Goal: Book appointment/travel/reservation

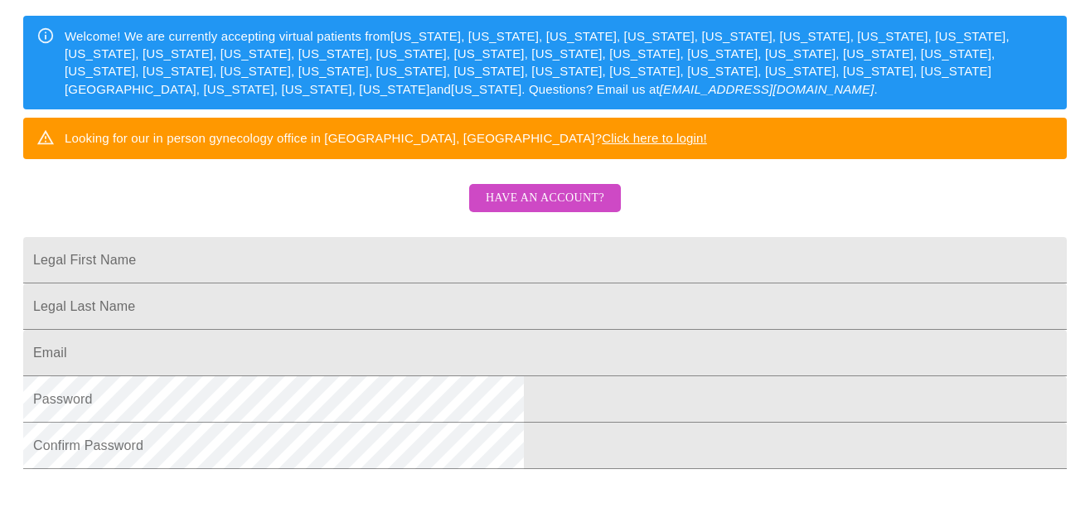
scroll to position [249, 0]
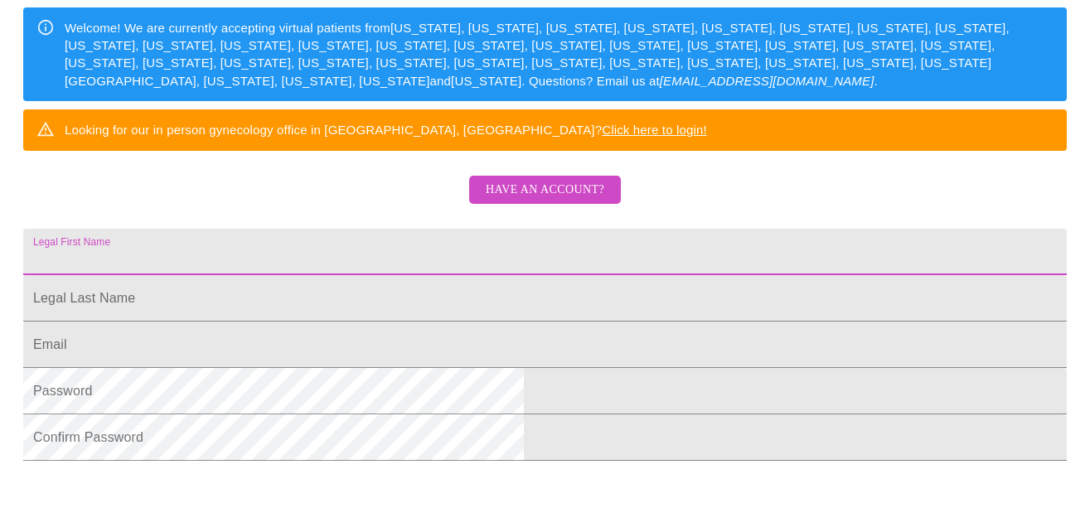
click at [361, 275] on input "Legal First Name" at bounding box center [544, 252] width 1043 height 46
type input "[PERSON_NAME]"
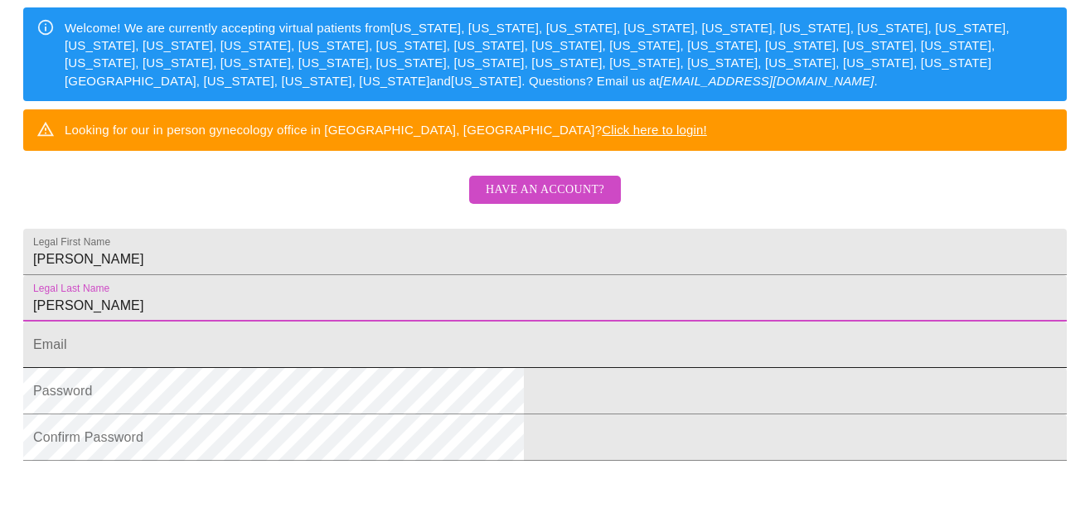
type input "[PERSON_NAME]"
click at [332, 368] on input "Legal First Name" at bounding box center [544, 345] width 1043 height 46
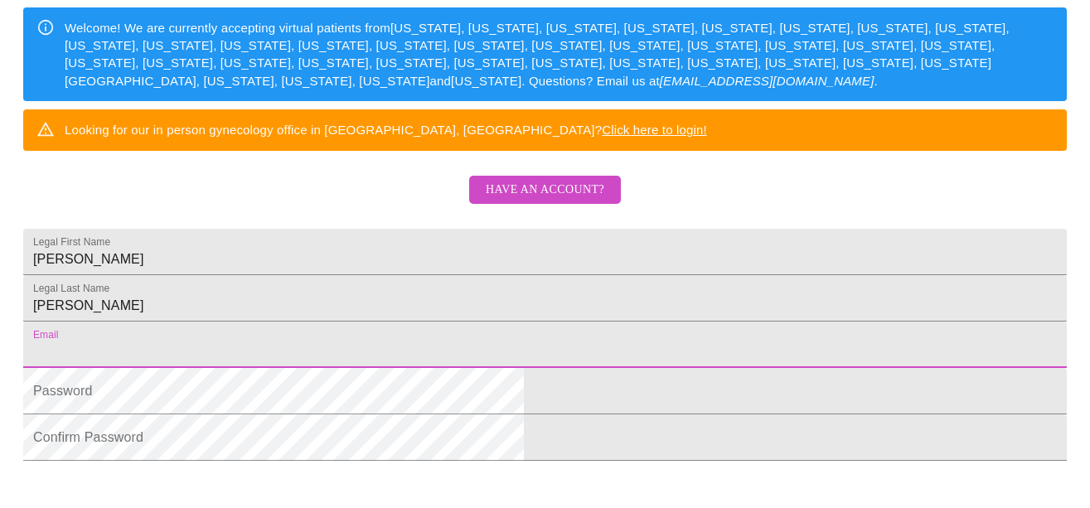
type input "[EMAIL_ADDRESS][DOMAIN_NAME]"
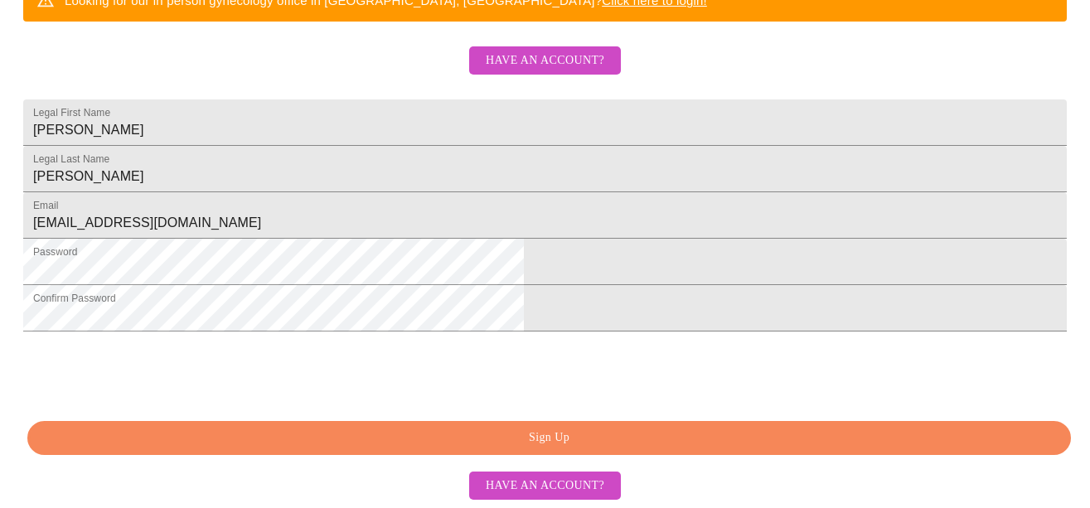
scroll to position [506, 0]
click at [566, 429] on span "Sign Up" at bounding box center [548, 438] width 1005 height 21
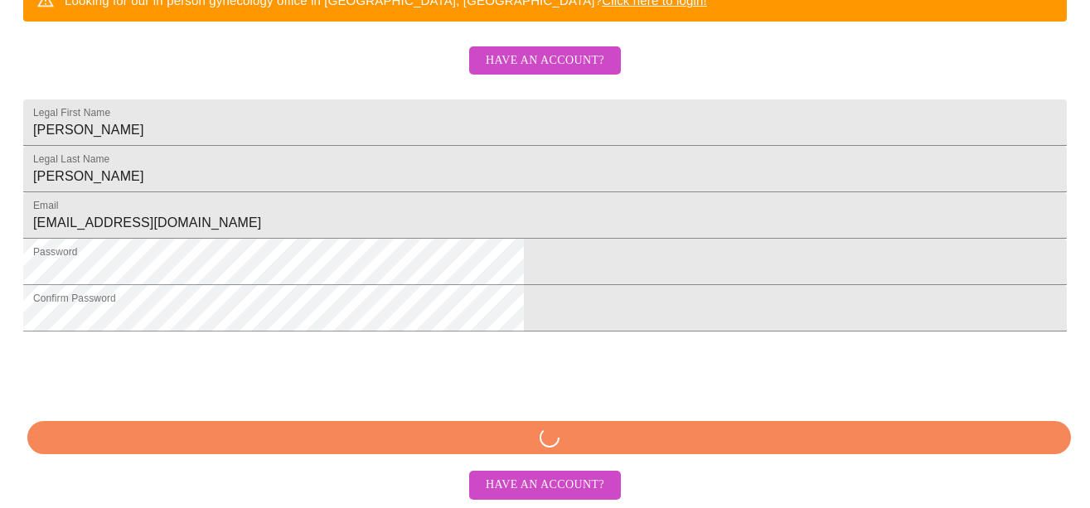
scroll to position [506, 0]
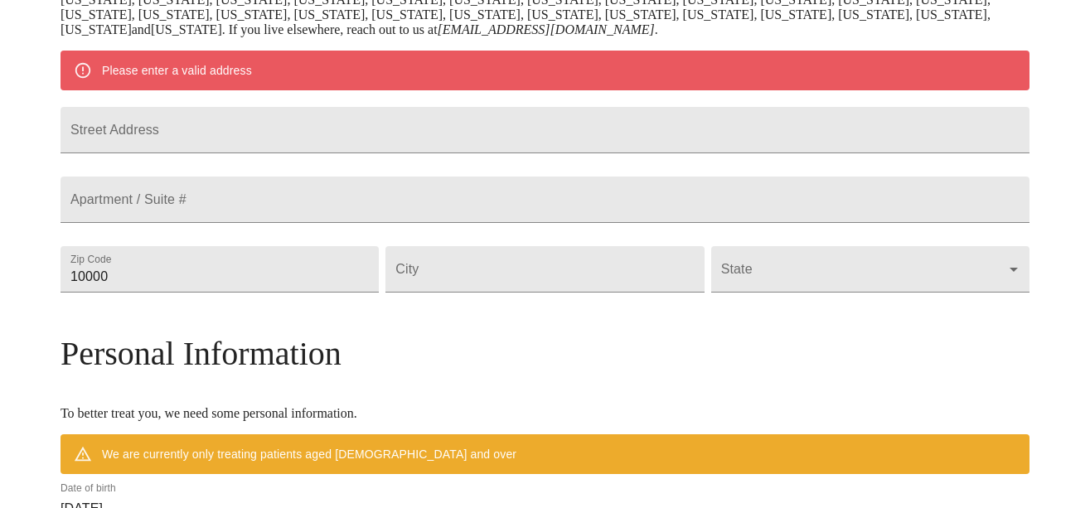
scroll to position [275, 0]
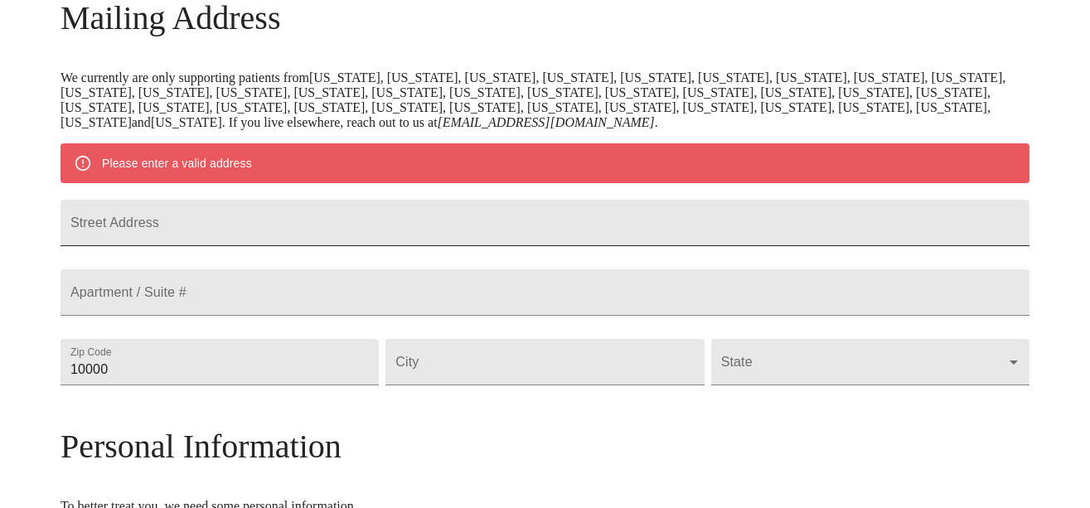
click at [284, 222] on input "Street Address" at bounding box center [545, 223] width 969 height 46
type input "[STREET_ADDRESS][PERSON_NAME]"
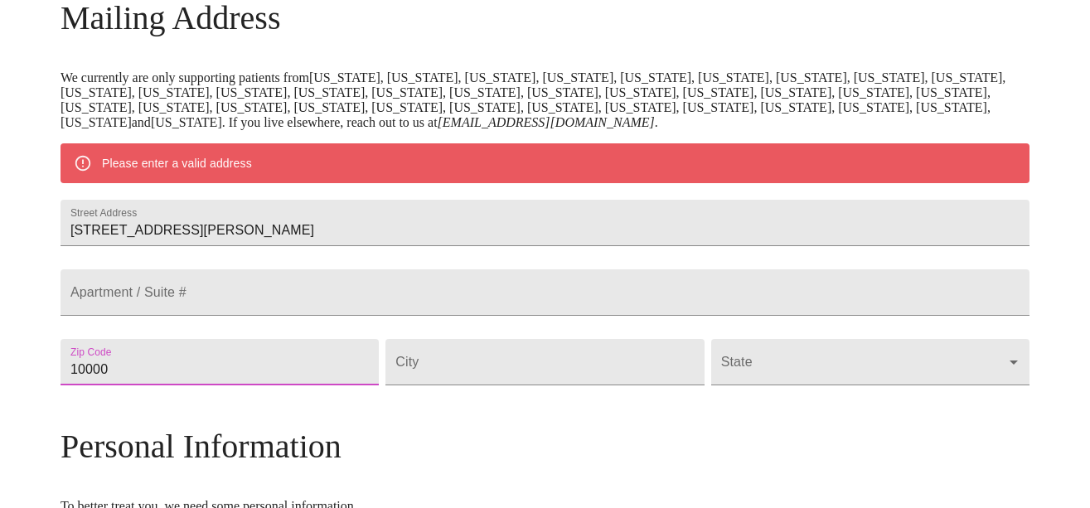
drag, startPoint x: 232, startPoint y: 414, endPoint x: 164, endPoint y: 414, distance: 68.0
click at [164, 414] on div "MyMenopauseRx Welcome to MyMenopauseRx Since it's your first time here, you'll …" at bounding box center [545, 384] width 969 height 1307
type input "60540"
click at [474, 385] on input "Street Address" at bounding box center [544, 362] width 318 height 46
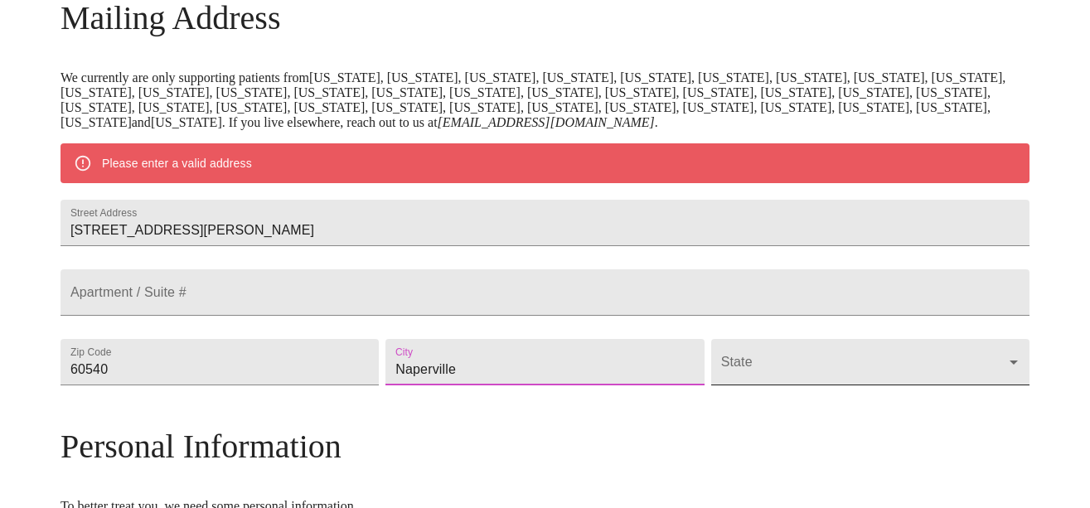
type input "Naperville"
click at [898, 404] on body "MyMenopauseRx Welcome to MyMenopauseRx Since it's your first time here, you'll …" at bounding box center [545, 384] width 1077 height 1307
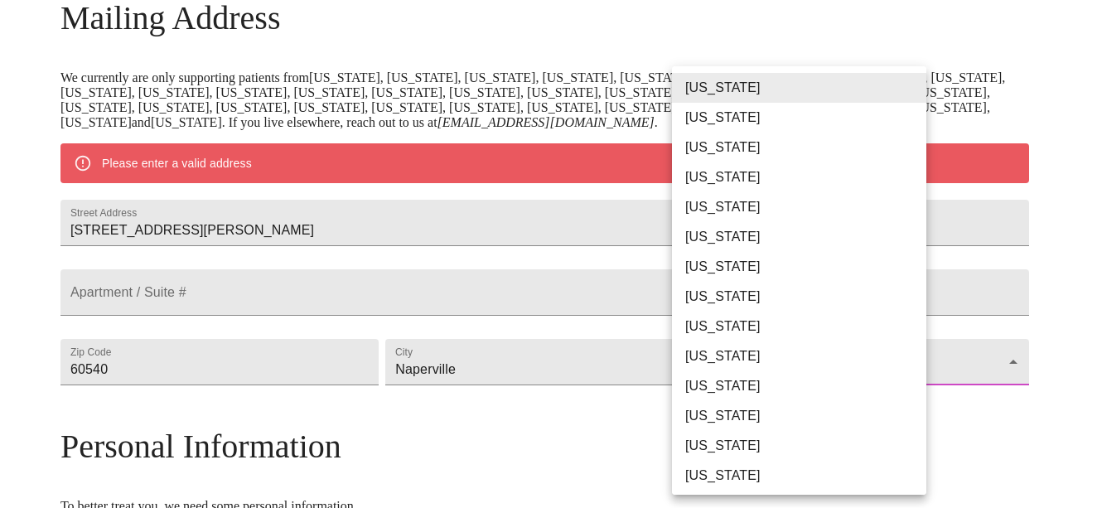
click at [706, 441] on li "[US_STATE]" at bounding box center [805, 446] width 267 height 30
type input "[US_STATE]"
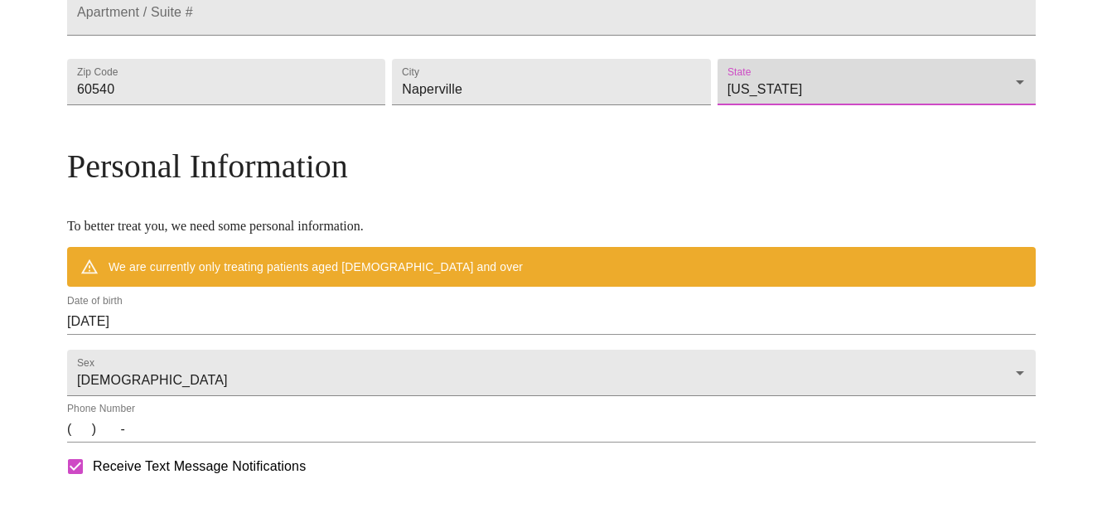
scroll to position [607, 0]
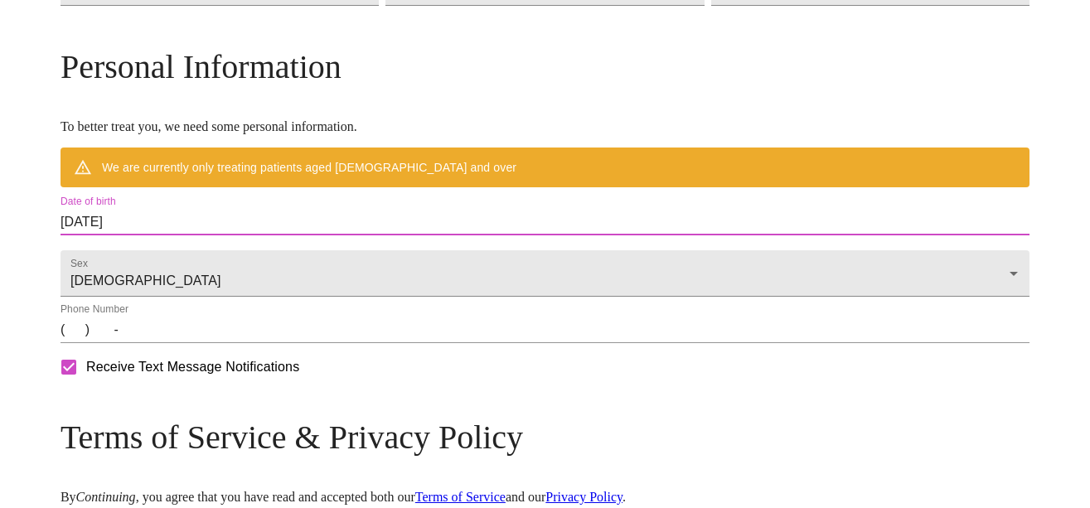
drag, startPoint x: 258, startPoint y: 261, endPoint x: 172, endPoint y: 263, distance: 85.4
click at [172, 263] on div "MyMenopauseRx Welcome to MyMenopauseRx Since it's your first time here, you'll …" at bounding box center [545, 29] width 969 height 1259
click at [181, 235] on input "[DATE]" at bounding box center [545, 222] width 969 height 27
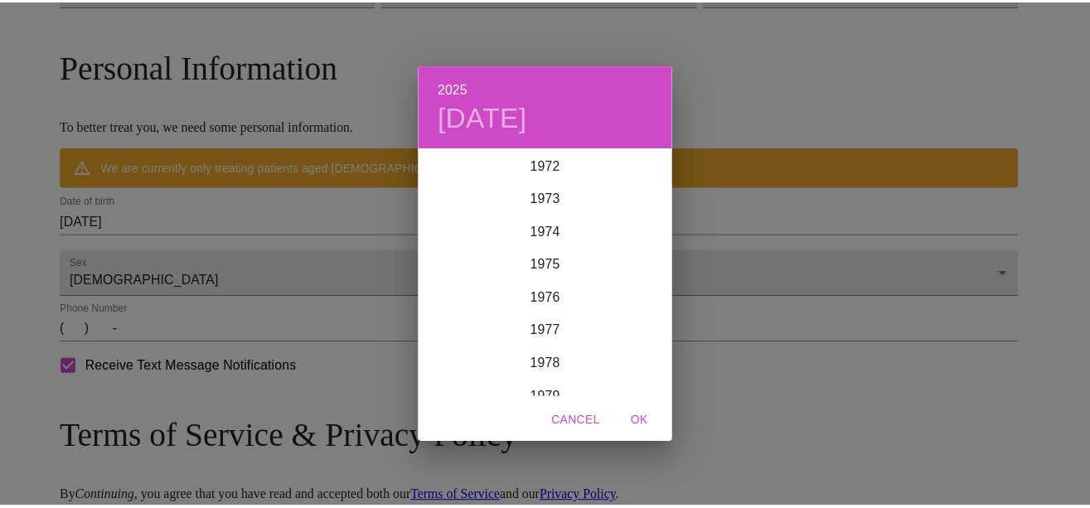
scroll to position [2337, 0]
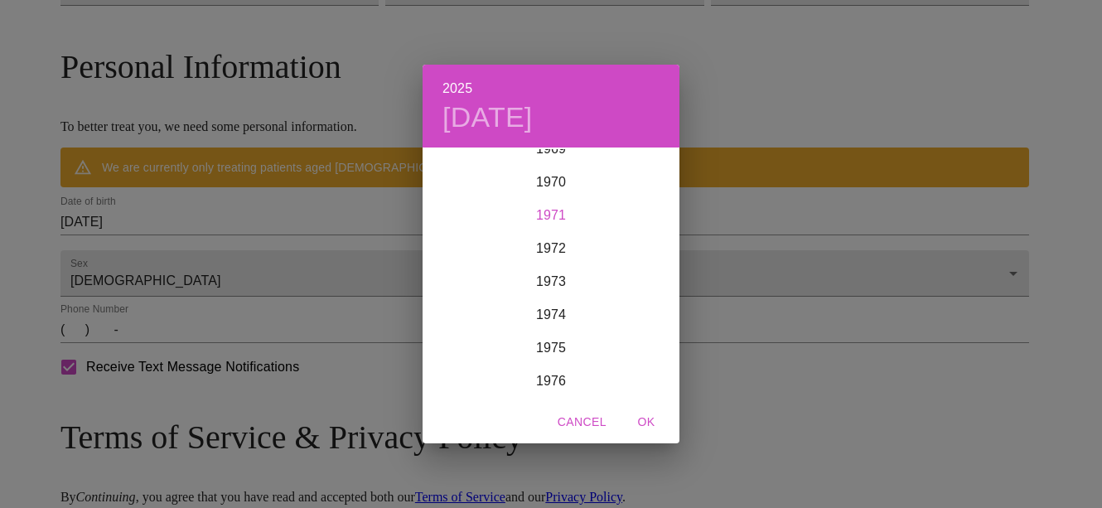
click at [547, 213] on div "1971" at bounding box center [551, 215] width 257 height 33
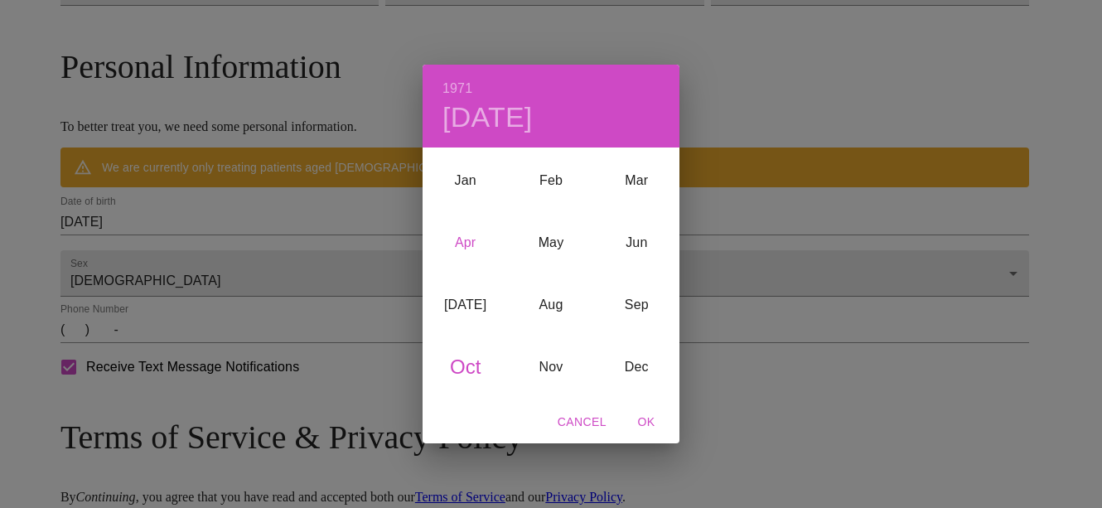
click at [467, 242] on div "Apr" at bounding box center [465, 242] width 85 height 62
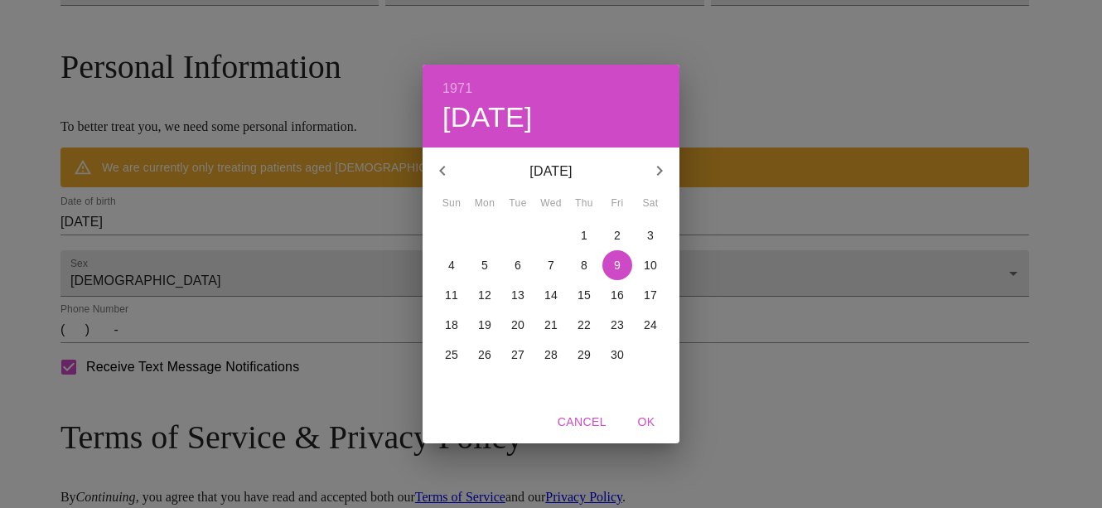
click at [617, 288] on p "16" at bounding box center [617, 295] width 13 height 17
click at [647, 421] on span "OK" at bounding box center [647, 422] width 40 height 21
type input "[DATE]"
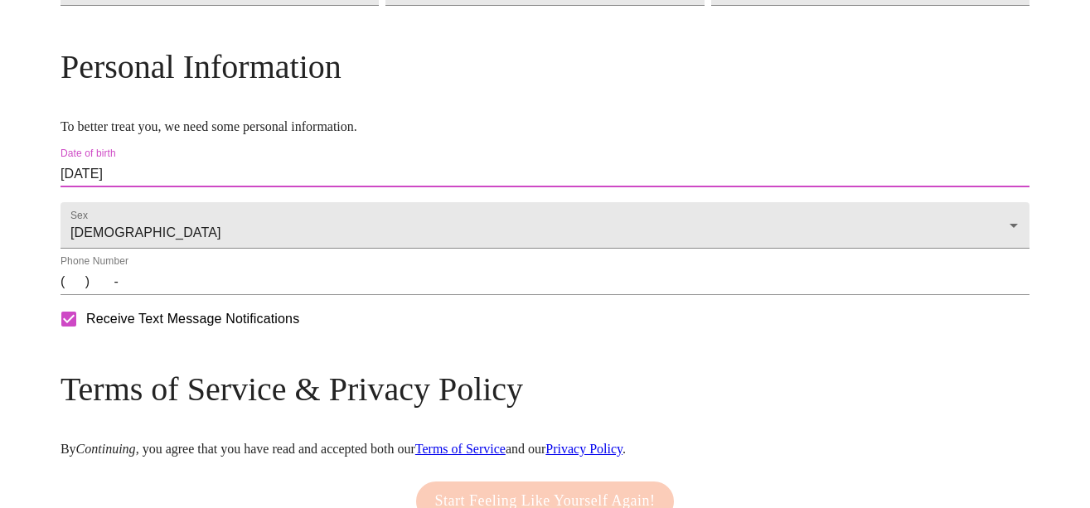
click at [191, 295] on input "(   )    -" at bounding box center [545, 282] width 969 height 27
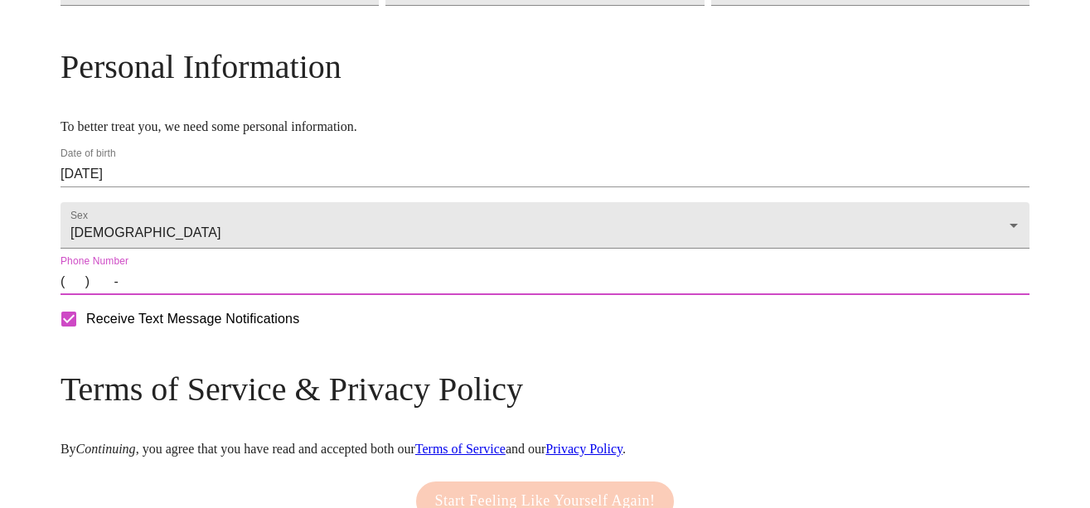
type input "[PHONE_NUMBER]"
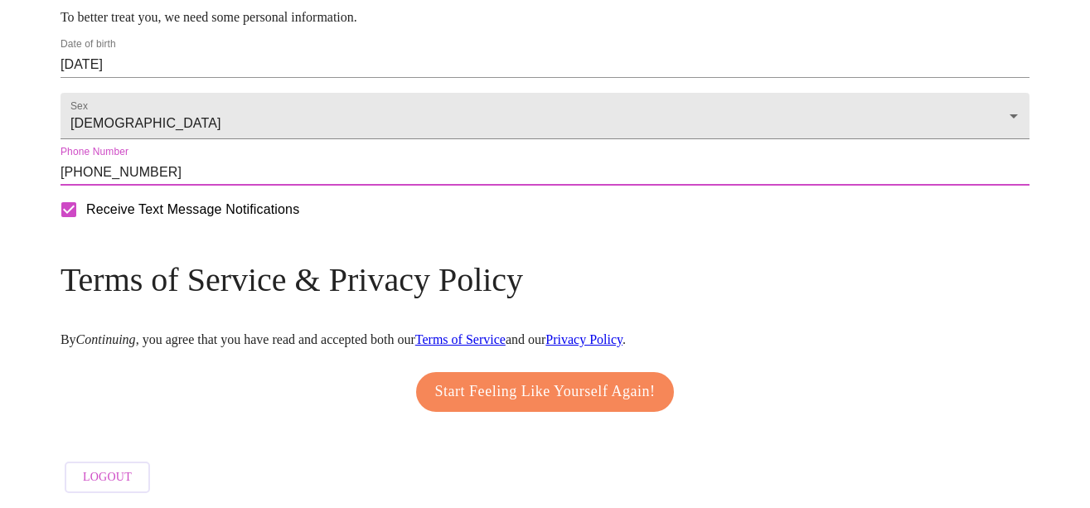
scroll to position [437, 0]
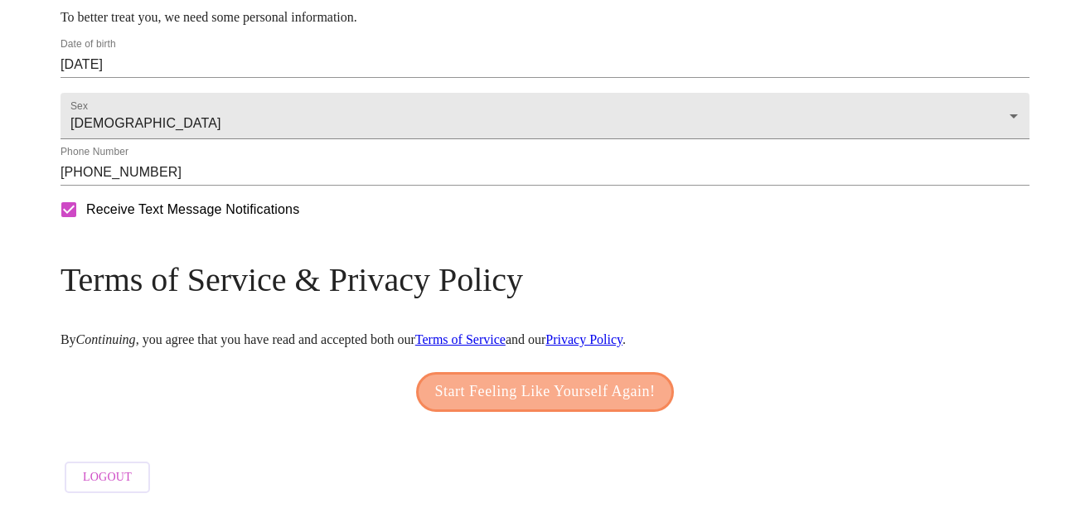
click at [601, 390] on span "Start Feeling Like Yourself Again!" at bounding box center [545, 392] width 220 height 27
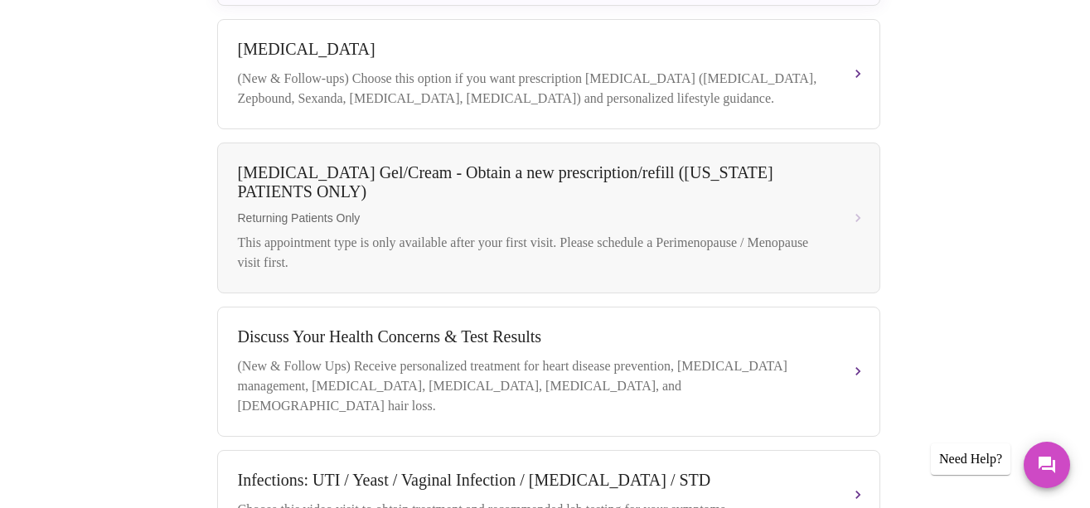
scroll to position [771, 0]
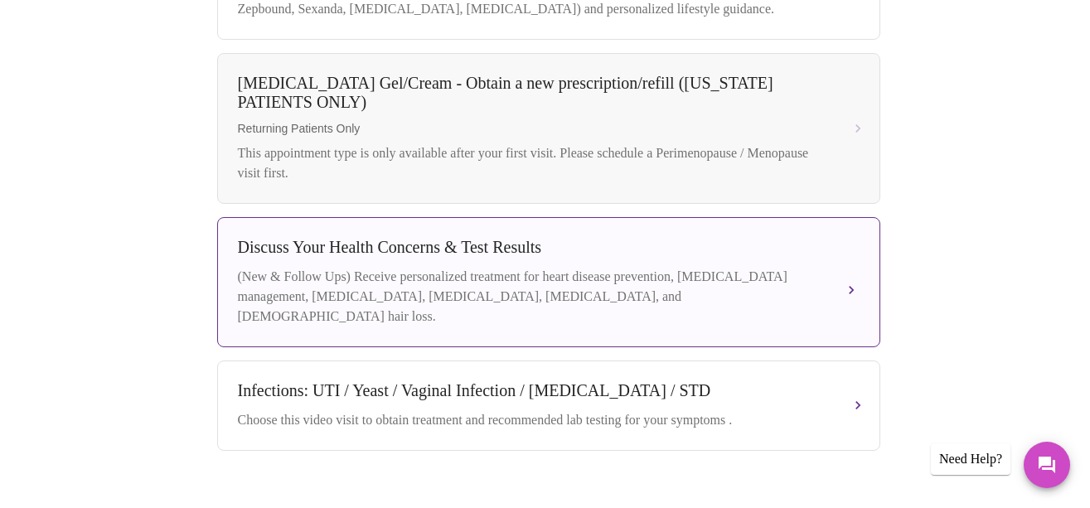
click at [722, 267] on div "(New & Follow Ups) Receive personalized treatment for heart disease prevention,…" at bounding box center [532, 297] width 588 height 60
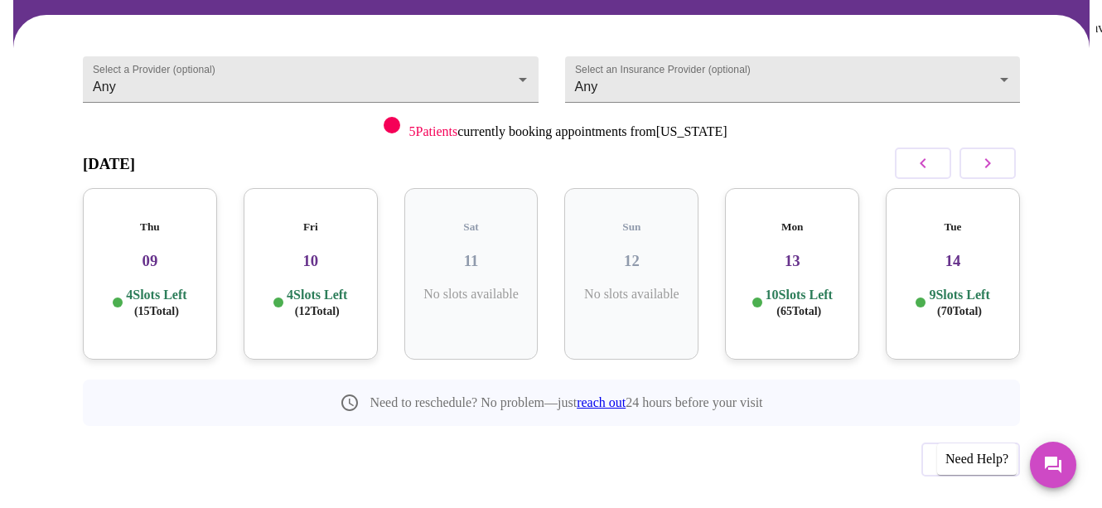
scroll to position [762, 0]
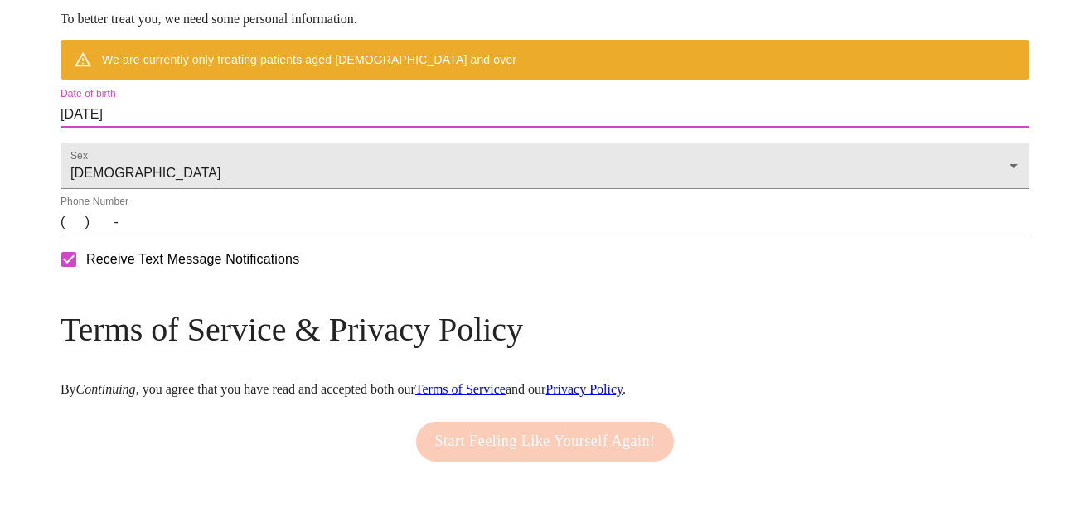
click at [274, 128] on input "[DATE]" at bounding box center [545, 114] width 969 height 27
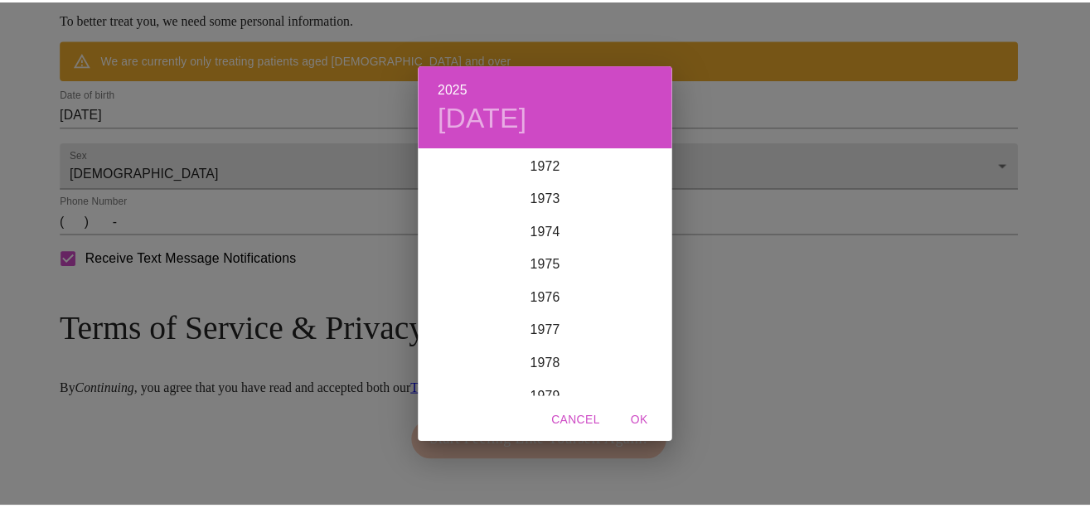
scroll to position [2337, 0]
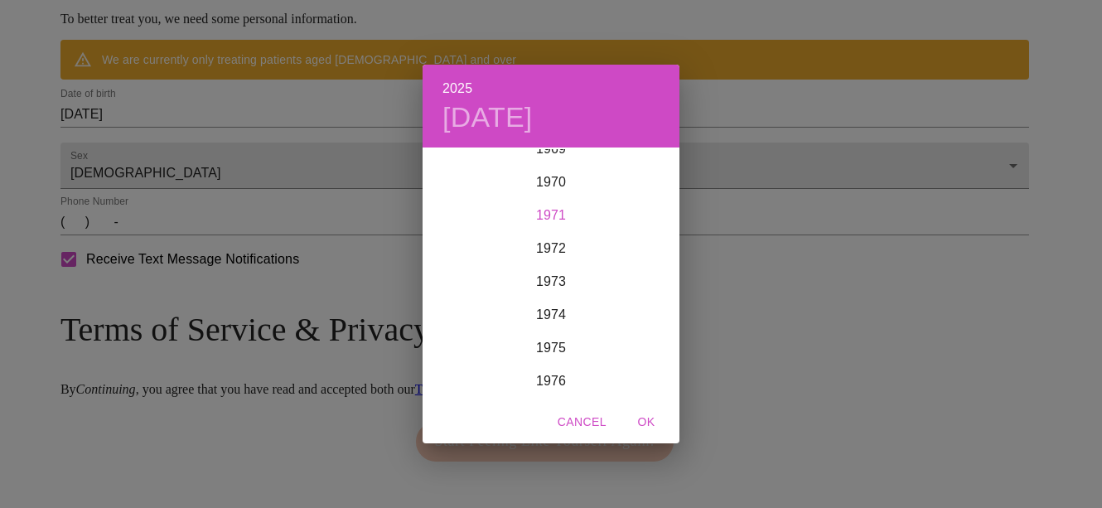
click at [561, 216] on div "1971" at bounding box center [551, 215] width 257 height 33
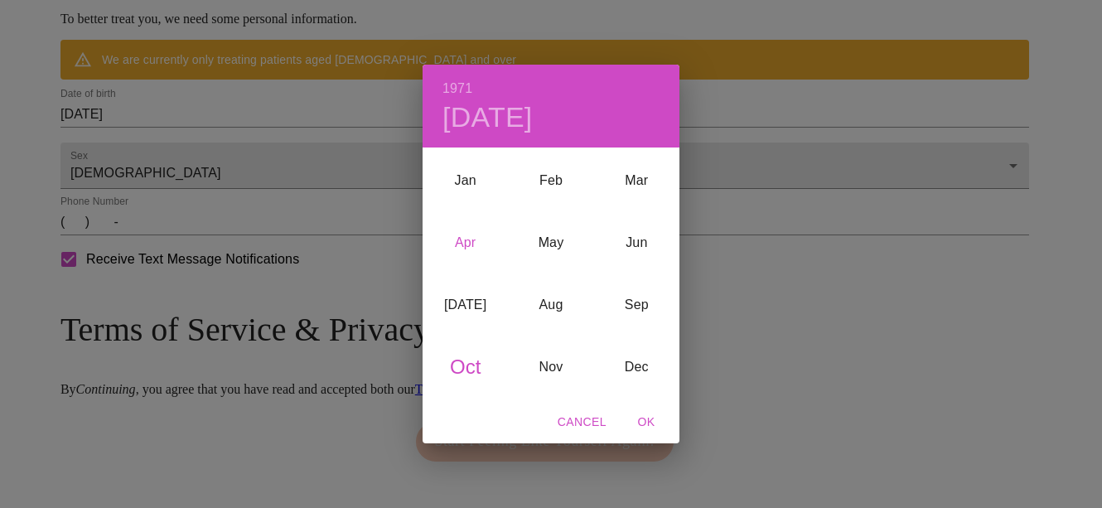
click at [462, 239] on div "Apr" at bounding box center [465, 242] width 85 height 62
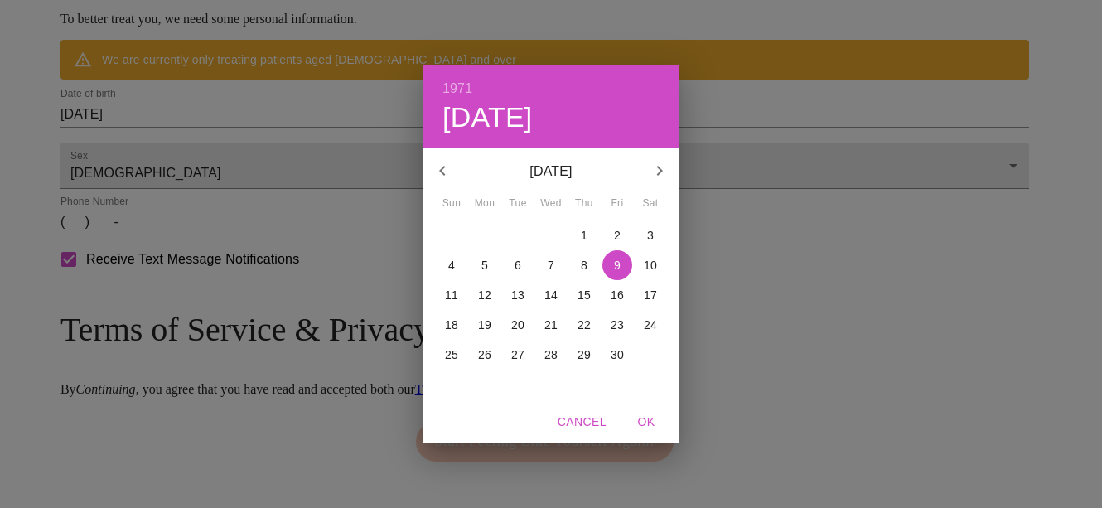
click at [622, 294] on p "16" at bounding box center [617, 295] width 13 height 17
click at [652, 422] on span "OK" at bounding box center [647, 422] width 40 height 21
type input "[DATE]"
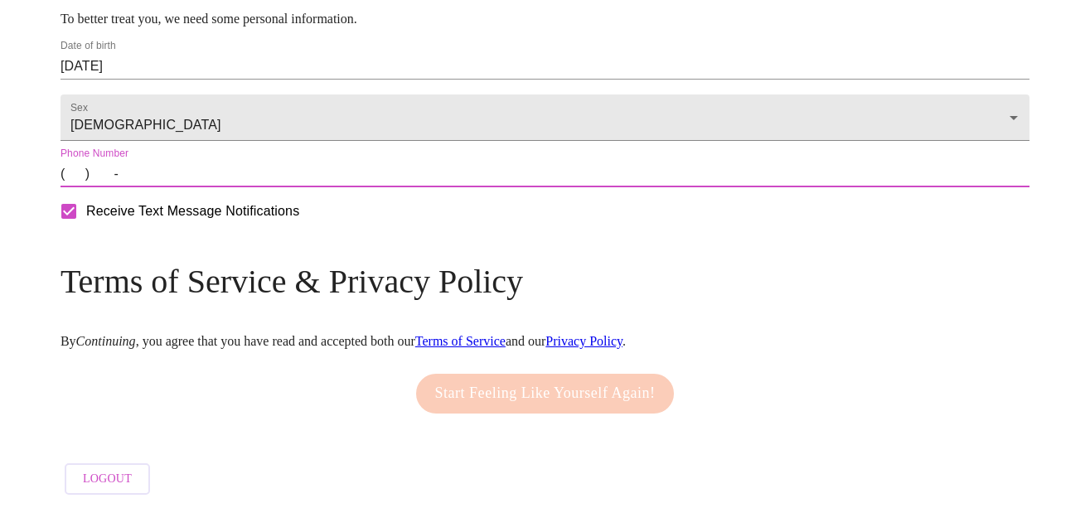
click at [198, 187] on input "(   )    -" at bounding box center [545, 174] width 969 height 27
click at [196, 187] on input "(   )    -" at bounding box center [545, 174] width 969 height 27
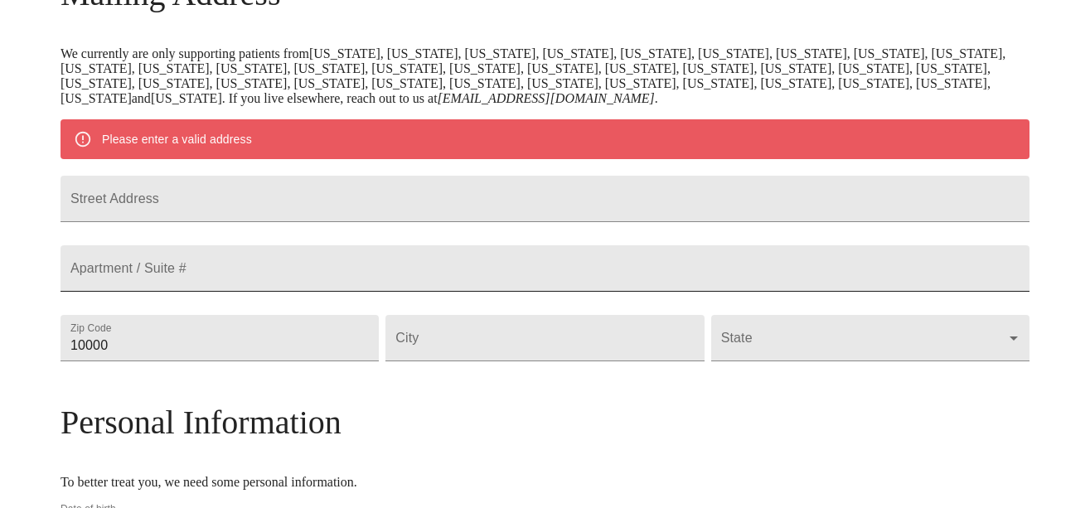
scroll to position [348, 0]
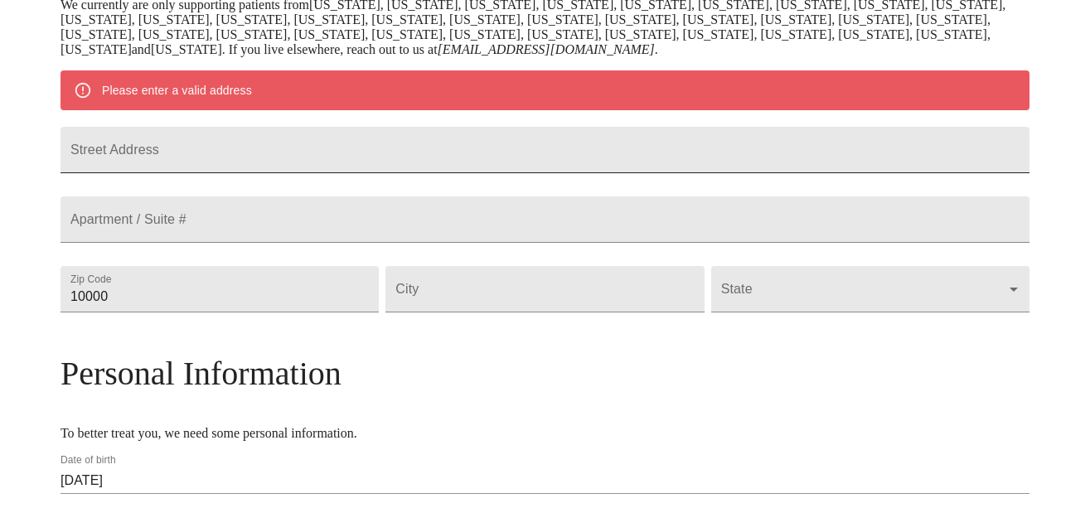
type input "[PHONE_NUMBER]"
click at [254, 156] on input "Street Address" at bounding box center [545, 150] width 969 height 46
drag, startPoint x: 254, startPoint y: 156, endPoint x: 230, endPoint y: 161, distance: 24.5
click at [230, 161] on input "Street Address" at bounding box center [545, 150] width 969 height 46
type input "[STREET_ADDRESS][PERSON_NAME]"
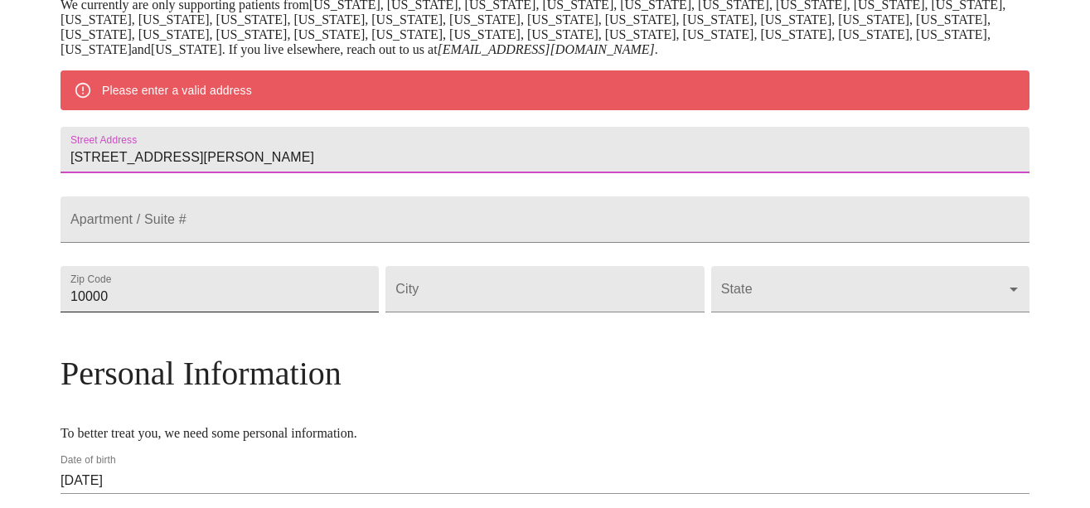
click at [234, 312] on input "10000" at bounding box center [220, 289] width 318 height 46
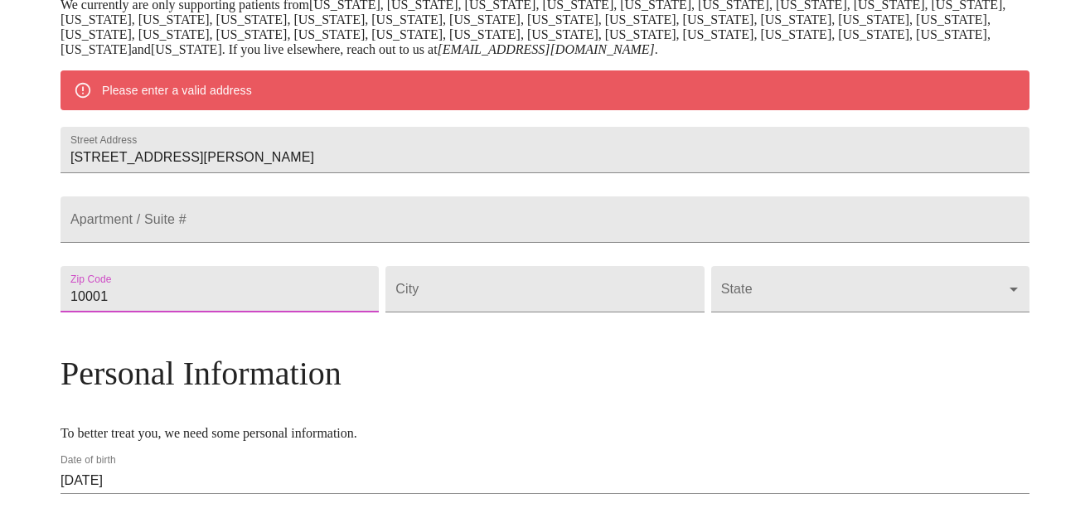
type input "10001"
click at [379, 312] on input "10001" at bounding box center [220, 289] width 318 height 46
drag, startPoint x: 254, startPoint y: 343, endPoint x: 146, endPoint y: 347, distance: 107.8
click at [146, 347] on div "MyMenopauseRx Welcome to MyMenopauseRx Since it's your first time here, you'll …" at bounding box center [545, 288] width 969 height 1259
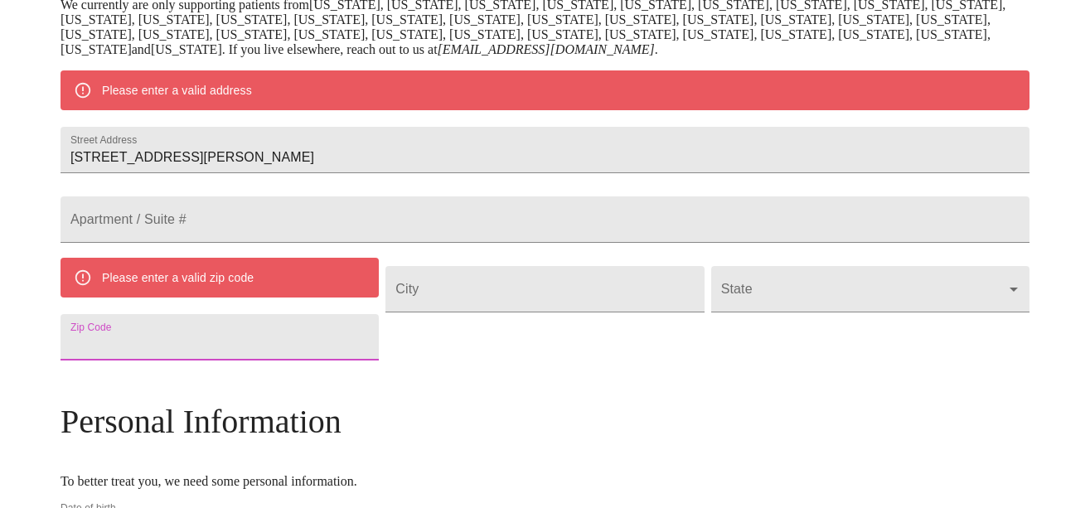
type input "9"
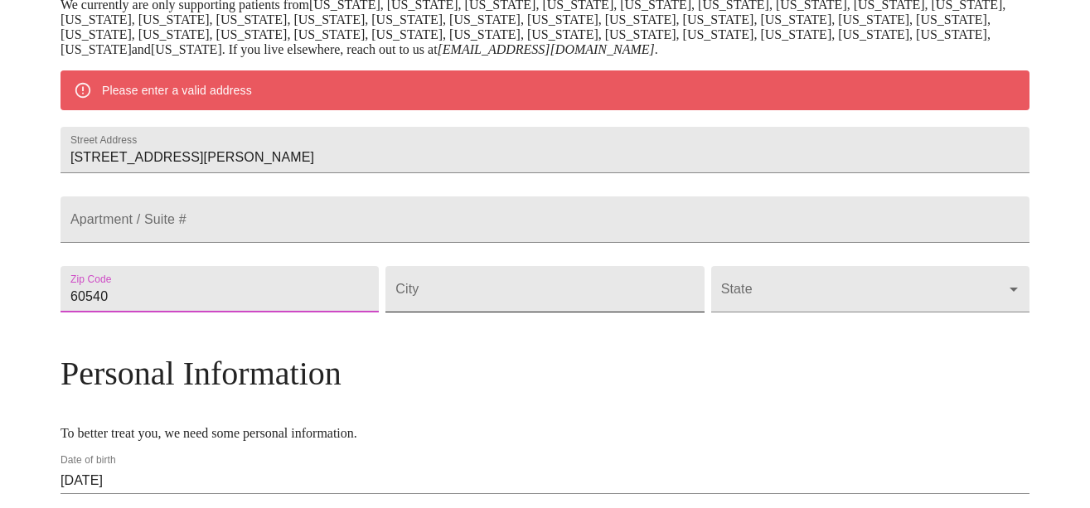
type input "60540"
click at [463, 312] on input "Street Address" at bounding box center [544, 289] width 318 height 46
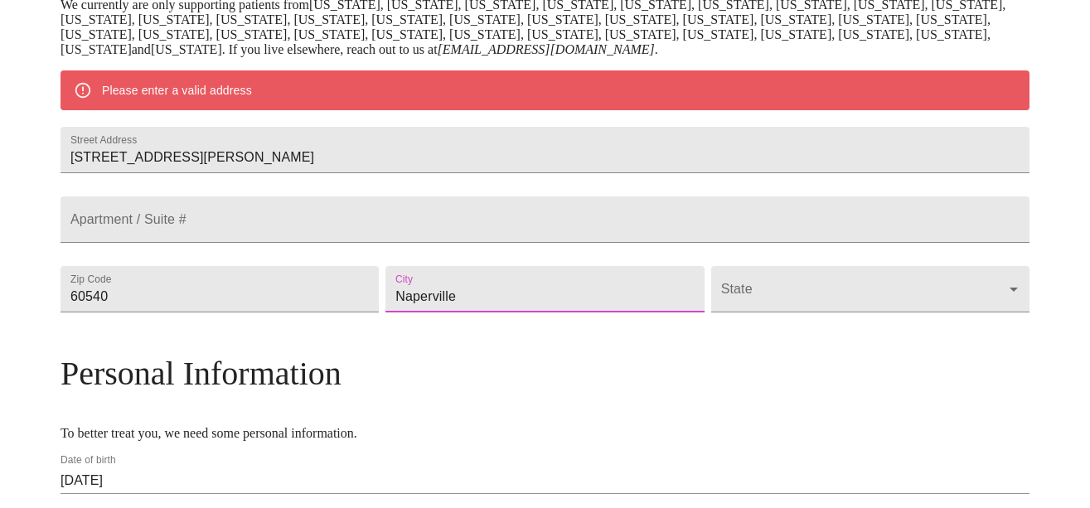
type input "Naperville"
click at [895, 328] on body "MyMenopauseRx Welcome to MyMenopauseRx Since it's your first time here, you'll …" at bounding box center [545, 288] width 1077 height 1259
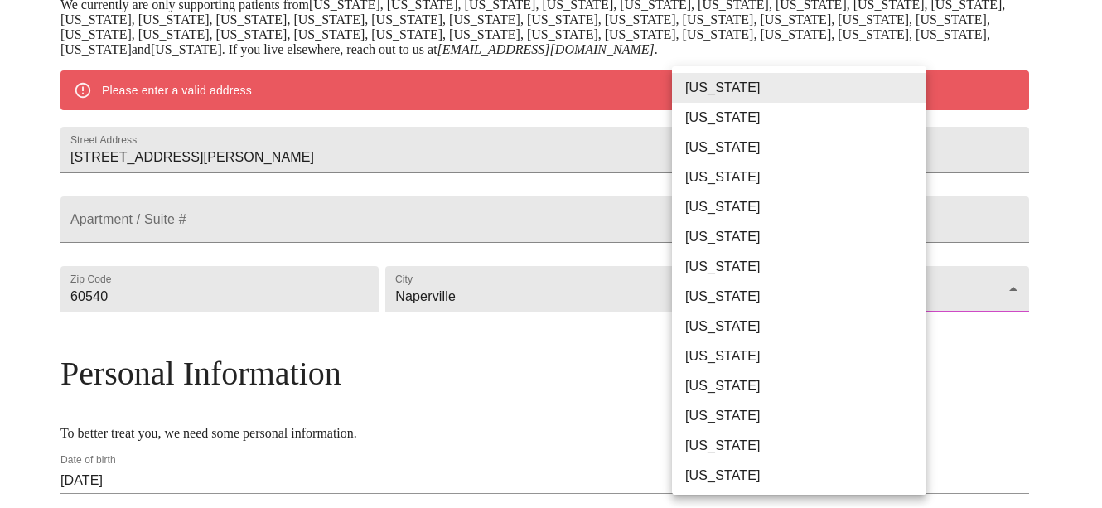
click at [722, 438] on li "[US_STATE]" at bounding box center [805, 446] width 267 height 30
type input "[US_STATE]"
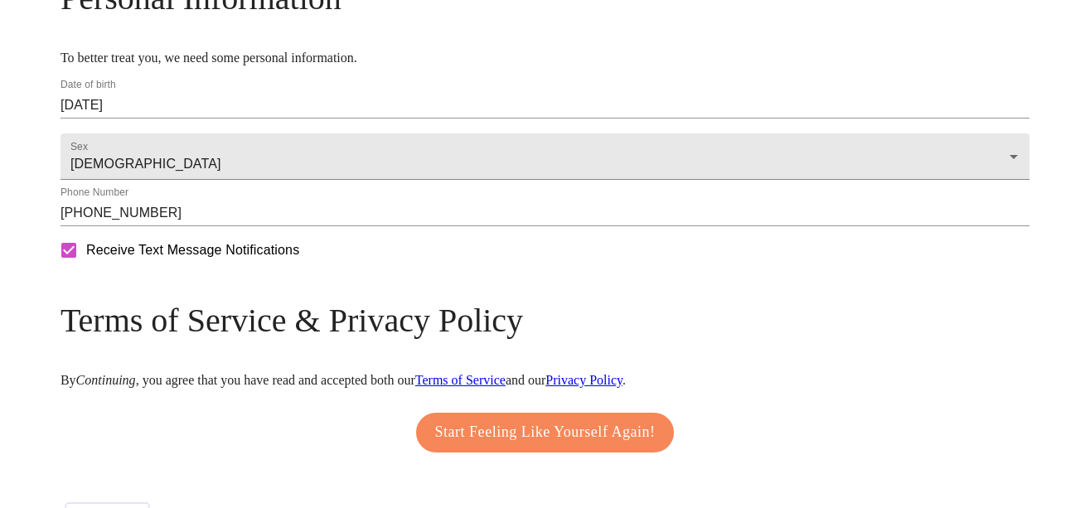
scroll to position [762, 0]
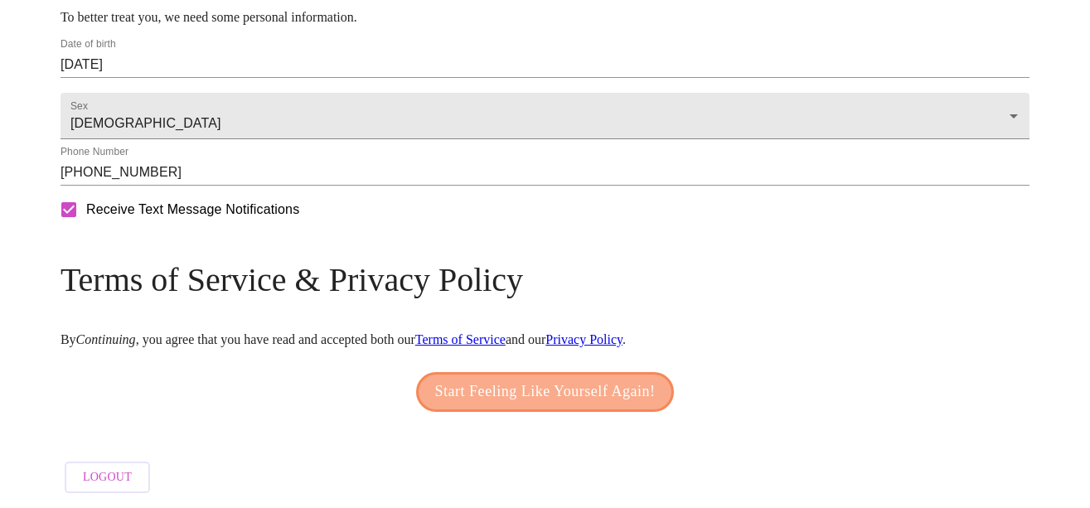
click at [563, 394] on span "Start Feeling Like Yourself Again!" at bounding box center [545, 392] width 220 height 27
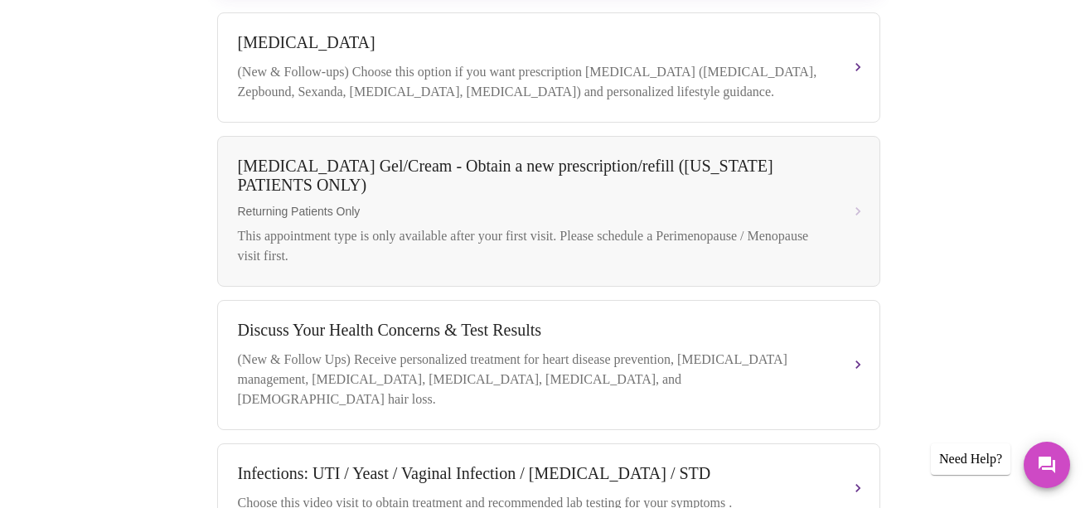
scroll to position [439, 0]
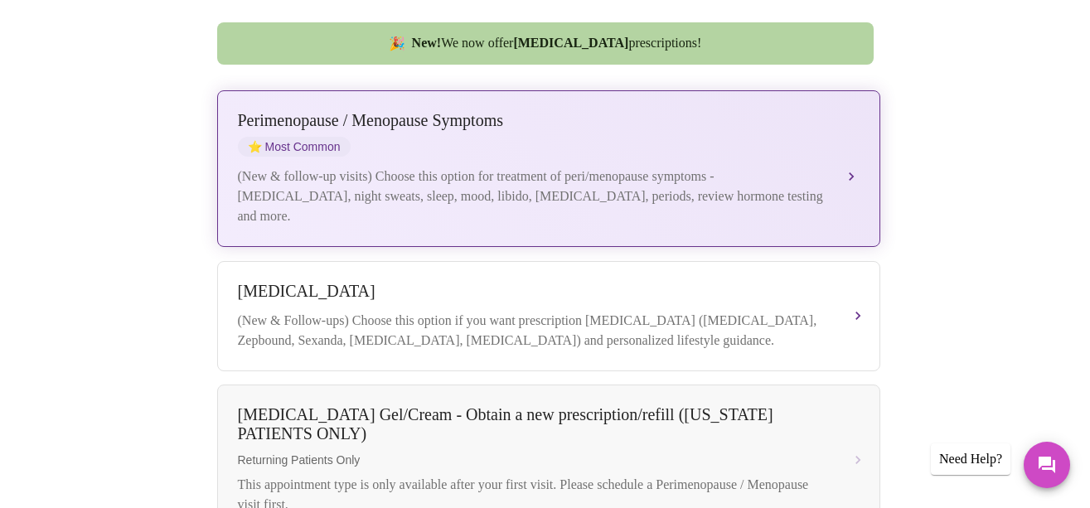
click at [775, 120] on div "[MEDICAL_DATA] / Menopause Symptoms ⭐ Most Common (New & follow-up visits) Choo…" at bounding box center [549, 168] width 622 height 115
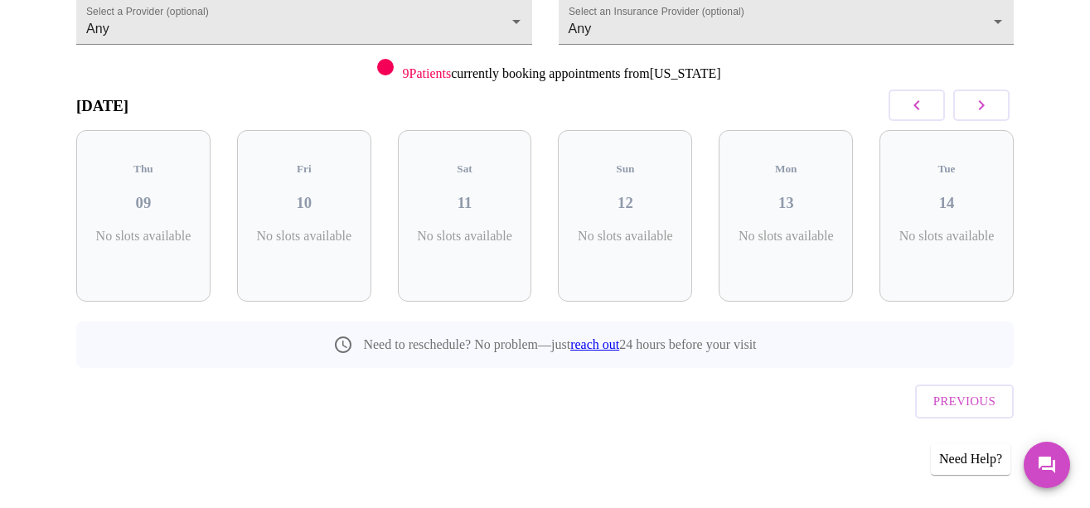
scroll to position [143, 0]
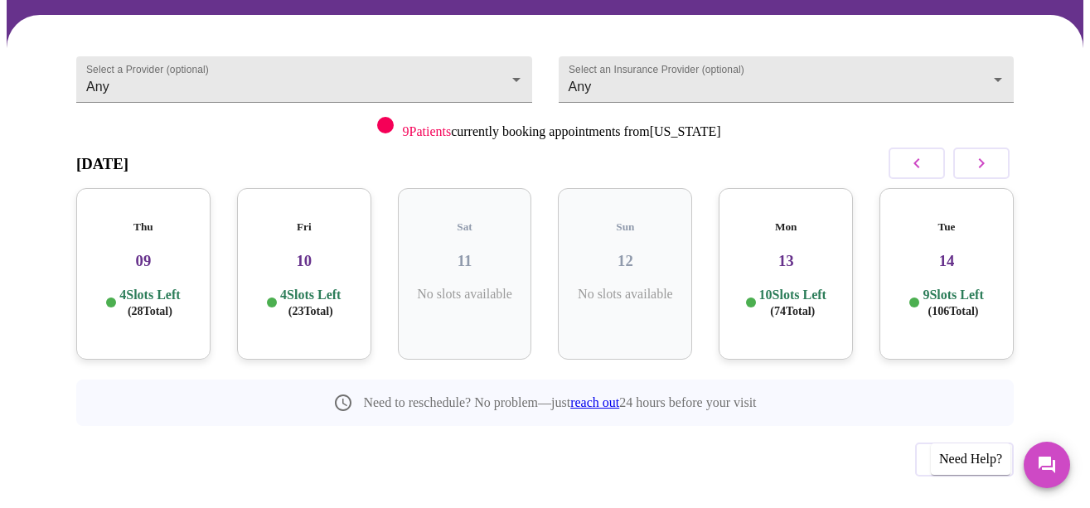
click at [292, 252] on h3 "10" at bounding box center [304, 261] width 108 height 18
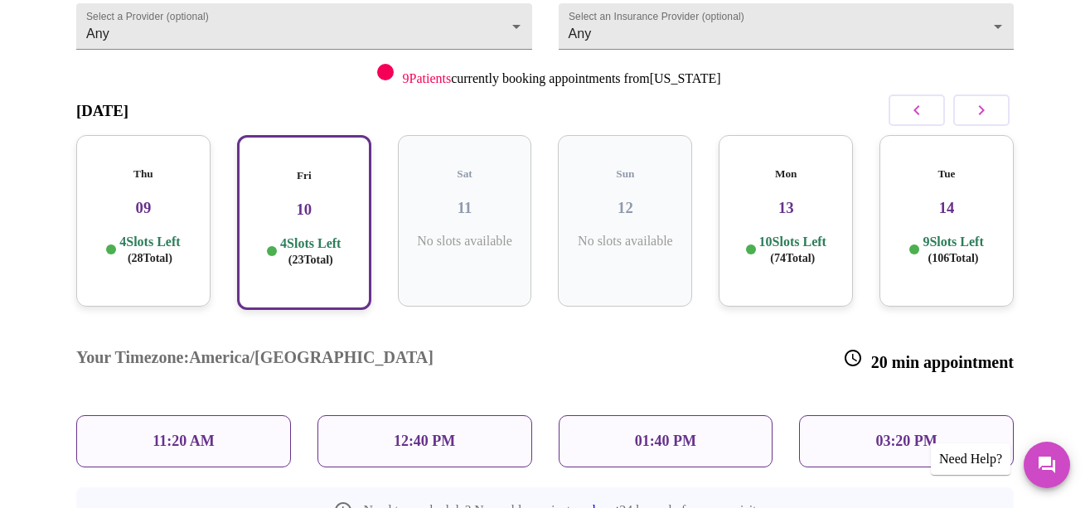
scroll to position [226, 0]
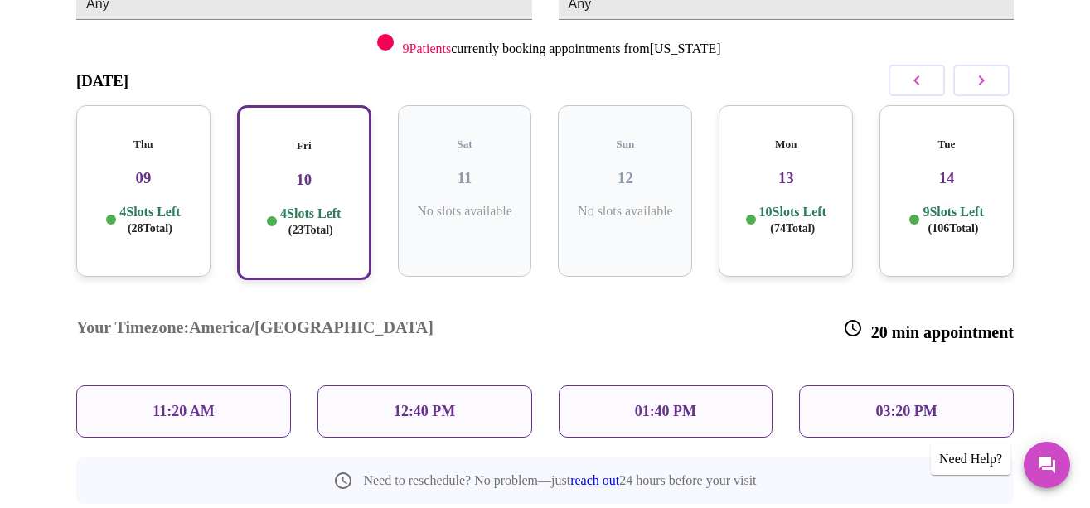
click at [155, 157] on div "Thu 09 4 Slots Left ( 28 Total)" at bounding box center [143, 191] width 134 height 172
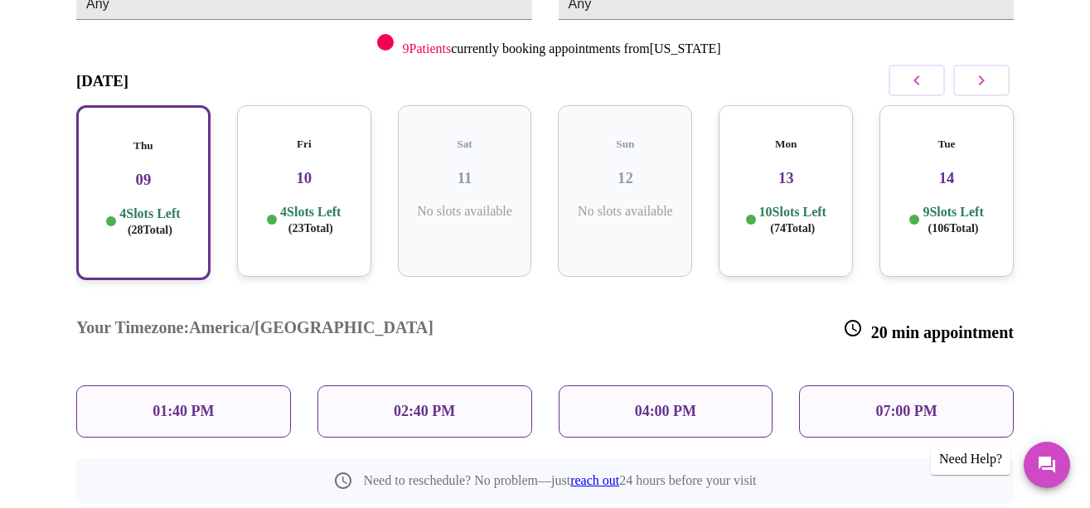
click at [696, 403] on p "04:00 PM" at bounding box center [665, 411] width 61 height 17
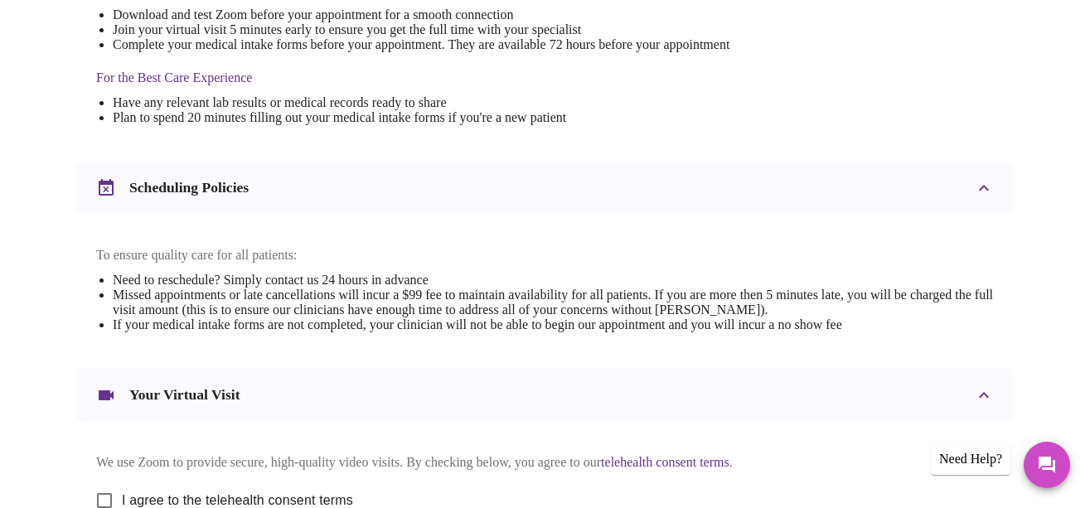
scroll to position [663, 0]
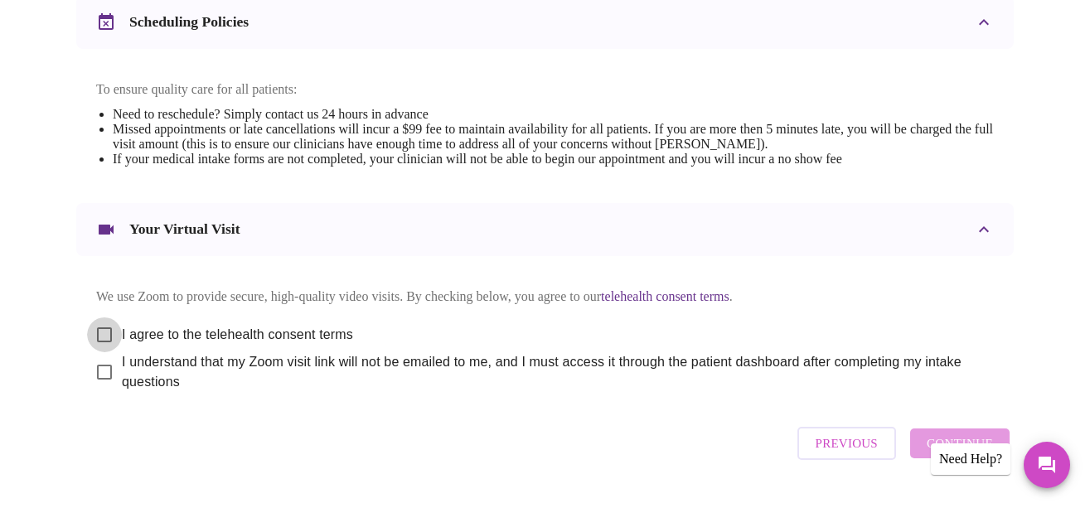
click at [98, 321] on input "I agree to the telehealth consent terms" at bounding box center [104, 334] width 35 height 35
checkbox input "true"
click at [94, 366] on input "I understand that my Zoom visit link will not be emailed to me, and I must acce…" at bounding box center [104, 372] width 35 height 35
checkbox input "true"
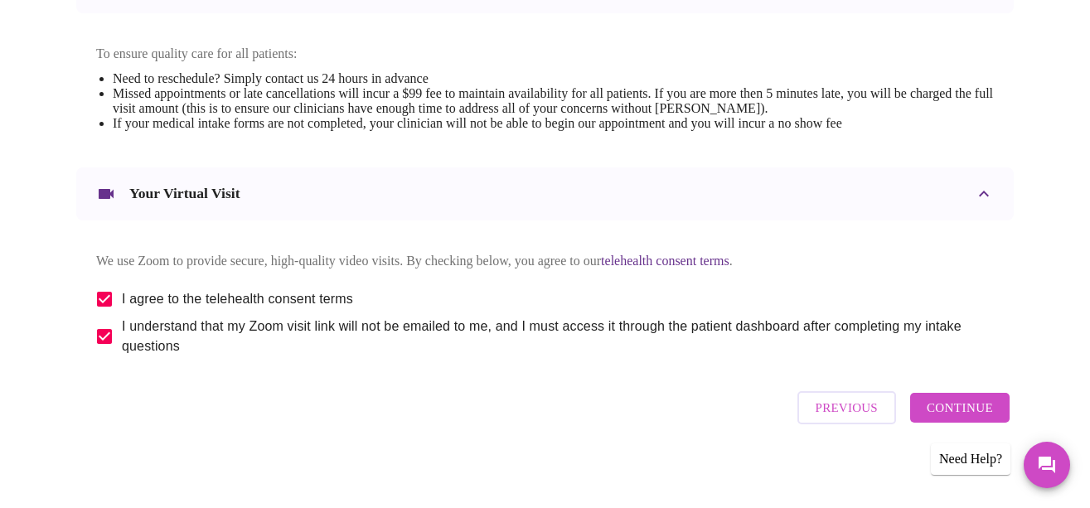
click at [940, 404] on span "Continue" at bounding box center [960, 408] width 66 height 22
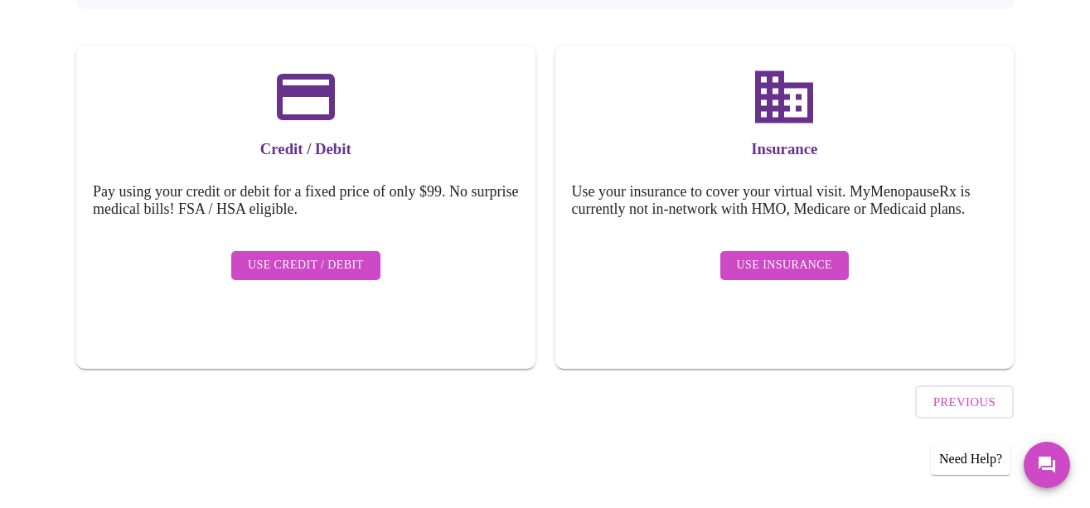
scroll to position [197, 0]
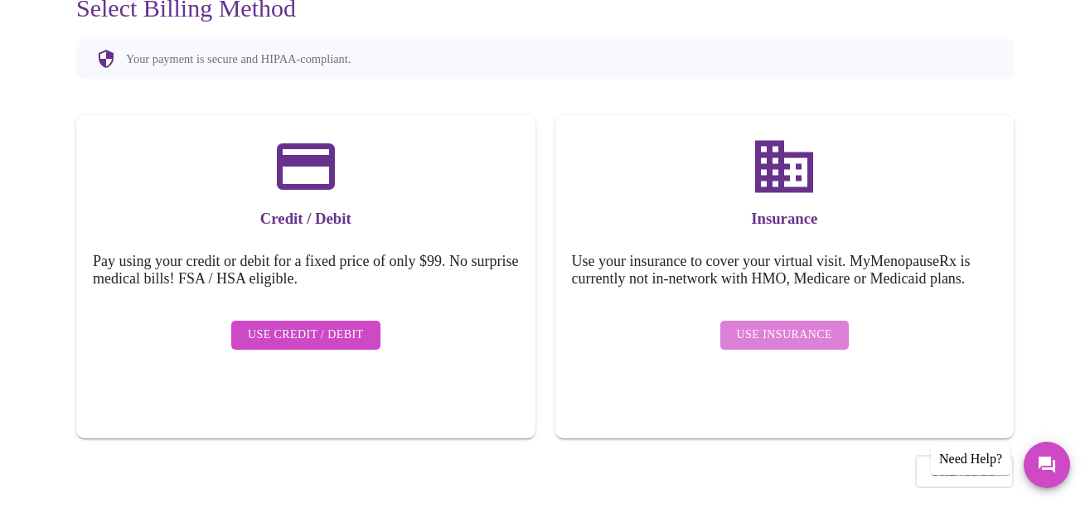
click at [804, 325] on span "Use Insurance" at bounding box center [784, 335] width 95 height 21
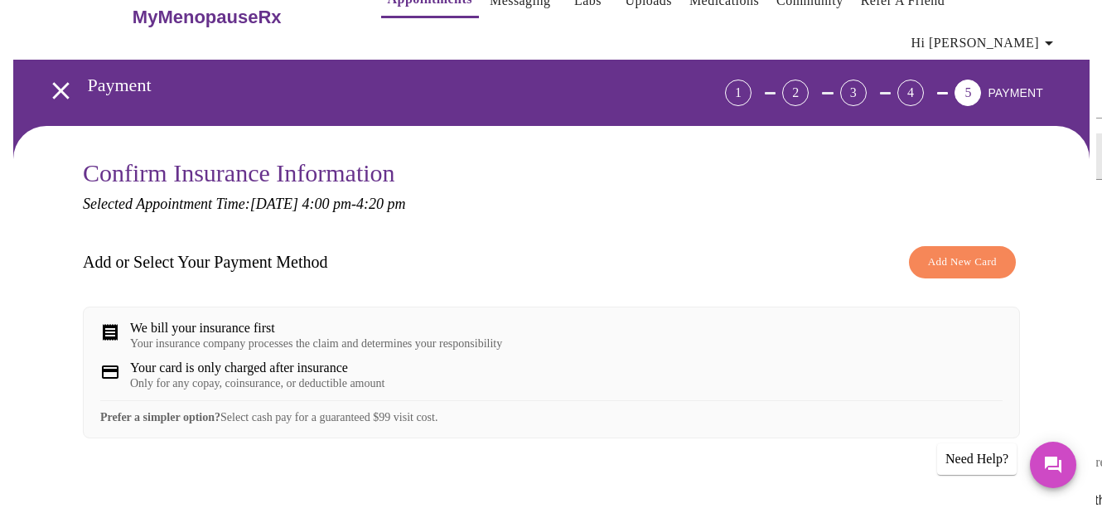
scroll to position [9, 0]
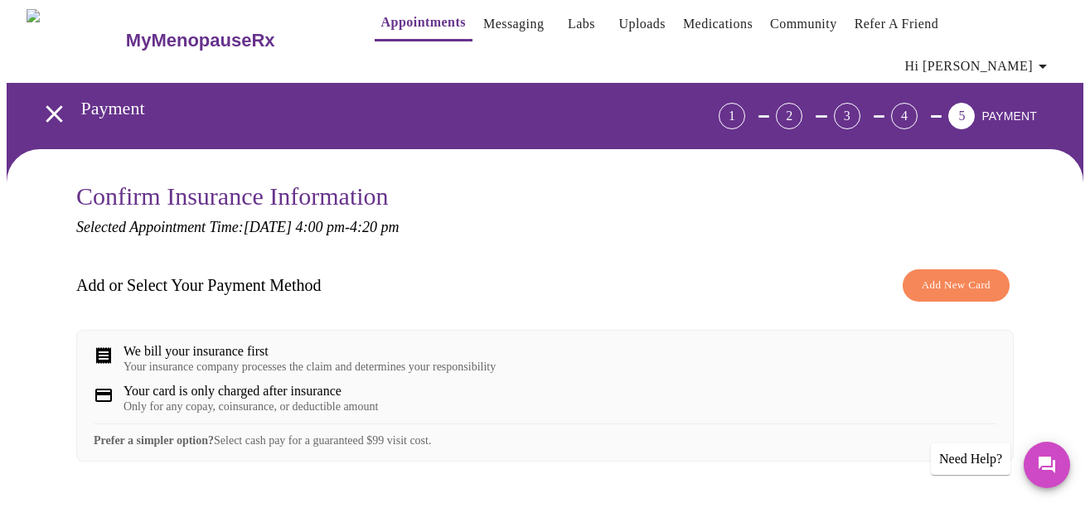
click at [990, 276] on span "Add New Card" at bounding box center [956, 285] width 69 height 19
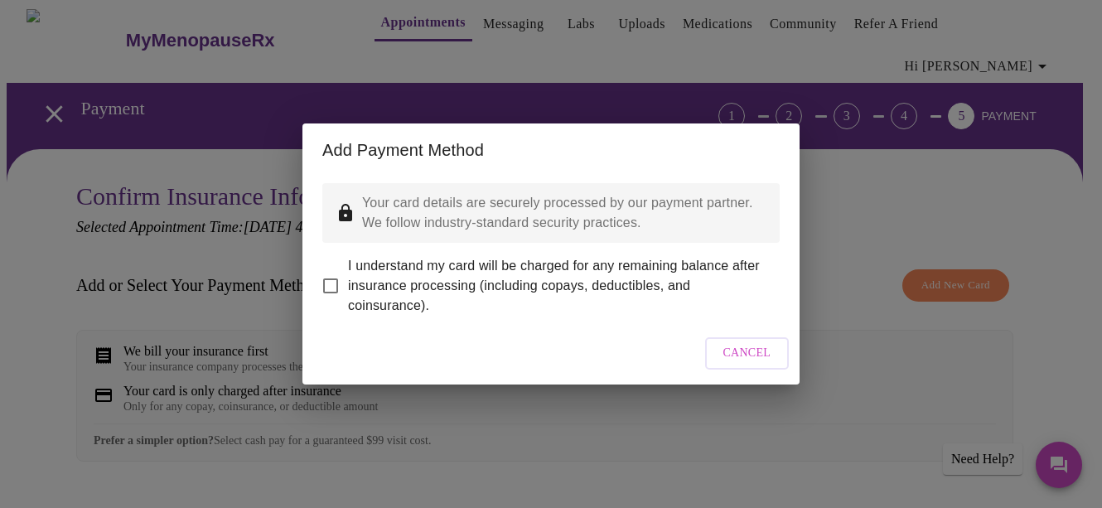
click at [332, 273] on input "I understand my card will be charged for any remaining balance after insurance …" at bounding box center [330, 286] width 35 height 35
checkbox input "true"
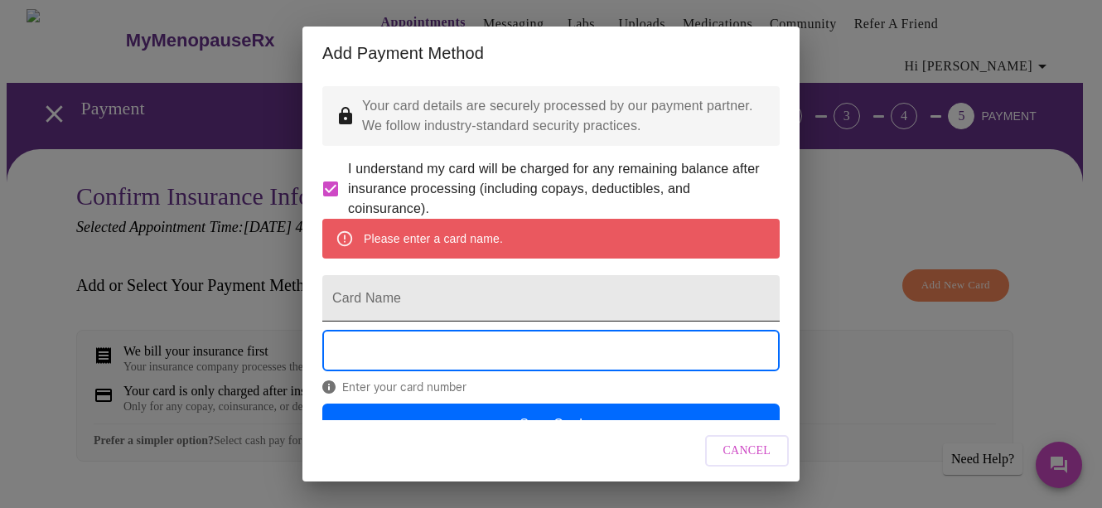
click at [430, 322] on input "Card Name" at bounding box center [550, 298] width 457 height 46
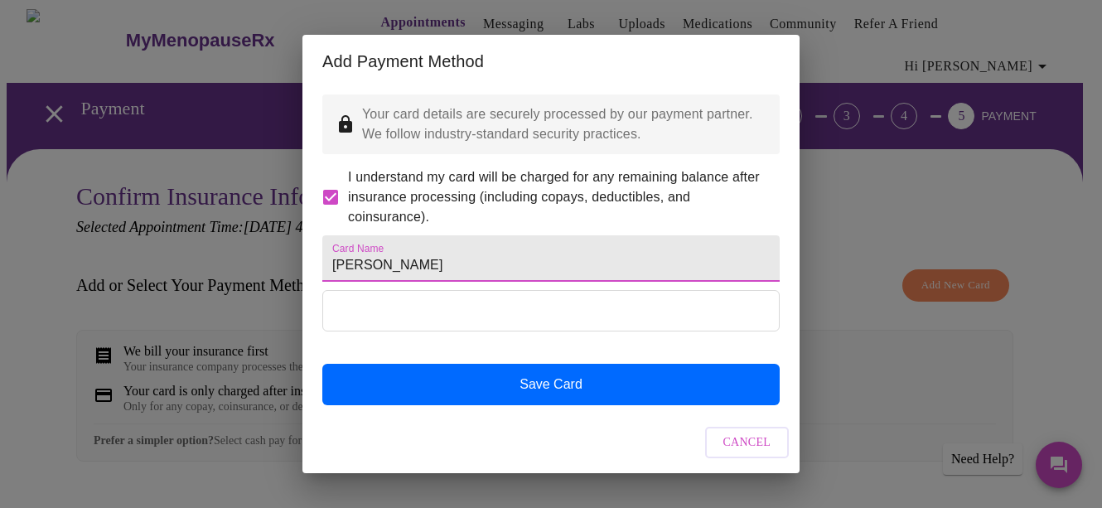
type input "[PERSON_NAME]"
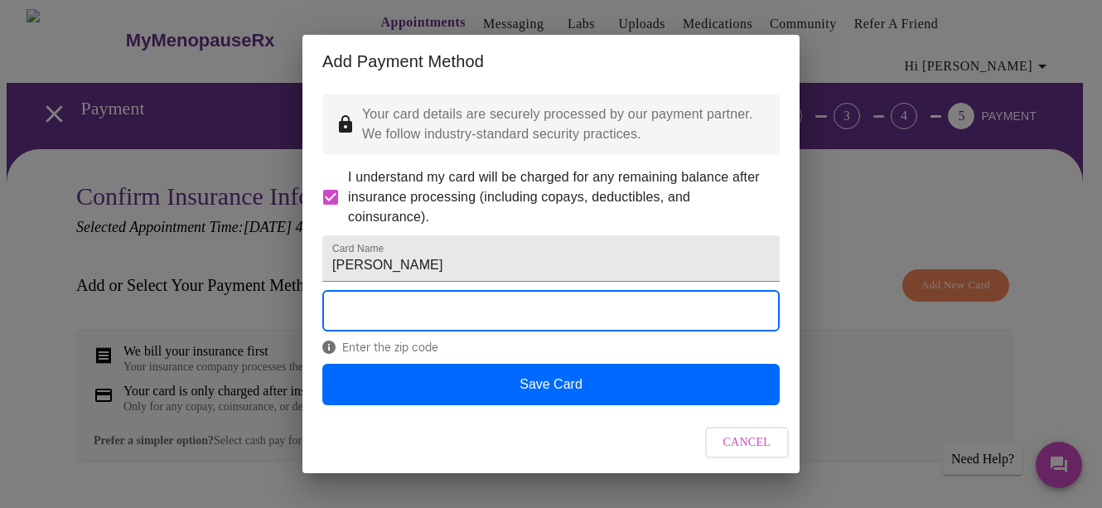
scroll to position [27, 0]
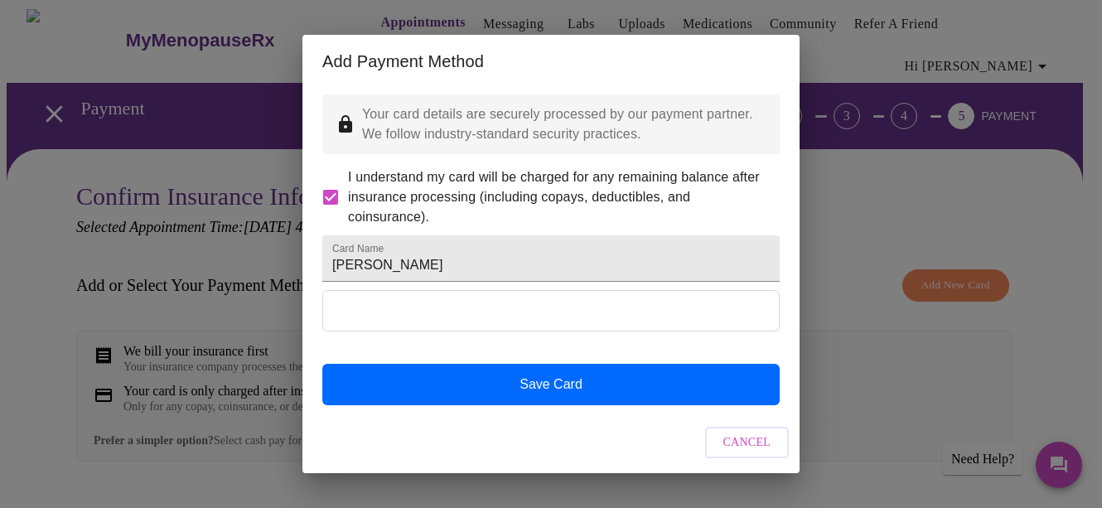
click at [752, 346] on div at bounding box center [550, 326] width 457 height 73
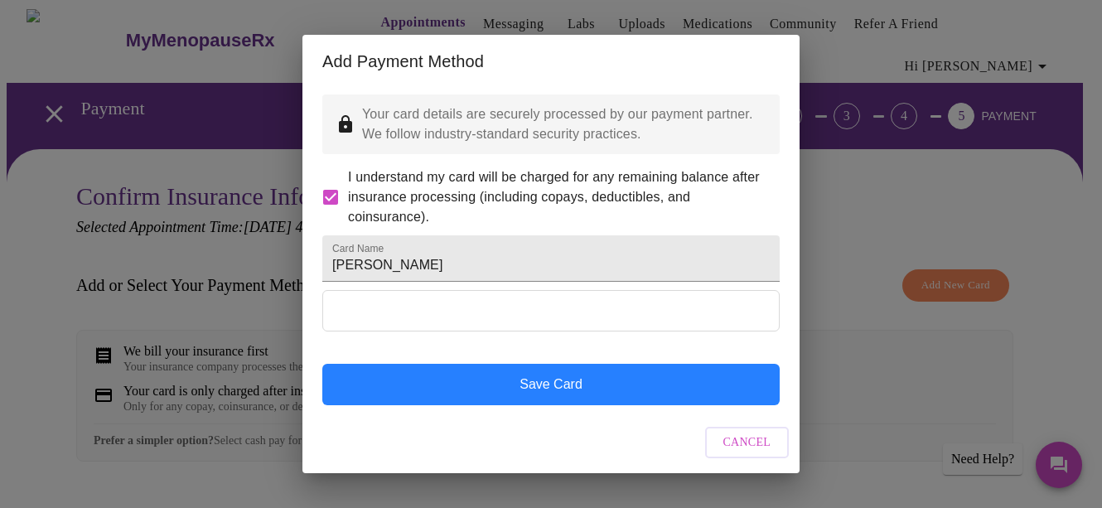
click at [550, 387] on button "Save Card" at bounding box center [550, 384] width 457 height 41
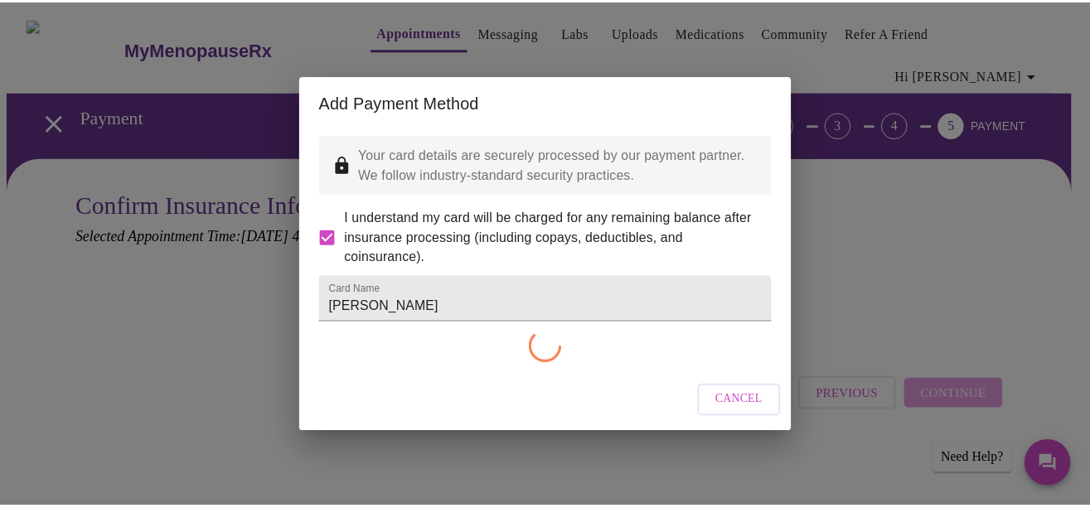
scroll to position [0, 0]
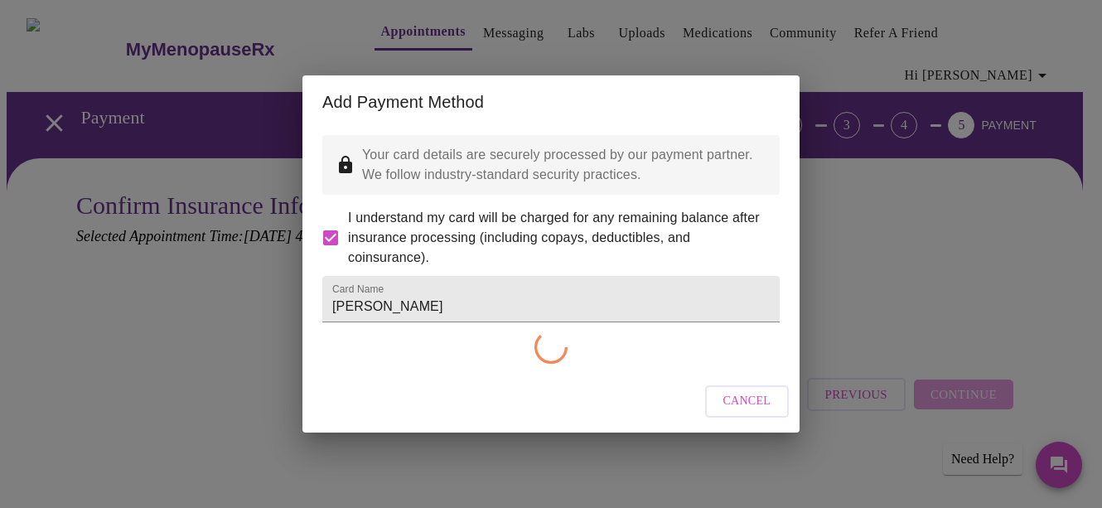
checkbox input "false"
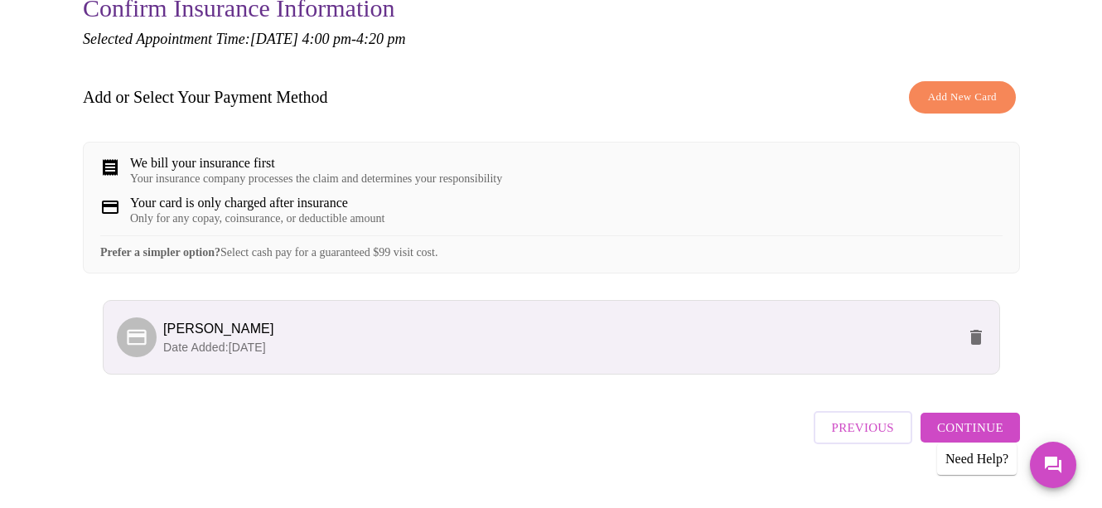
scroll to position [214, 0]
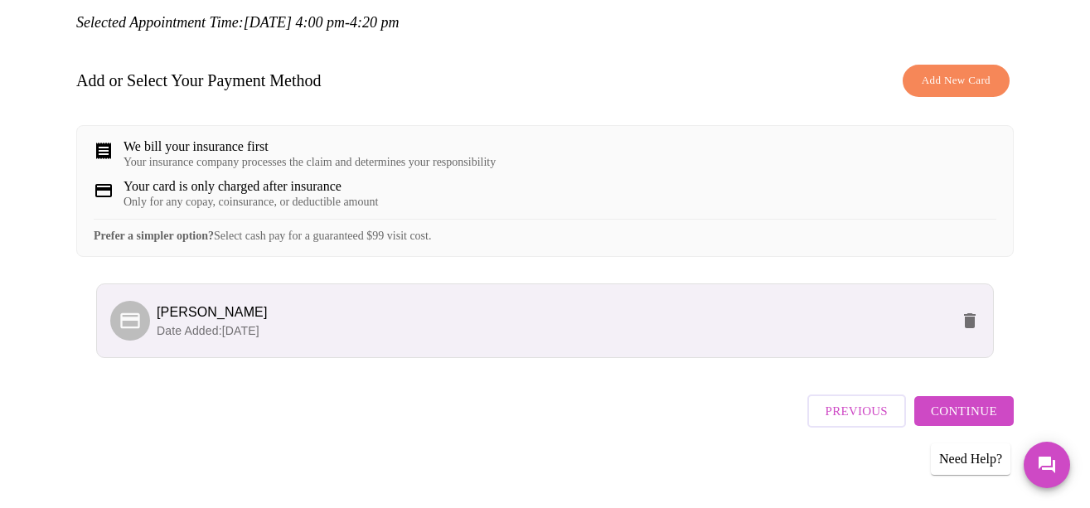
click at [953, 408] on span "Continue" at bounding box center [964, 411] width 66 height 22
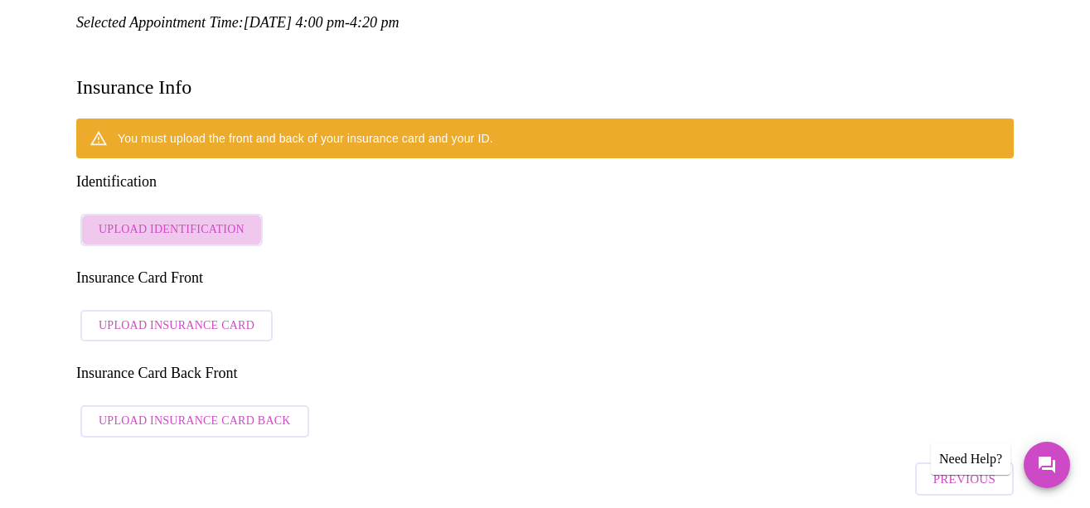
click at [192, 220] on span "Upload Identification" at bounding box center [172, 230] width 146 height 21
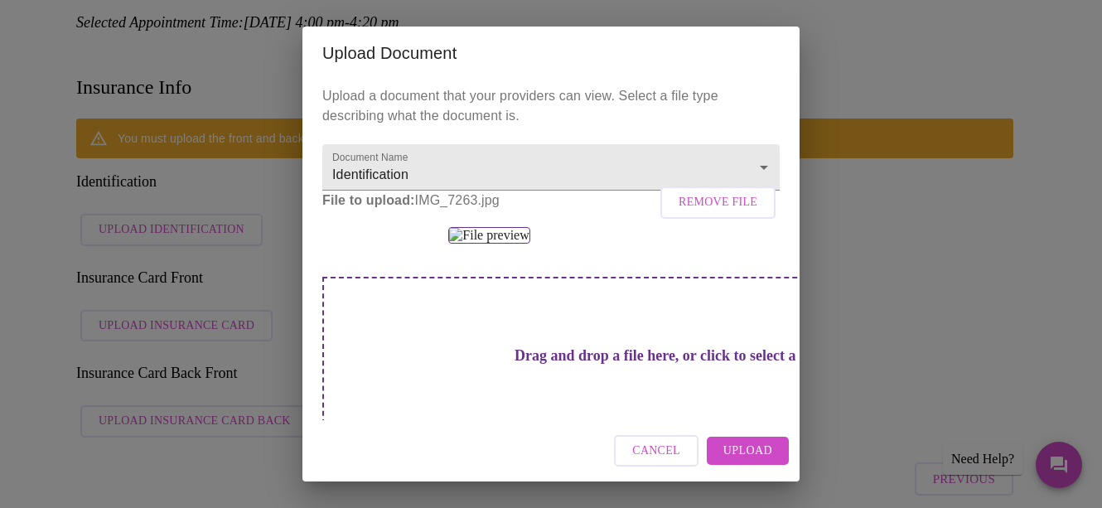
scroll to position [83, 0]
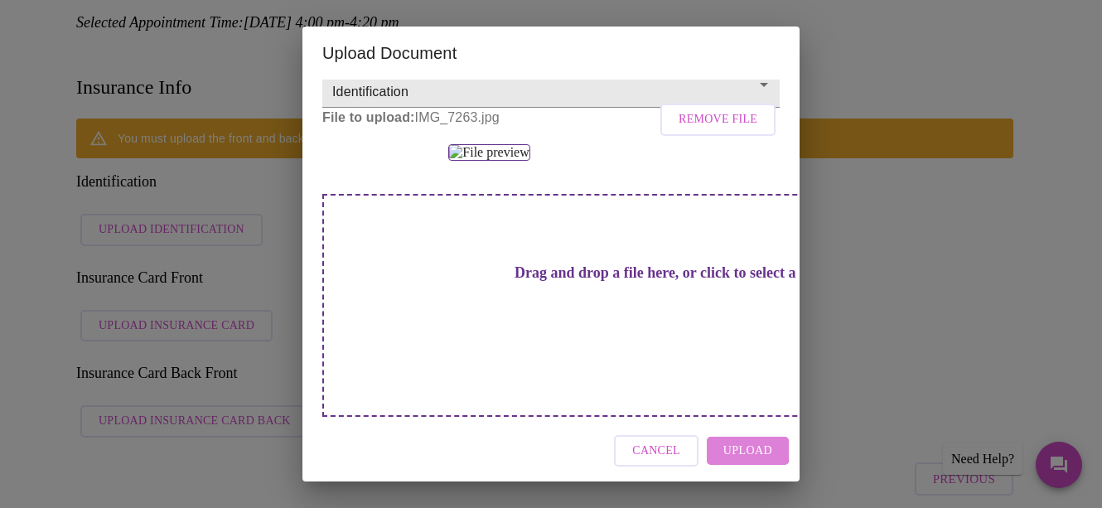
click at [742, 449] on span "Upload" at bounding box center [748, 451] width 49 height 21
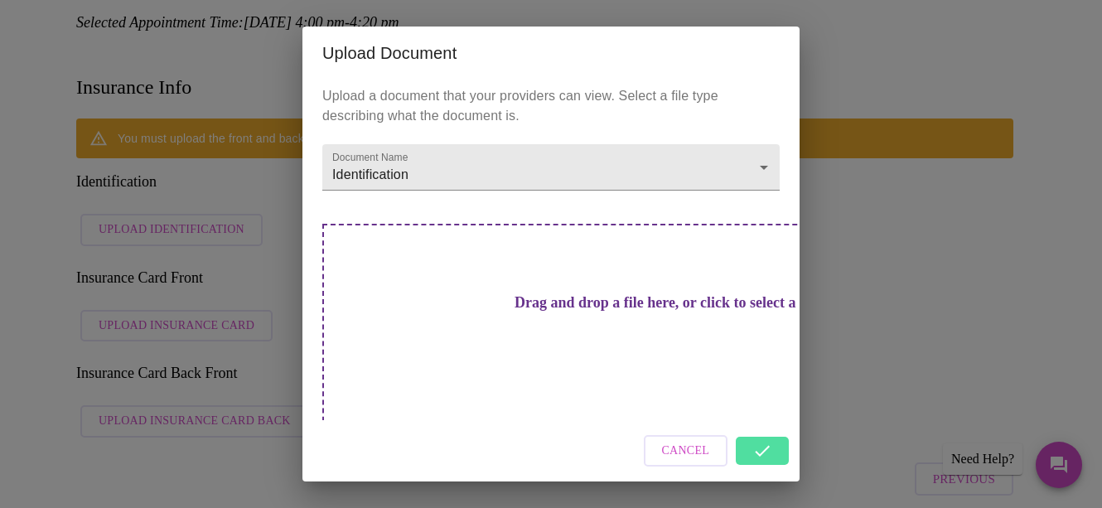
click at [763, 438] on div "Cancel" at bounding box center [551, 451] width 497 height 62
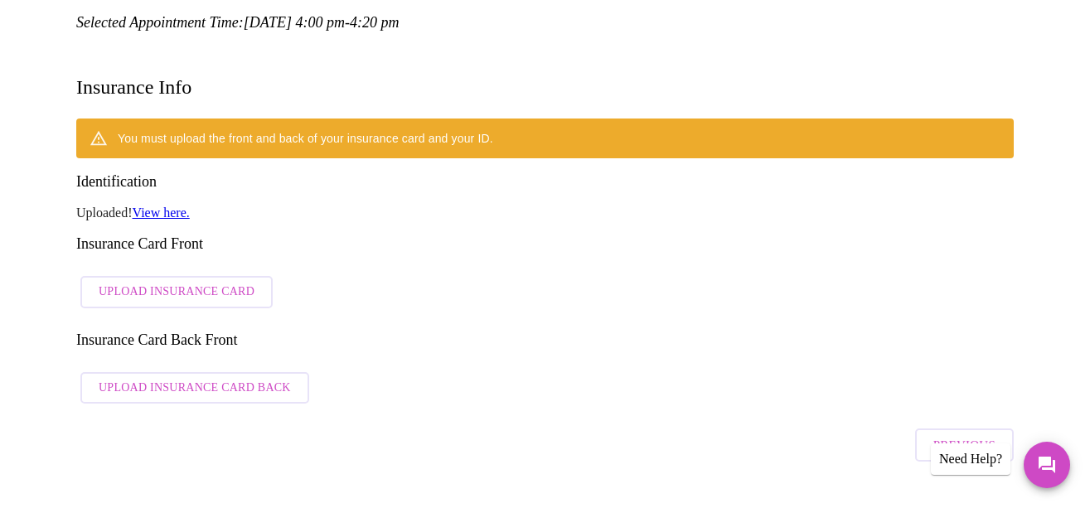
click at [163, 282] on span "Upload Insurance Card" at bounding box center [177, 292] width 156 height 21
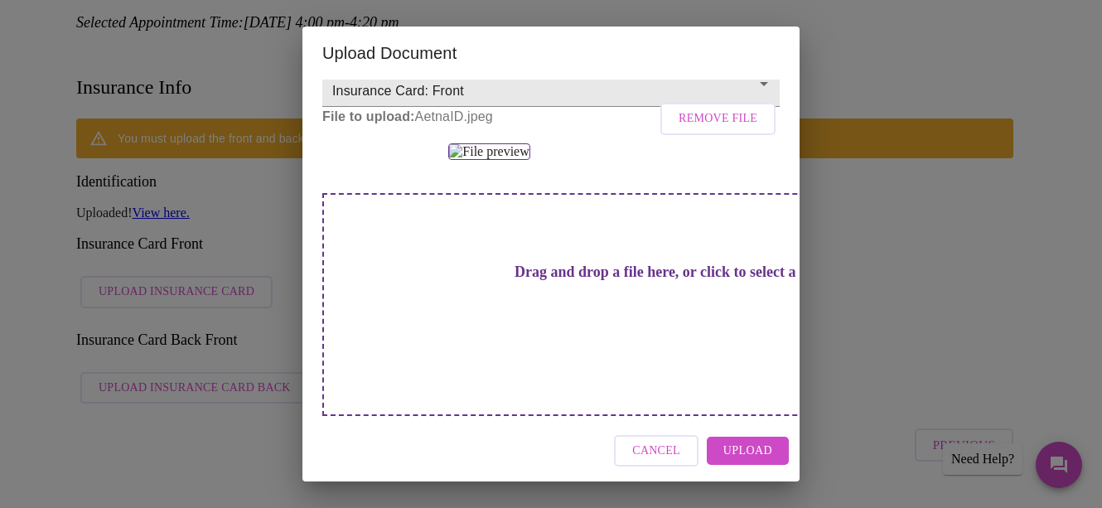
scroll to position [166, 0]
click at [735, 453] on span "Upload" at bounding box center [748, 451] width 49 height 21
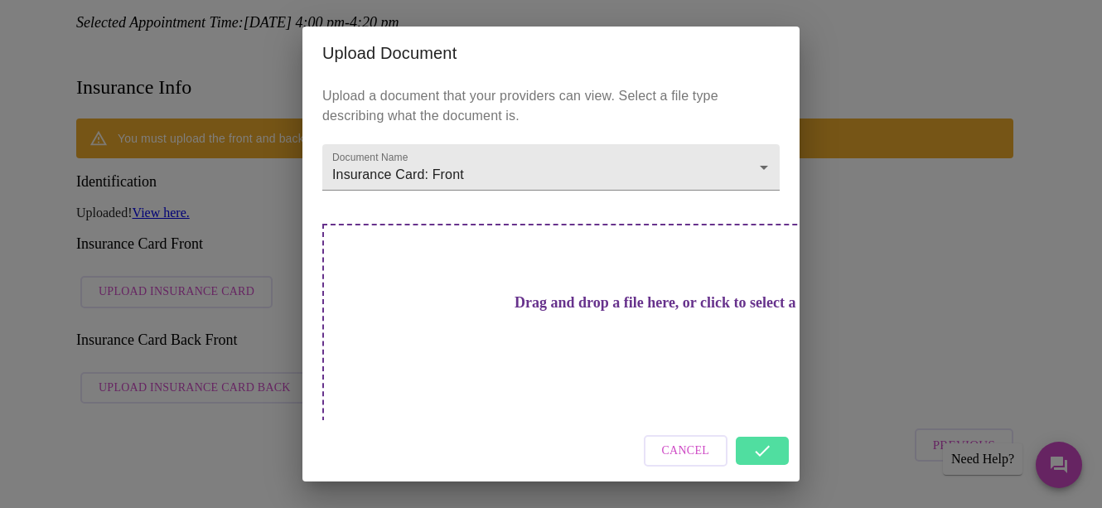
click at [153, 469] on div "Upload Document Upload a document that your providers can view. Select a file t…" at bounding box center [551, 254] width 1102 height 508
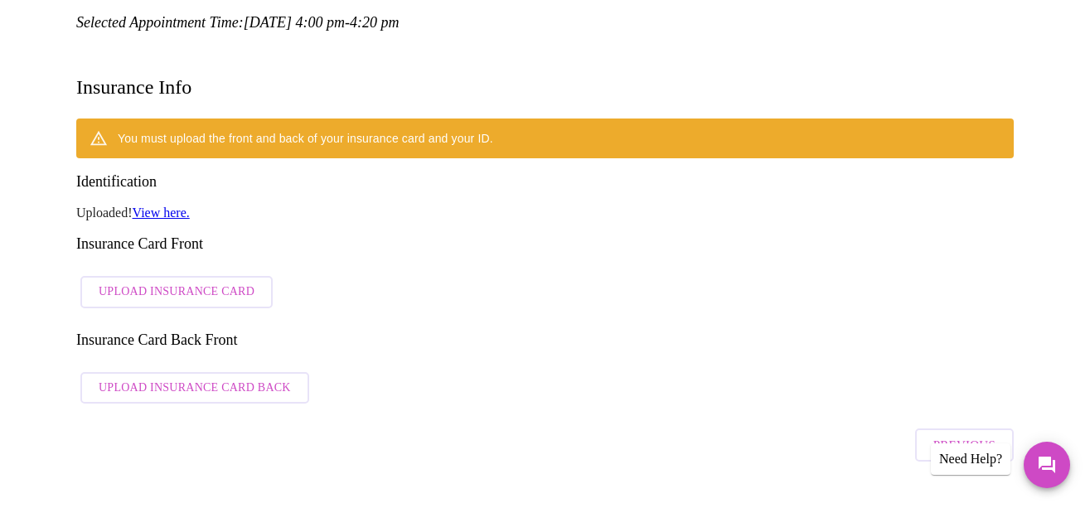
click at [170, 378] on span "Upload Insurance Card Back" at bounding box center [195, 388] width 192 height 21
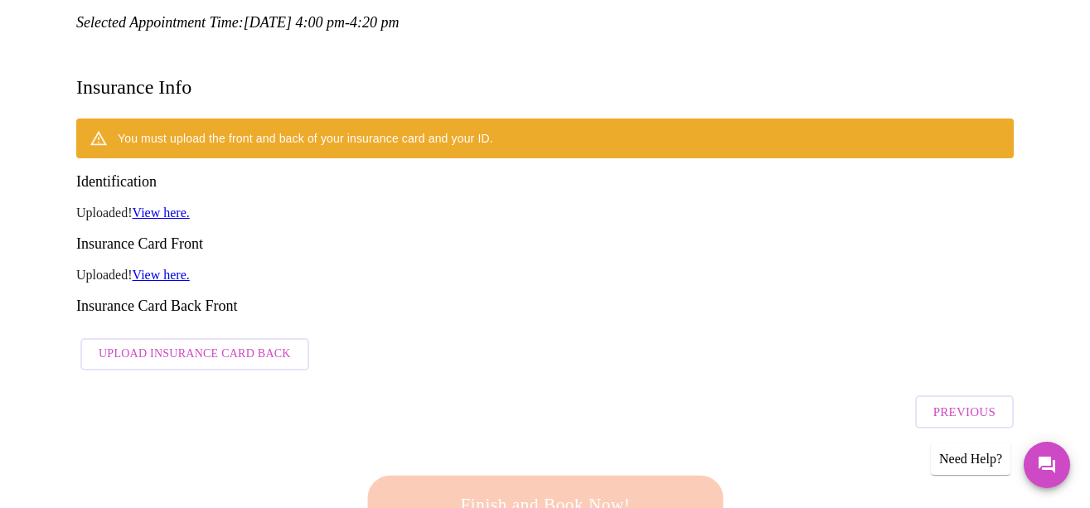
click at [181, 344] on span "Upload Insurance Card Back" at bounding box center [195, 354] width 192 height 21
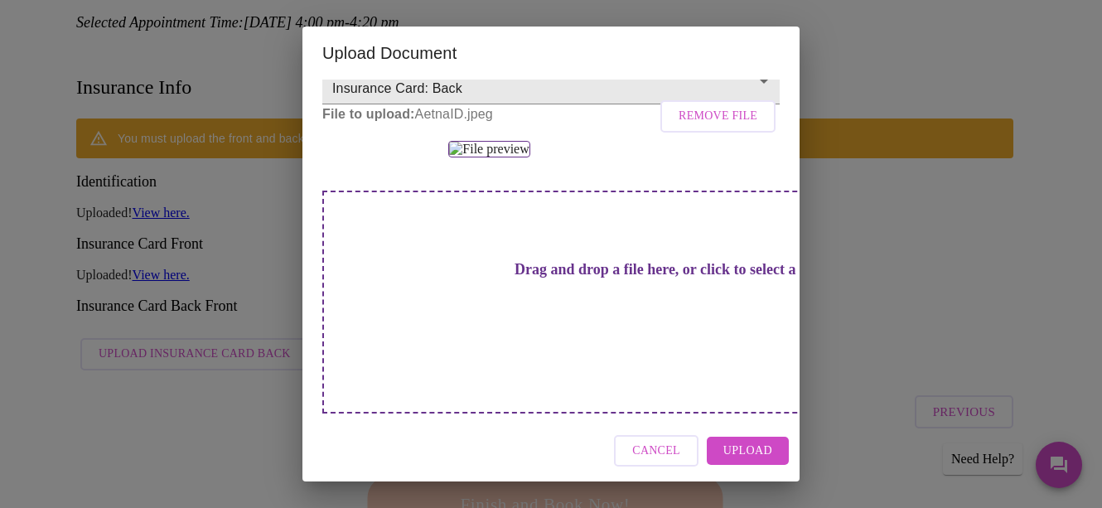
scroll to position [278, 0]
click at [743, 458] on span "Upload" at bounding box center [748, 451] width 49 height 21
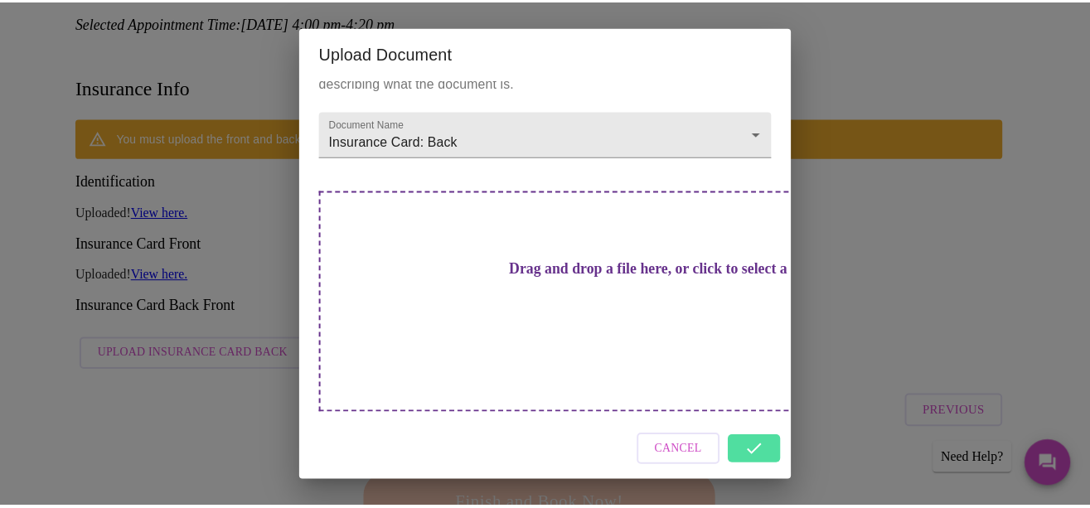
scroll to position [0, 0]
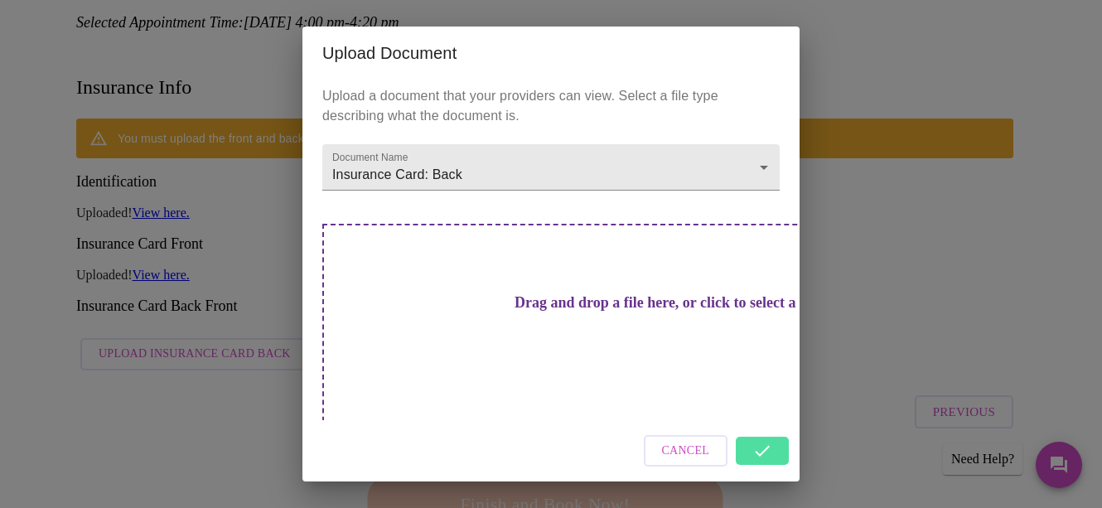
click at [916, 202] on div "Upload Document Upload a document that your providers can view. Select a file t…" at bounding box center [551, 254] width 1102 height 508
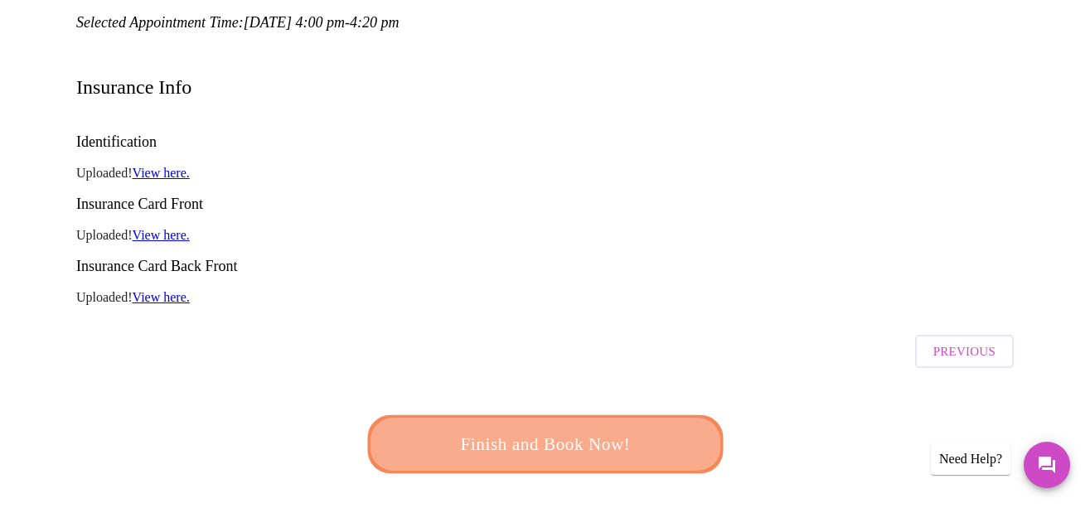
click at [554, 429] on span "Finish and Book Now!" at bounding box center [544, 444] width 307 height 31
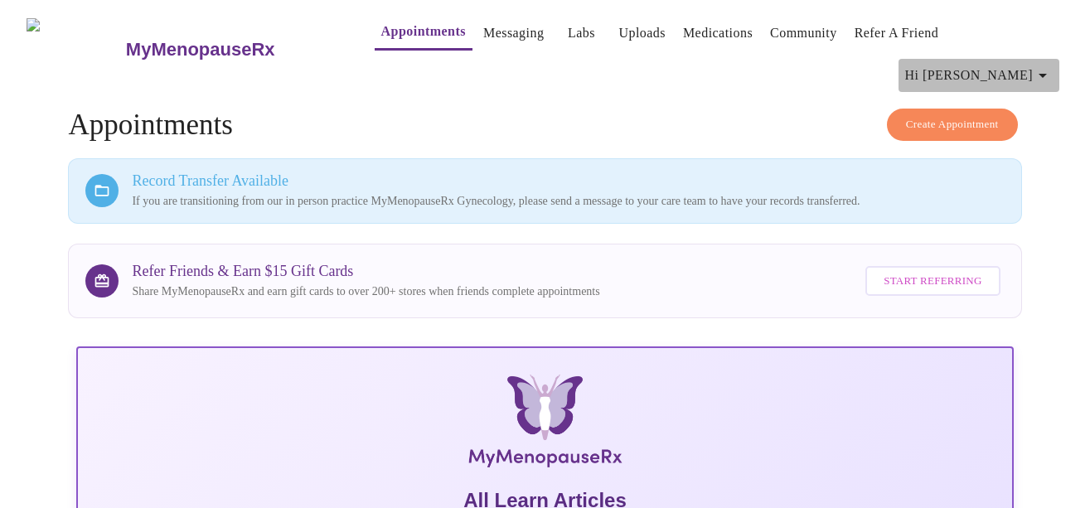
click at [1048, 65] on icon "button" at bounding box center [1043, 75] width 20 height 20
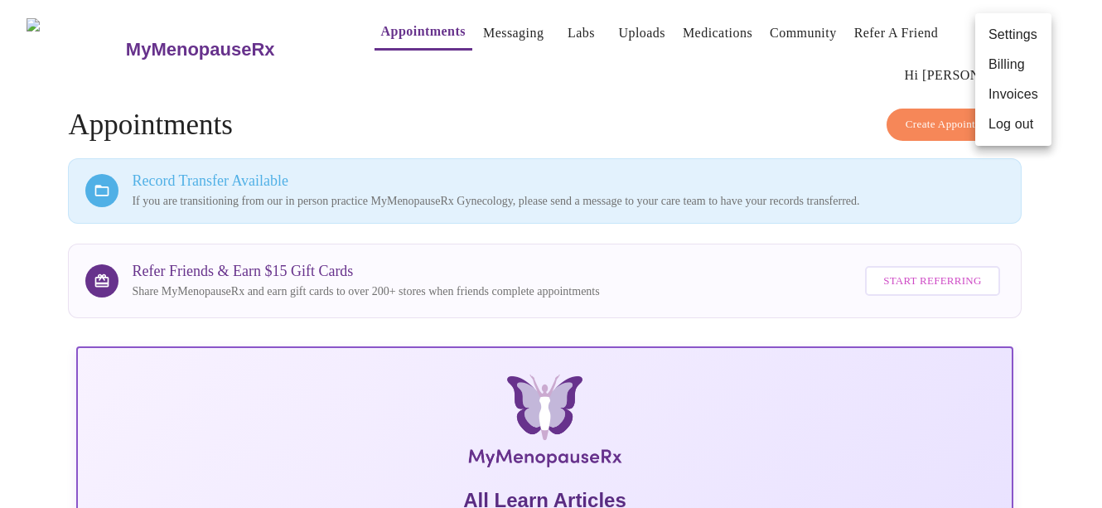
click at [821, 108] on div at bounding box center [551, 254] width 1102 height 508
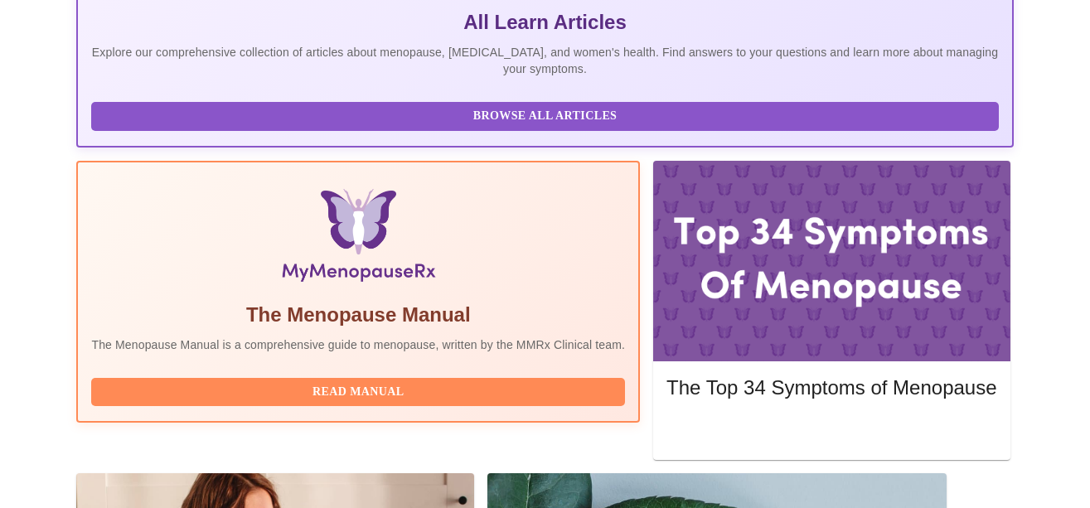
scroll to position [485, 0]
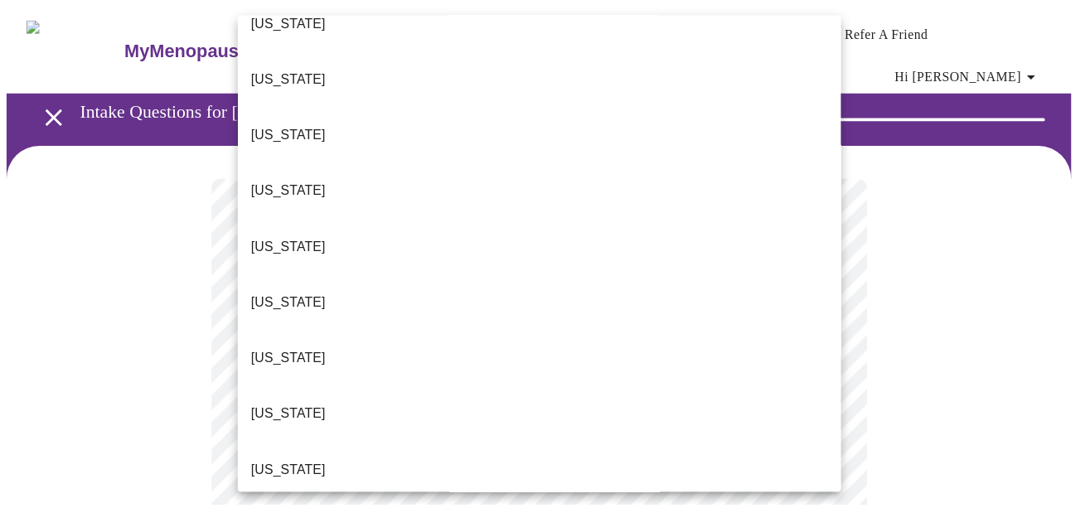
scroll to position [166, 0]
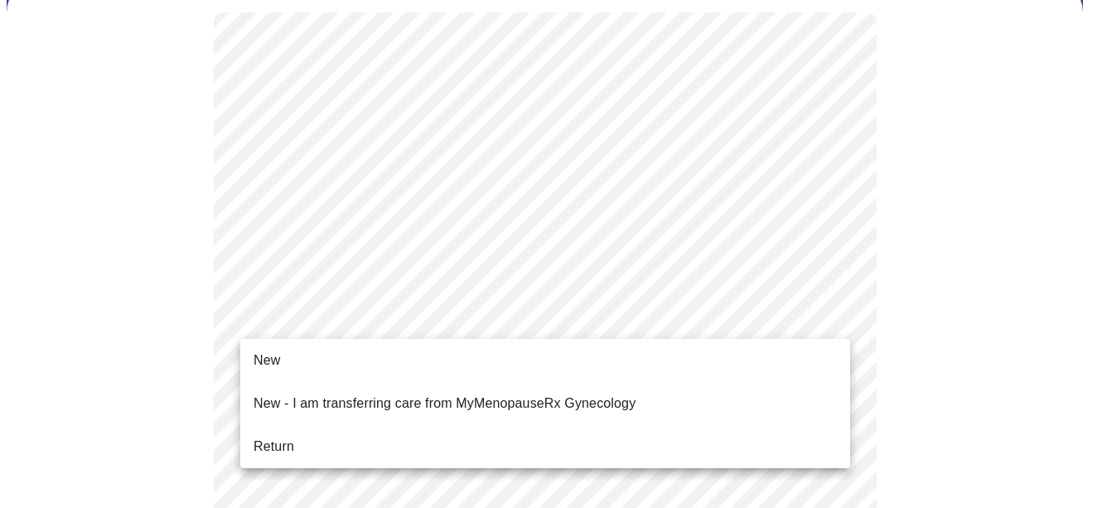
click at [264, 356] on span "New" at bounding box center [267, 361] width 27 height 20
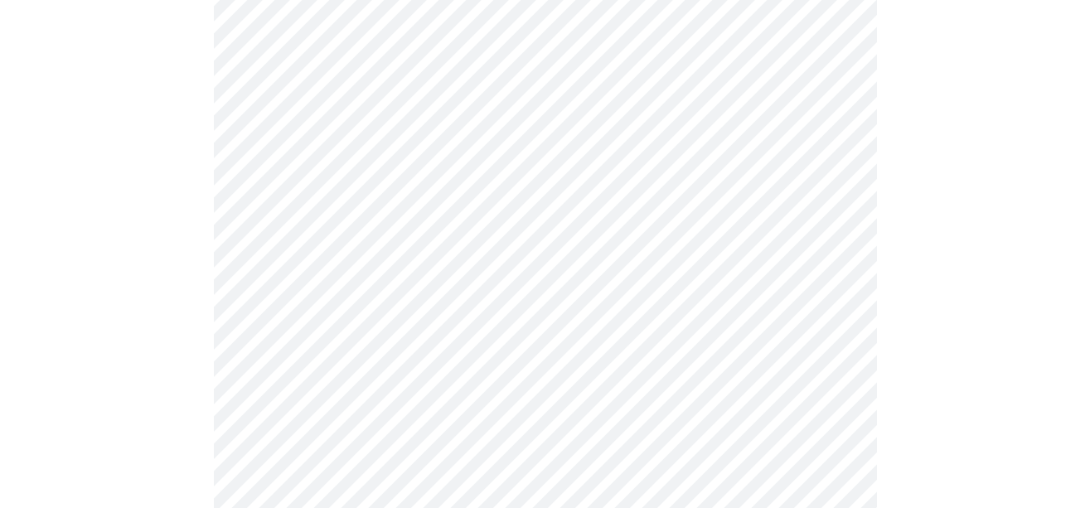
scroll to position [1077, 0]
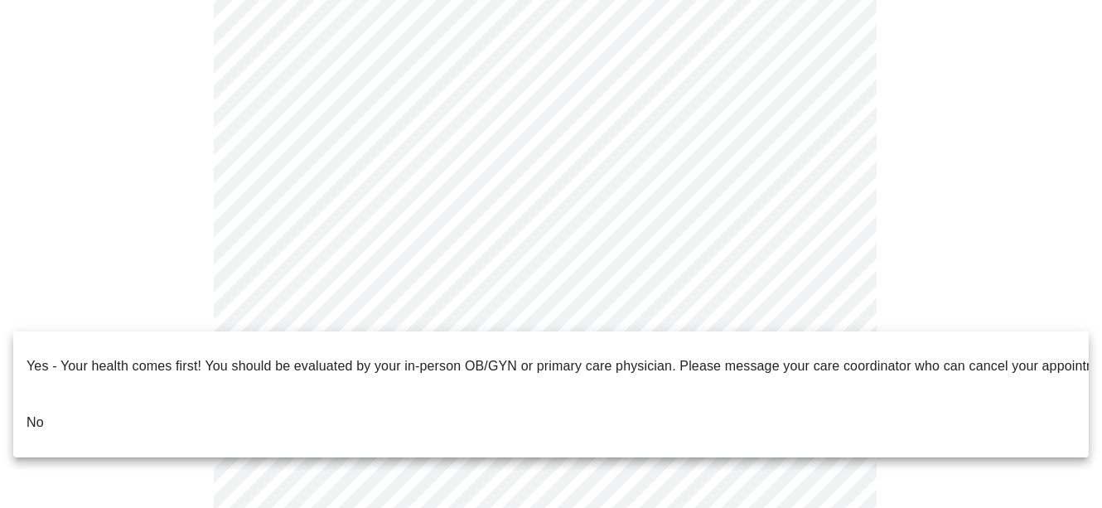
click at [41, 413] on p "No" at bounding box center [35, 423] width 17 height 20
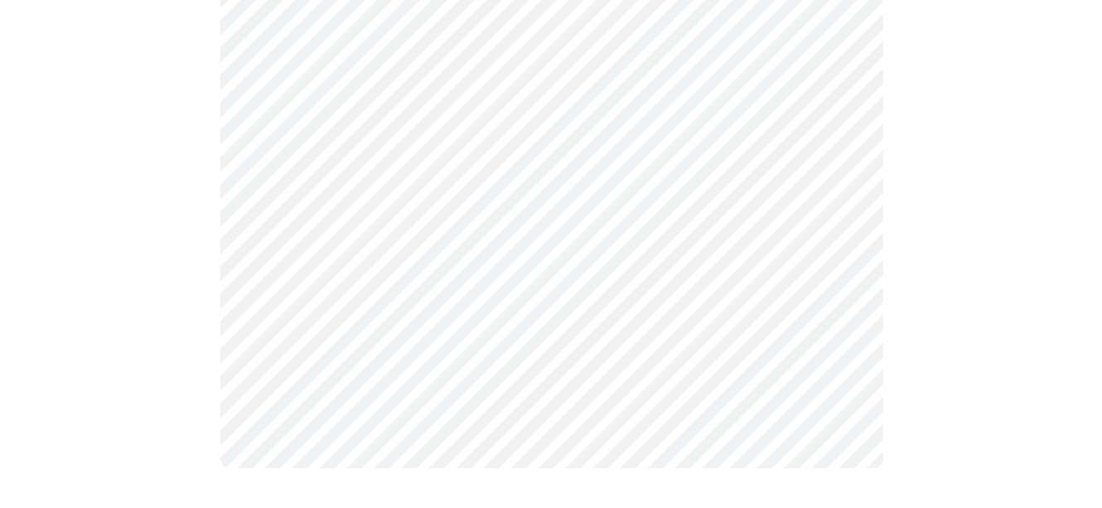
scroll to position [0, 0]
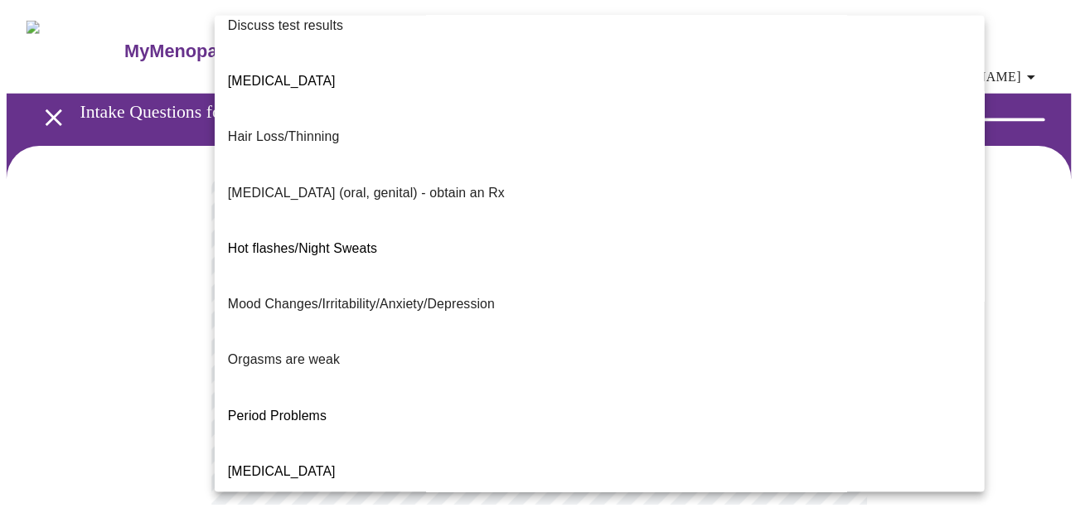
scroll to position [166, 0]
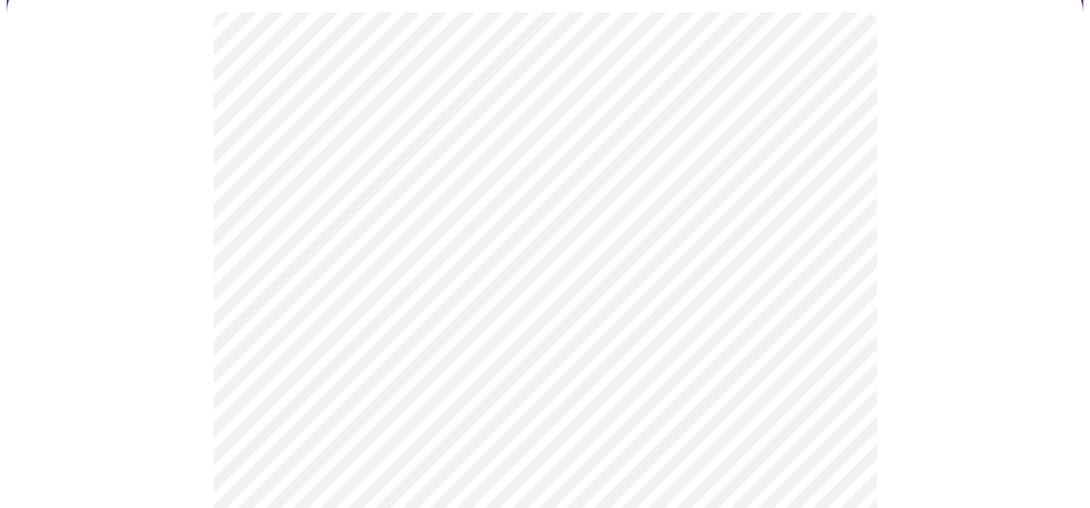
click at [833, 316] on body "MyMenopauseRx Appointments Messaging Labs Uploads Medications Community Refer a…" at bounding box center [545, 423] width 1077 height 1164
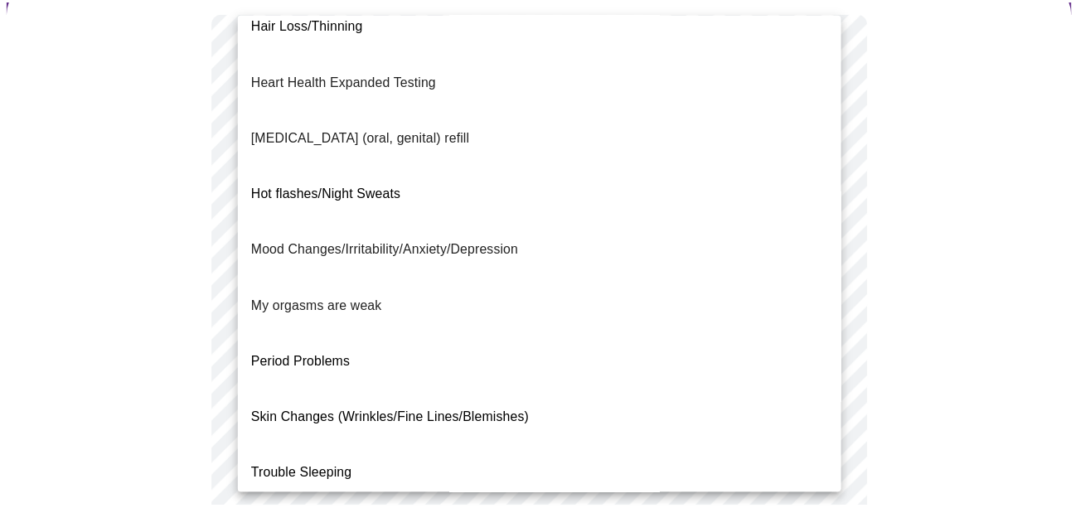
scroll to position [264, 0]
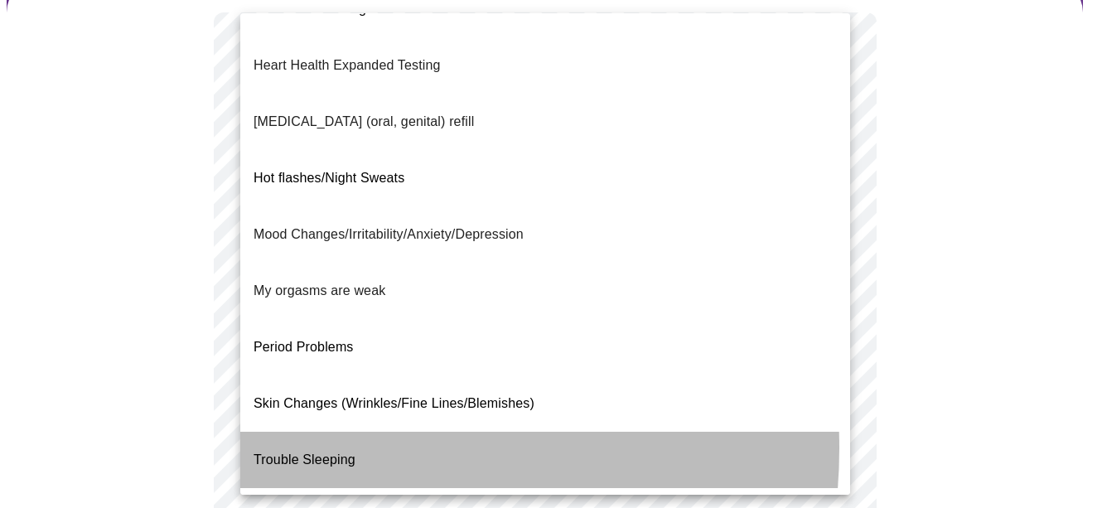
click at [332, 453] on span "Trouble Sleeping" at bounding box center [305, 460] width 102 height 14
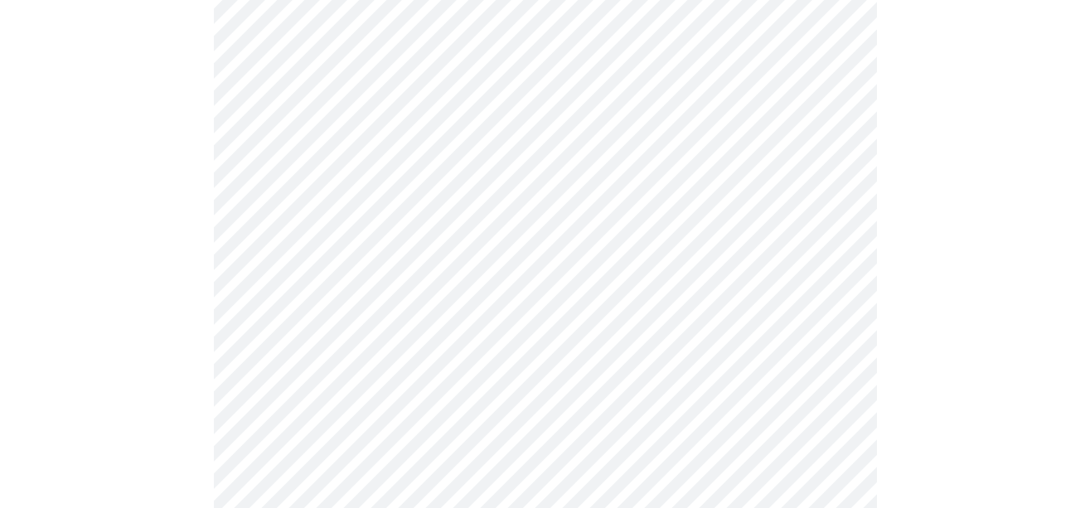
scroll to position [332, 0]
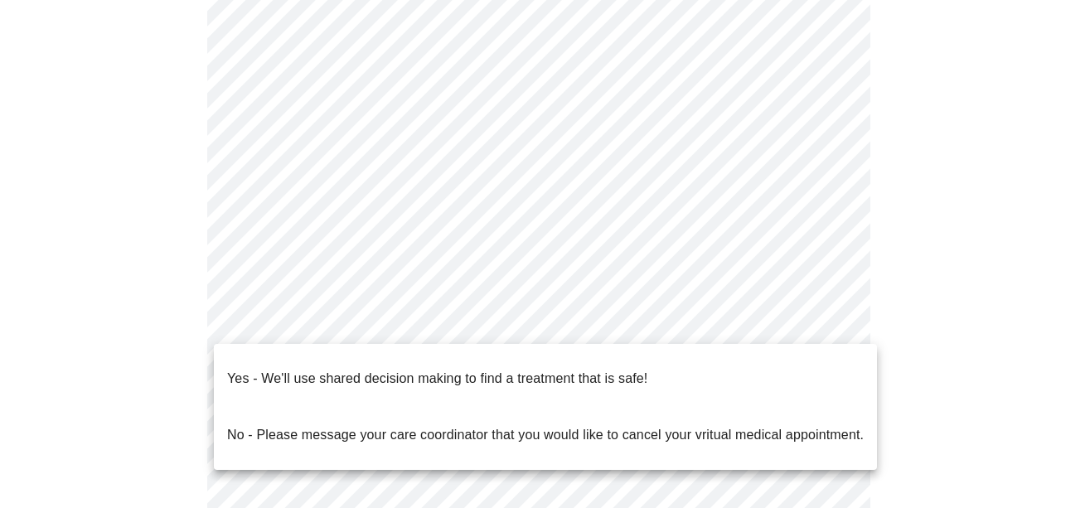
click at [831, 322] on body "MyMenopauseRx Appointments Messaging Labs Uploads Medications Community Refer a…" at bounding box center [545, 252] width 1077 height 1154
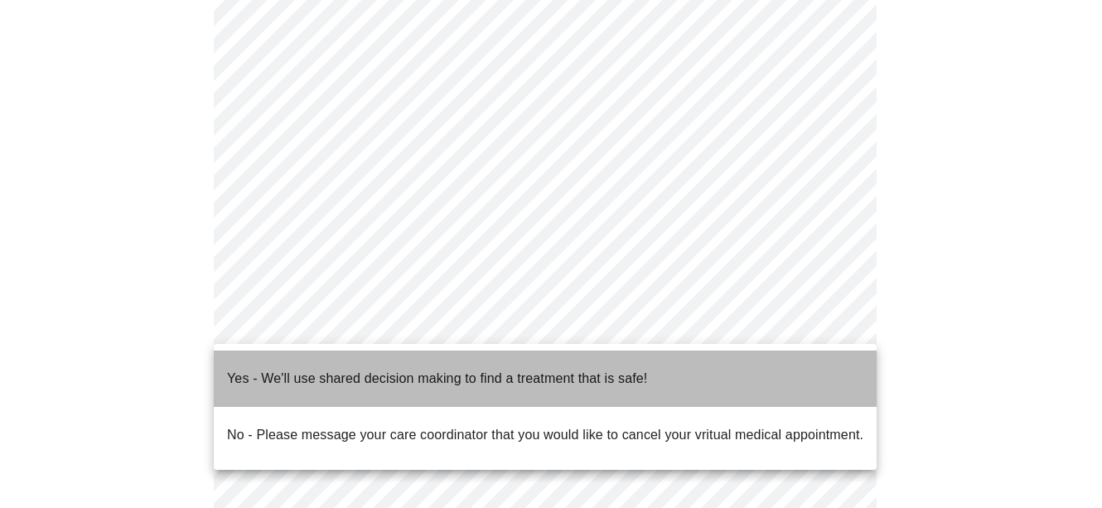
click at [284, 369] on p "Yes - We'll use shared decision making to find a treatment that is safe!" at bounding box center [437, 379] width 420 height 20
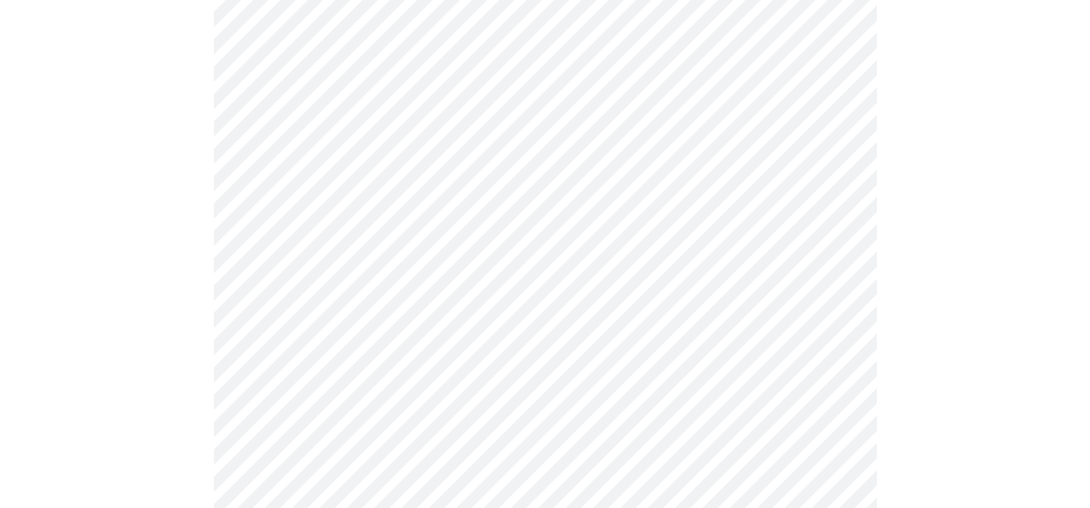
scroll to position [0, 0]
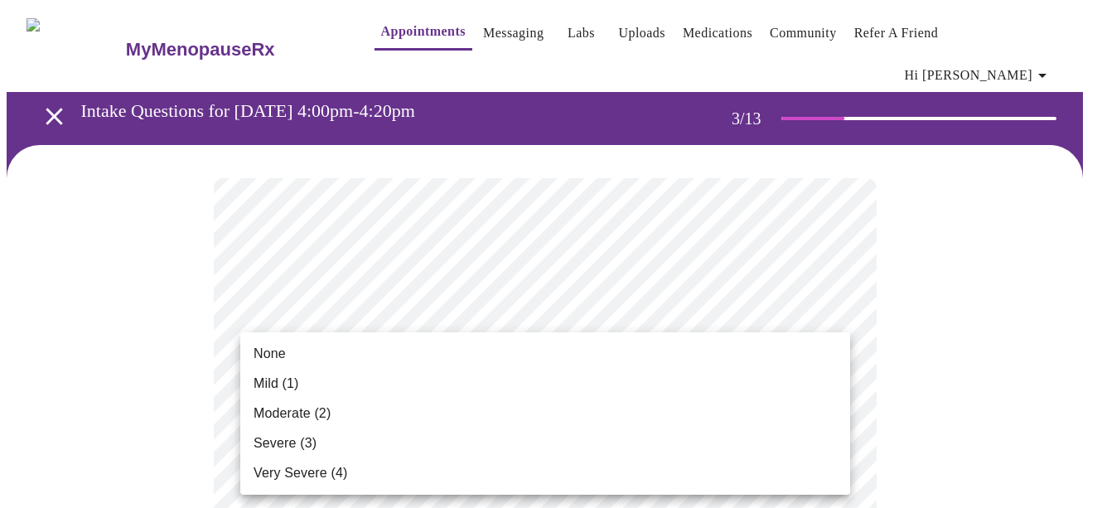
click at [287, 379] on span "Mild (1)" at bounding box center [277, 384] width 46 height 20
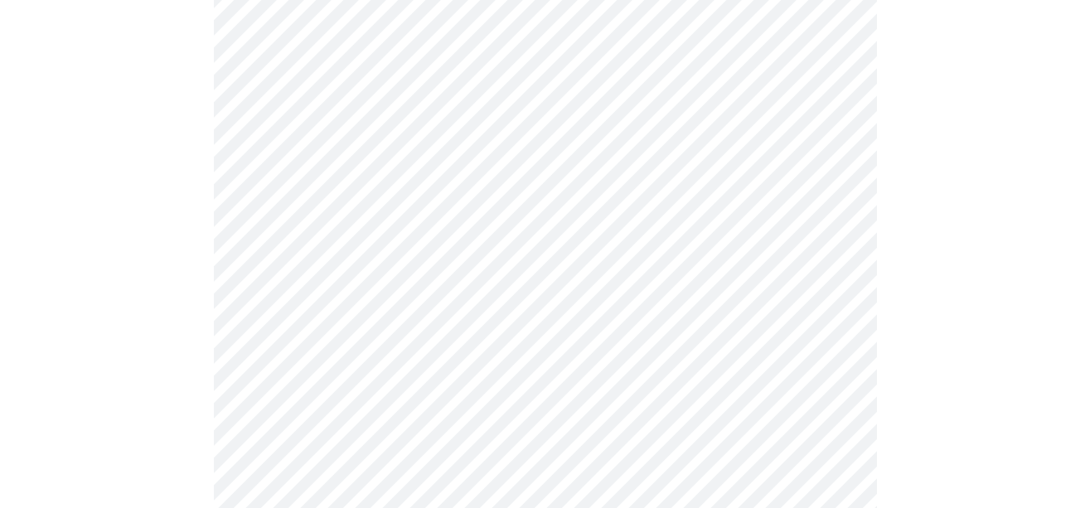
scroll to position [249, 0]
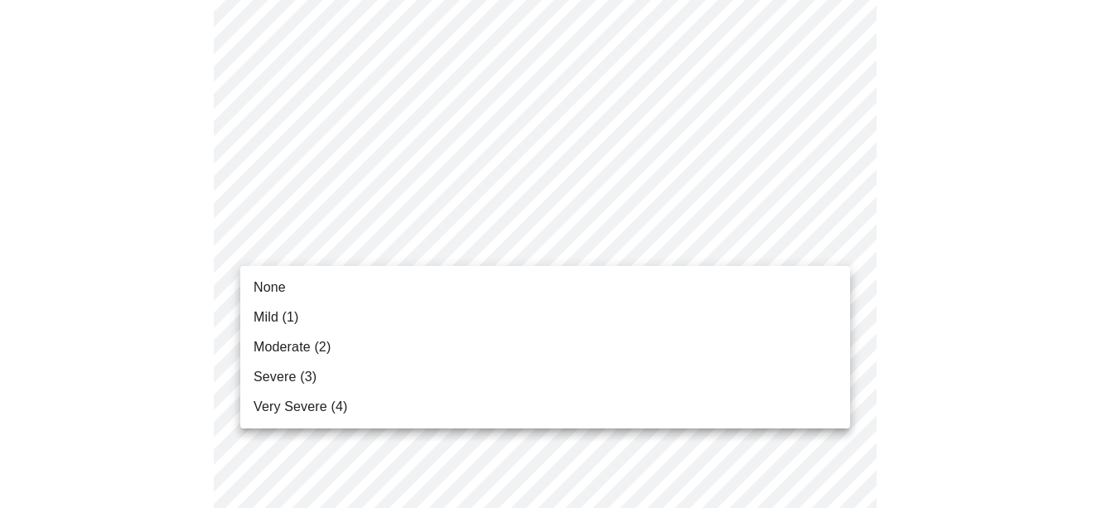
click at [288, 315] on span "Mild (1)" at bounding box center [277, 317] width 46 height 20
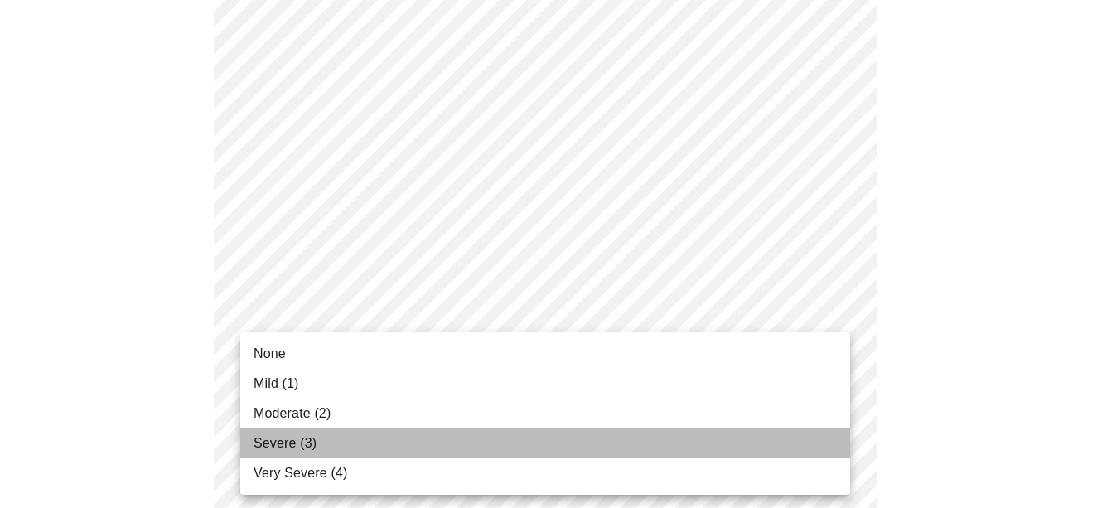
click at [305, 439] on span "Severe (3)" at bounding box center [285, 443] width 63 height 20
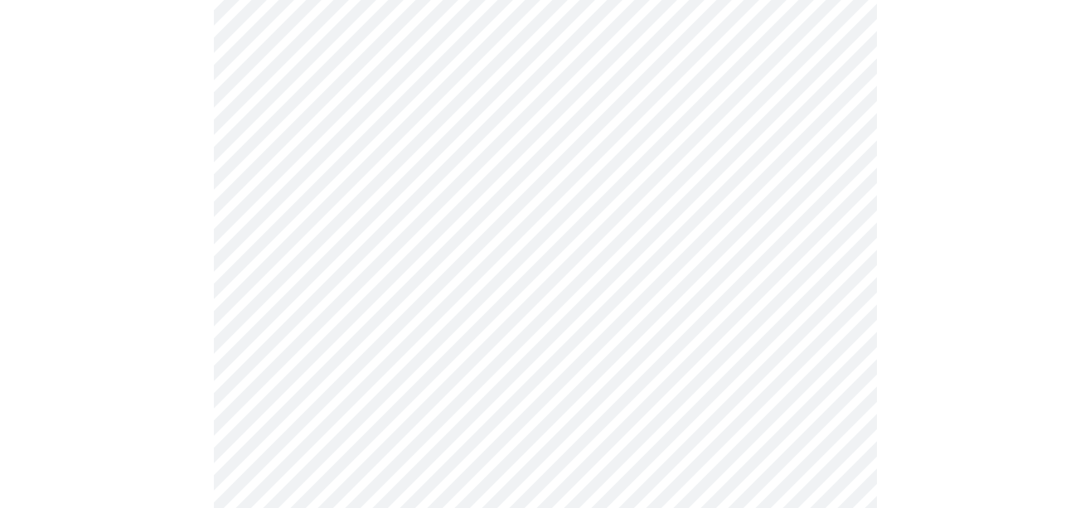
scroll to position [497, 0]
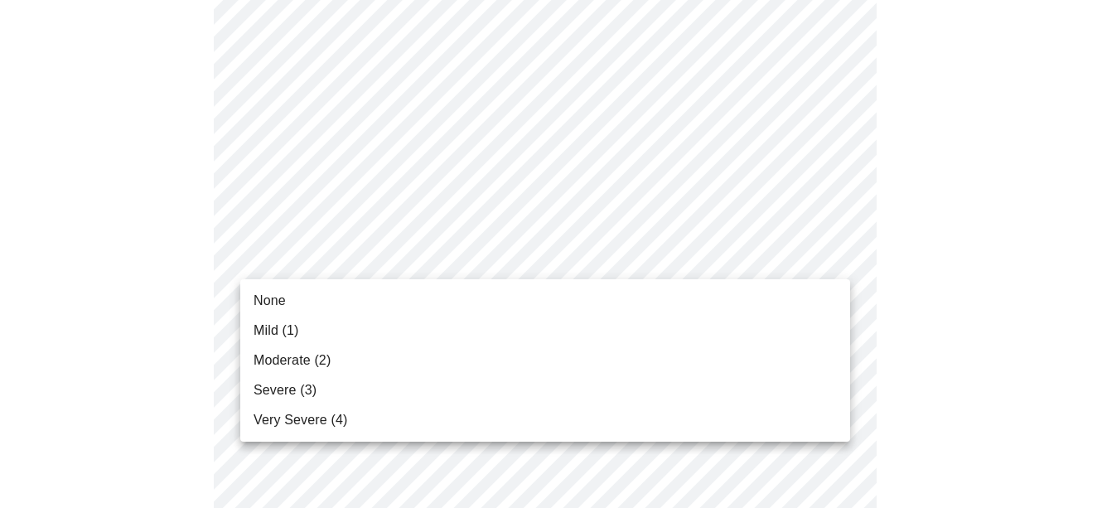
click at [307, 332] on li "Mild (1)" at bounding box center [545, 331] width 610 height 30
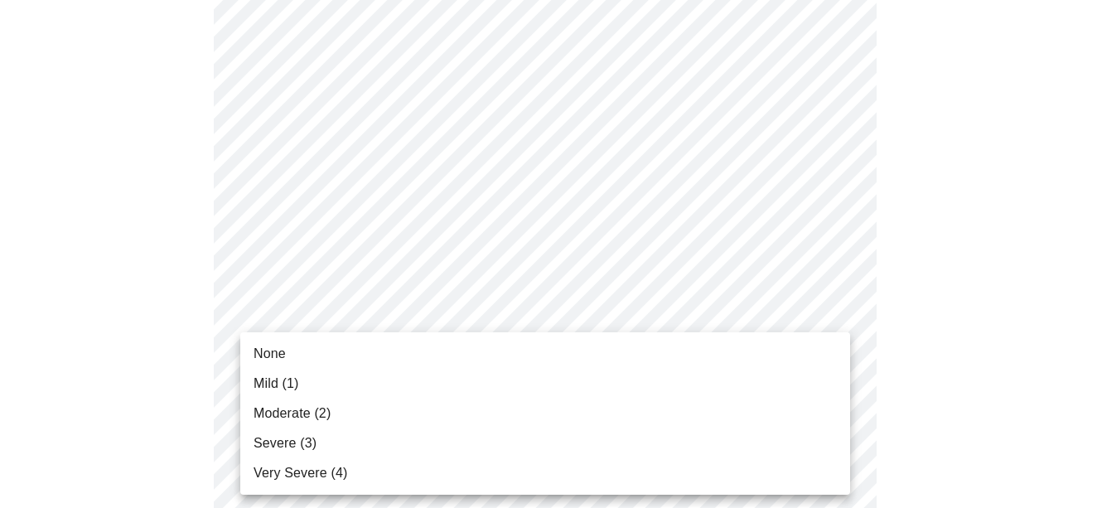
click at [296, 408] on span "Moderate (2)" at bounding box center [292, 414] width 77 height 20
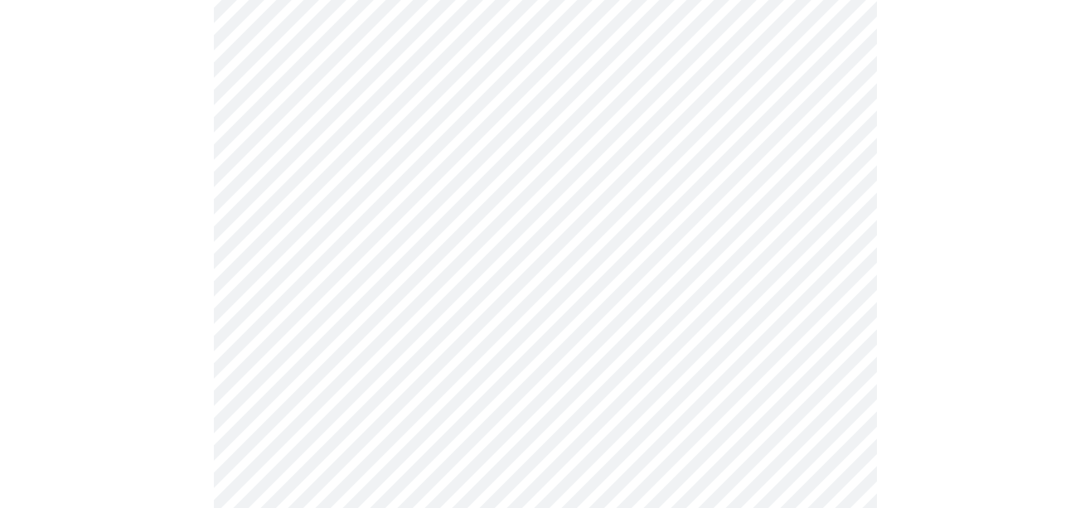
scroll to position [580, 0]
click at [836, 383] on body "MyMenopauseRx Appointments Messaging Labs Uploads Medications Community Refer a…" at bounding box center [545, 482] width 1077 height 2112
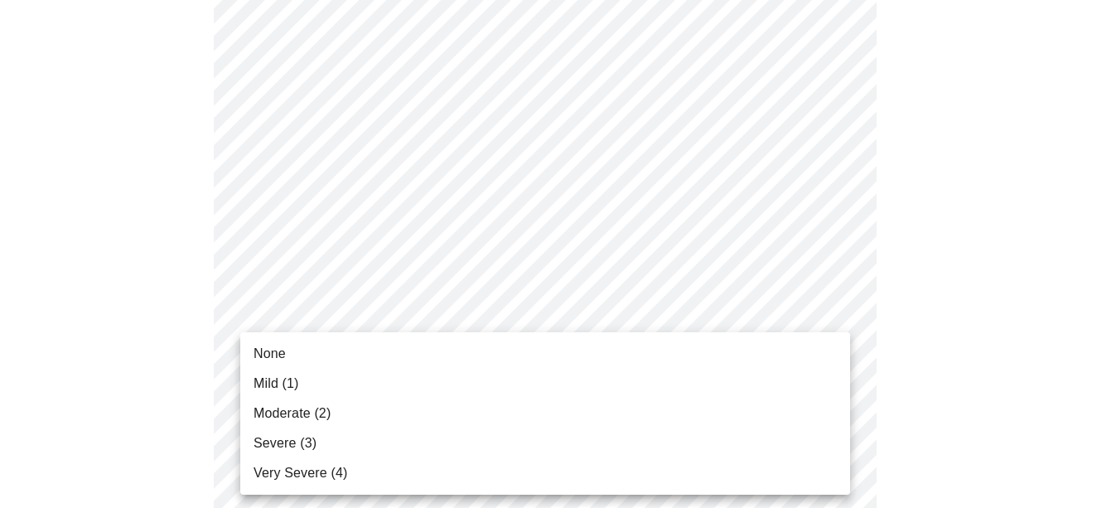
click at [271, 415] on span "Moderate (2)" at bounding box center [292, 414] width 77 height 20
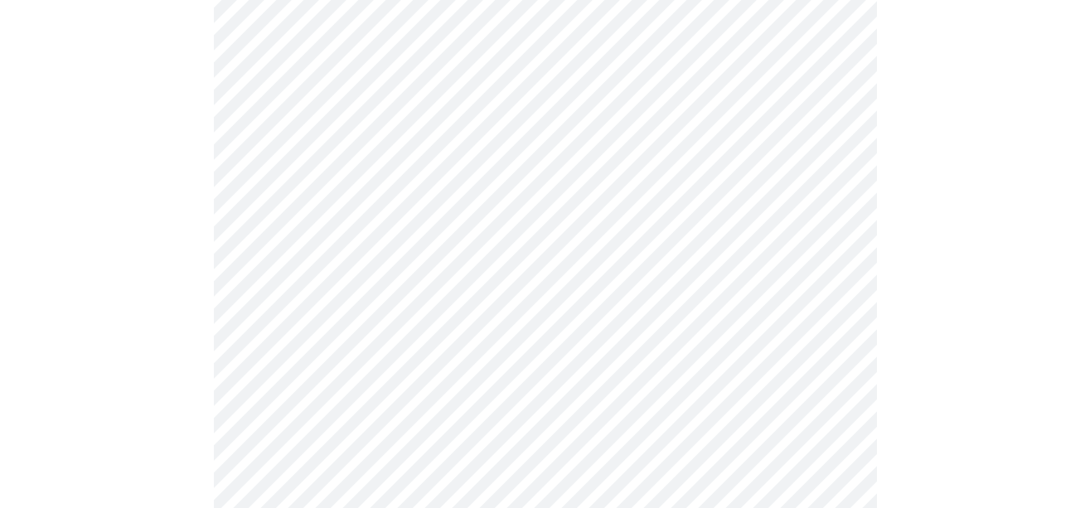
scroll to position [746, 0]
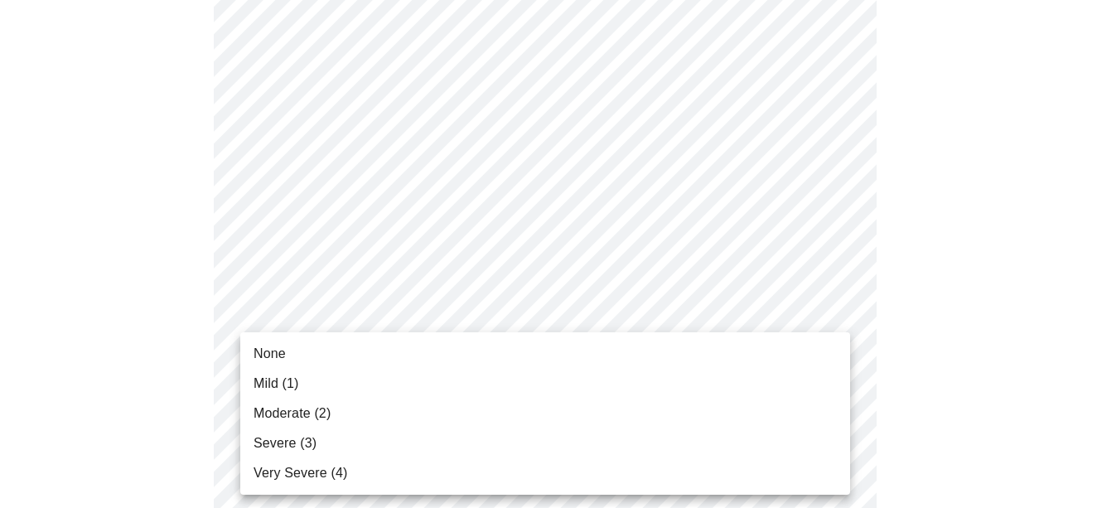
click at [835, 354] on body "MyMenopauseRx Appointments Messaging Labs Uploads Medications Community Refer a…" at bounding box center [551, 305] width 1089 height 2089
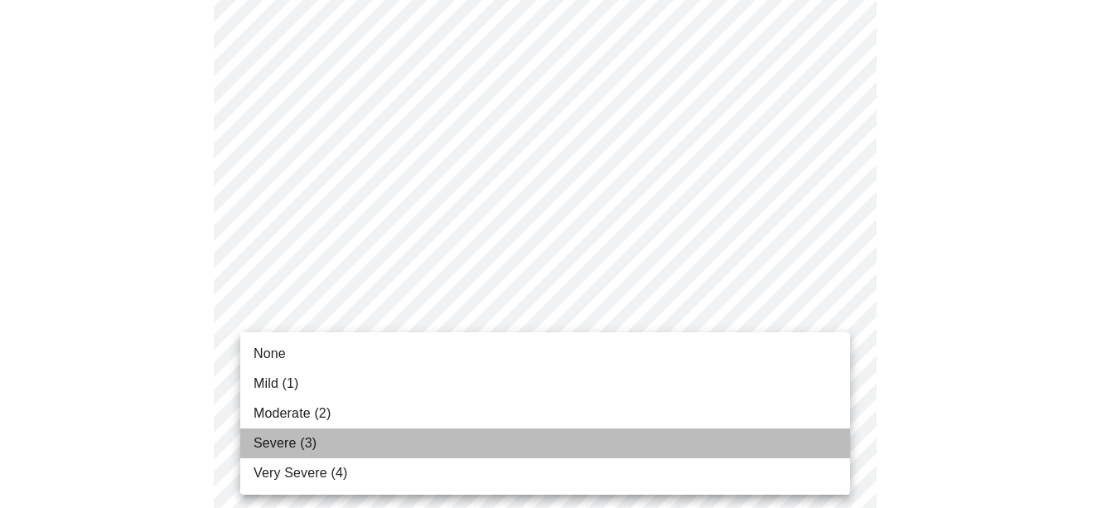
click at [288, 442] on span "Severe (3)" at bounding box center [285, 443] width 63 height 20
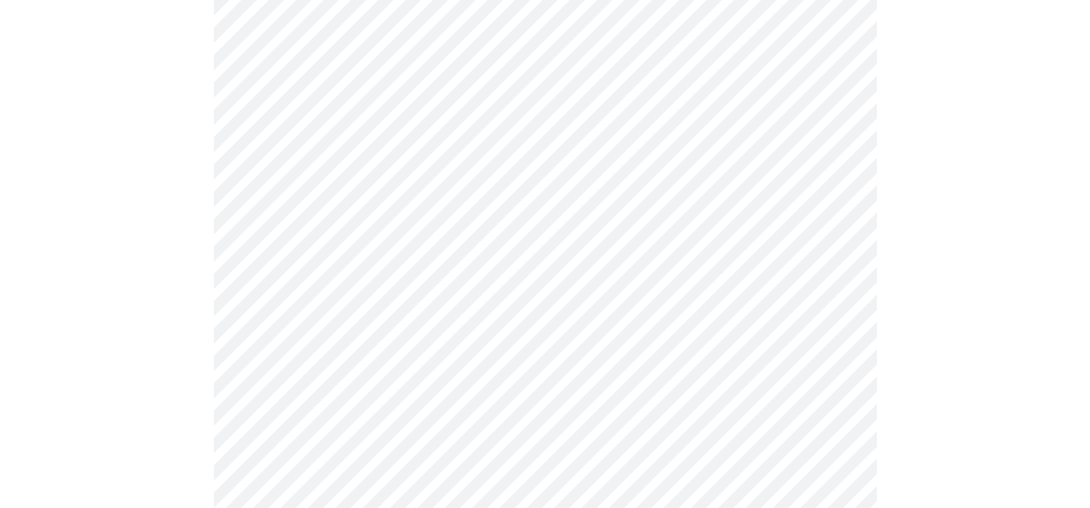
scroll to position [995, 0]
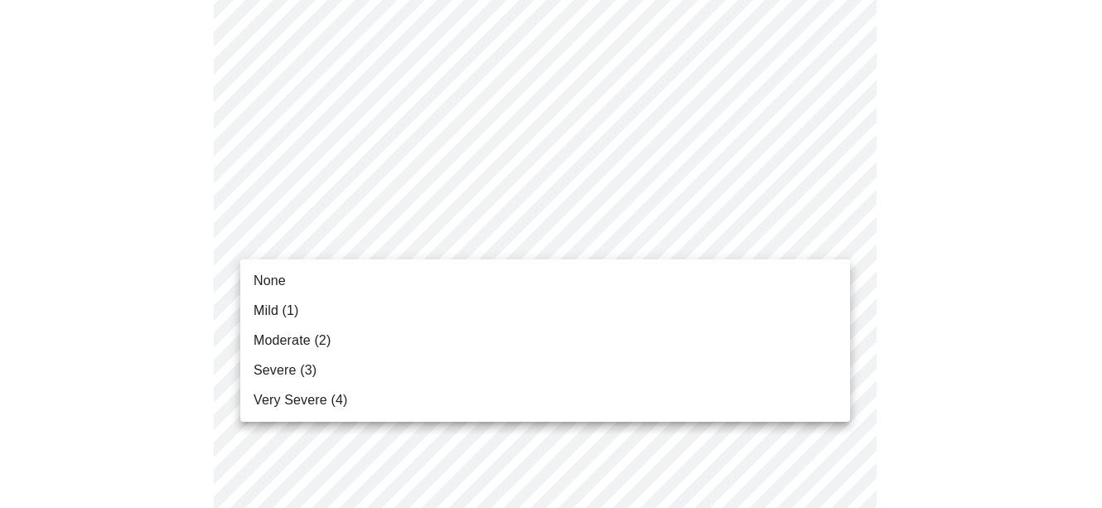
click at [836, 233] on body "MyMenopauseRx Appointments Messaging Labs Uploads Medications Community Refer a…" at bounding box center [551, 44] width 1089 height 2065
click at [273, 284] on span "None" at bounding box center [270, 281] width 32 height 20
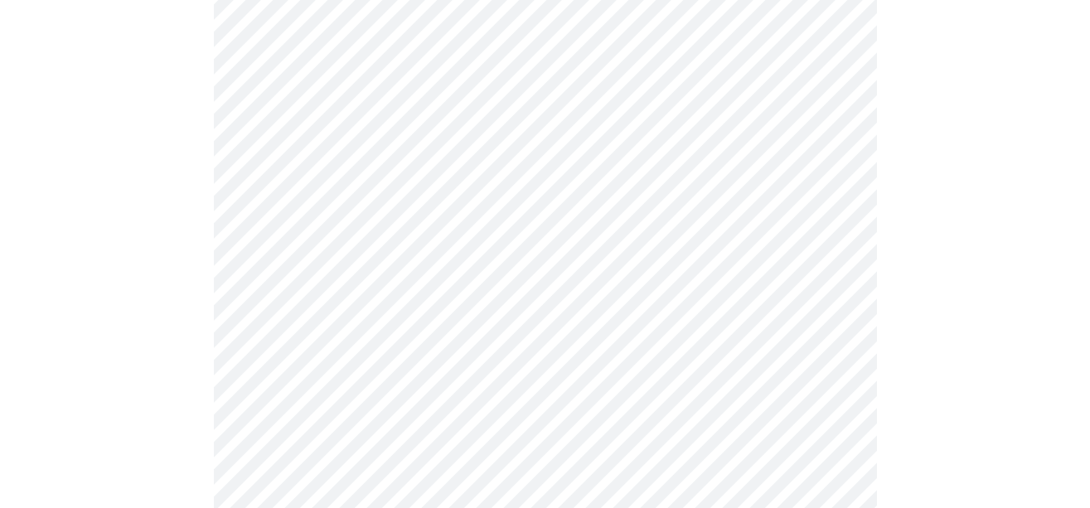
click at [835, 368] on body "MyMenopauseRx Appointments Messaging Labs Uploads Medications Community Refer a…" at bounding box center [545, 33] width 1077 height 2042
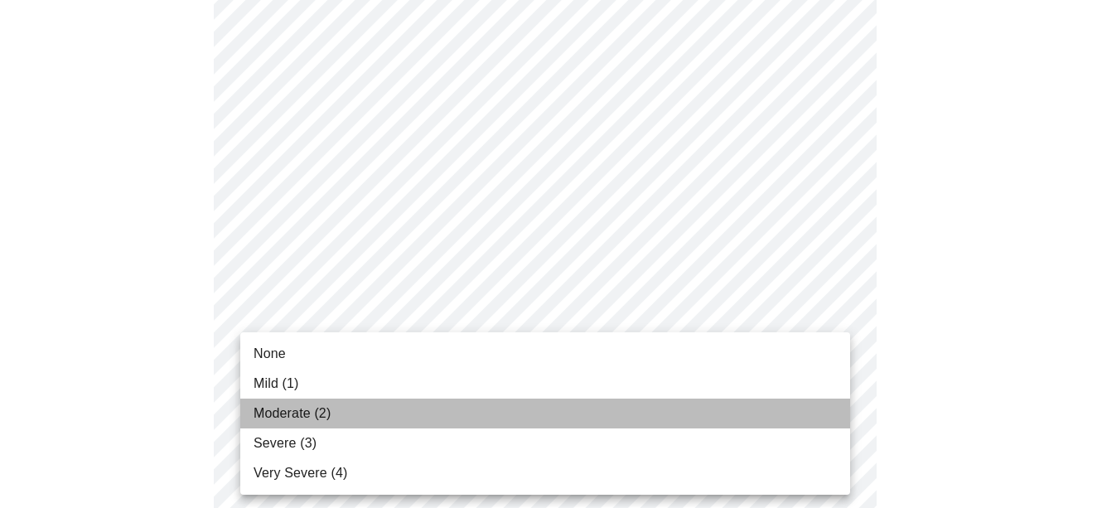
click at [307, 414] on span "Moderate (2)" at bounding box center [292, 414] width 77 height 20
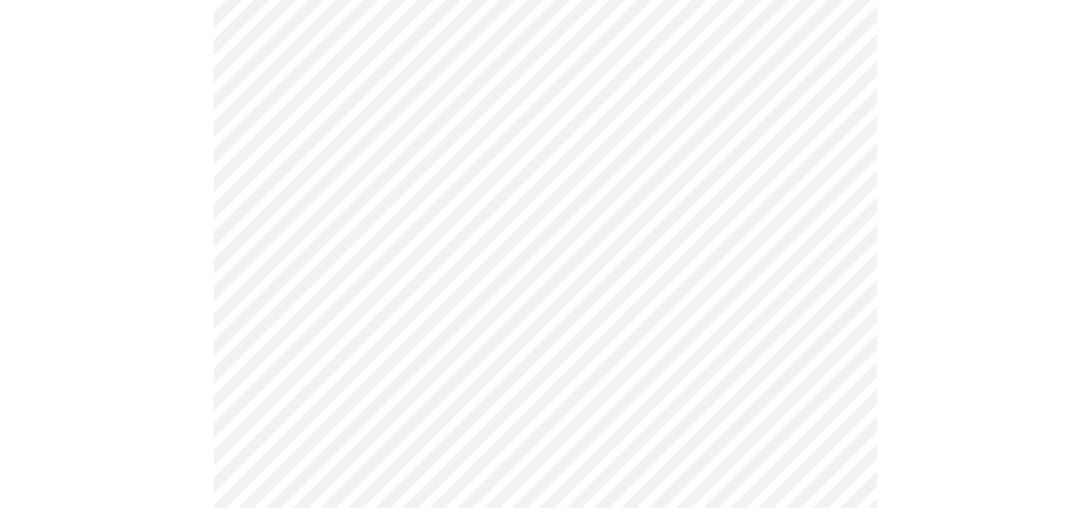
scroll to position [1243, 0]
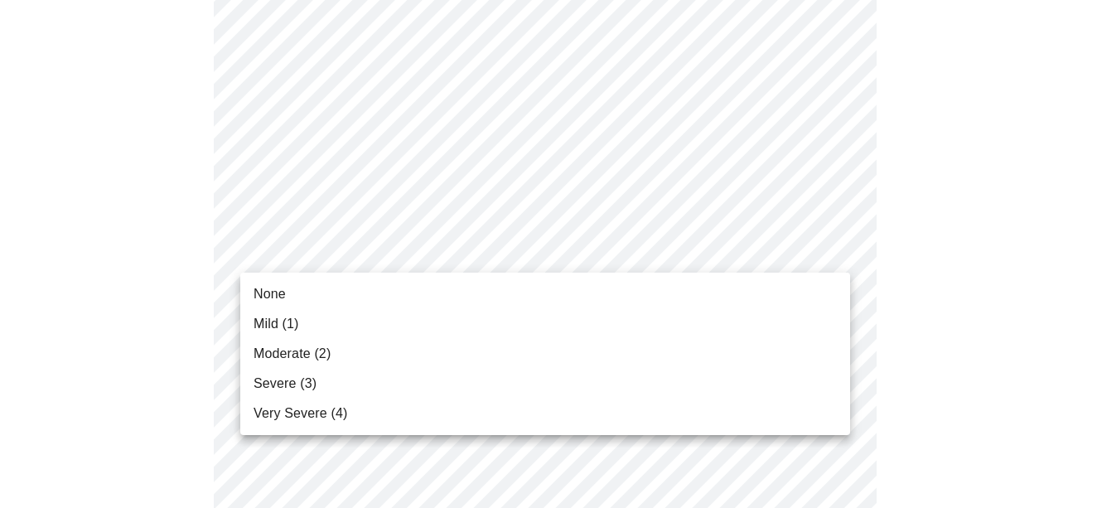
click at [275, 294] on span "None" at bounding box center [270, 294] width 32 height 20
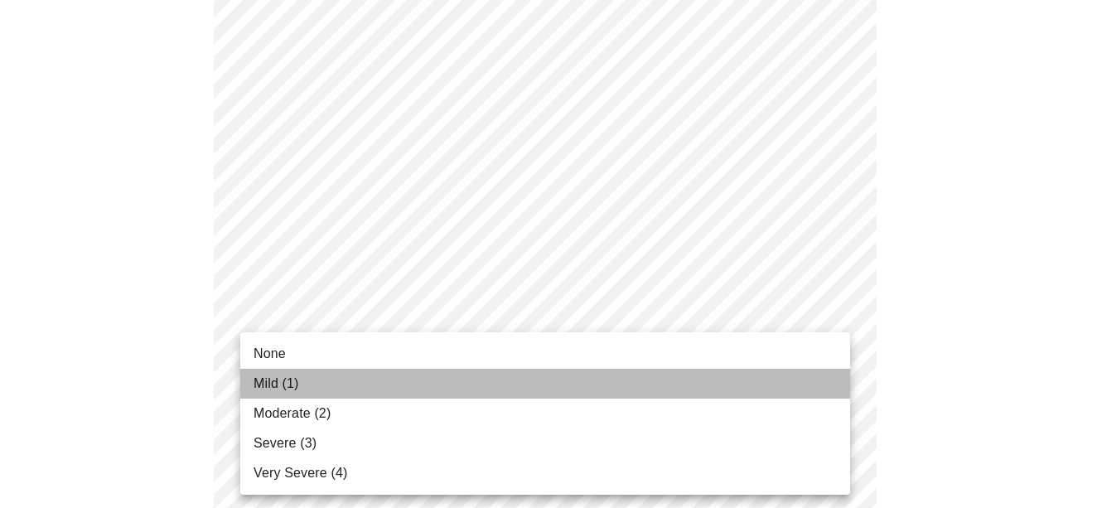
click at [274, 383] on span "Mild (1)" at bounding box center [277, 384] width 46 height 20
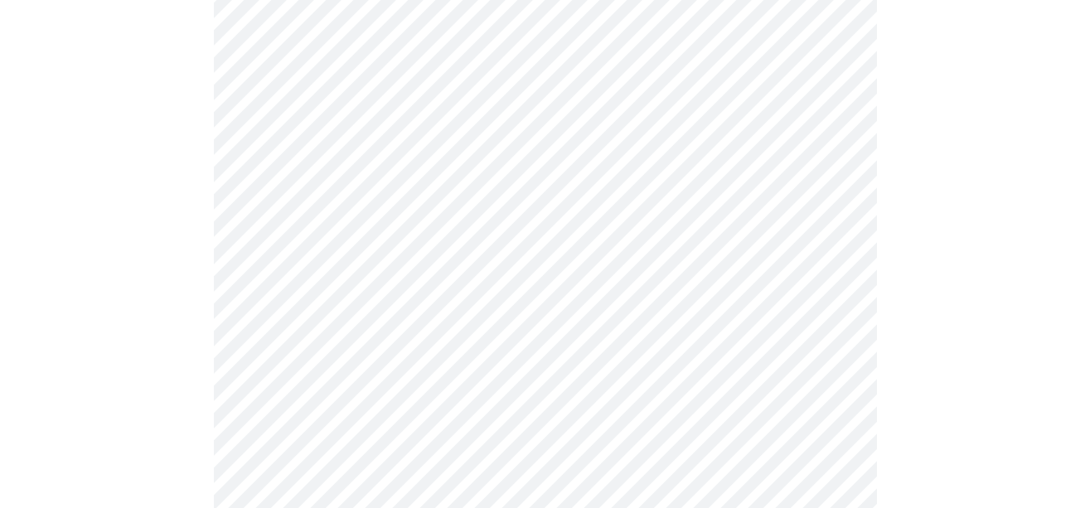
scroll to position [663, 0]
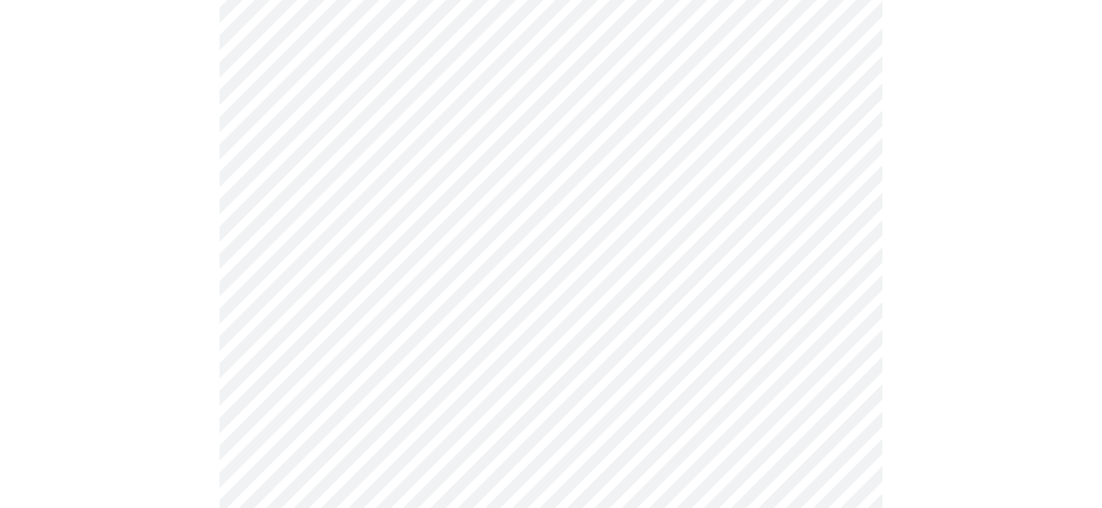
click at [834, 342] on body "MyMenopauseRx Appointments Messaging Labs Uploads Medications Community Refer a…" at bounding box center [551, 173] width 1089 height 1659
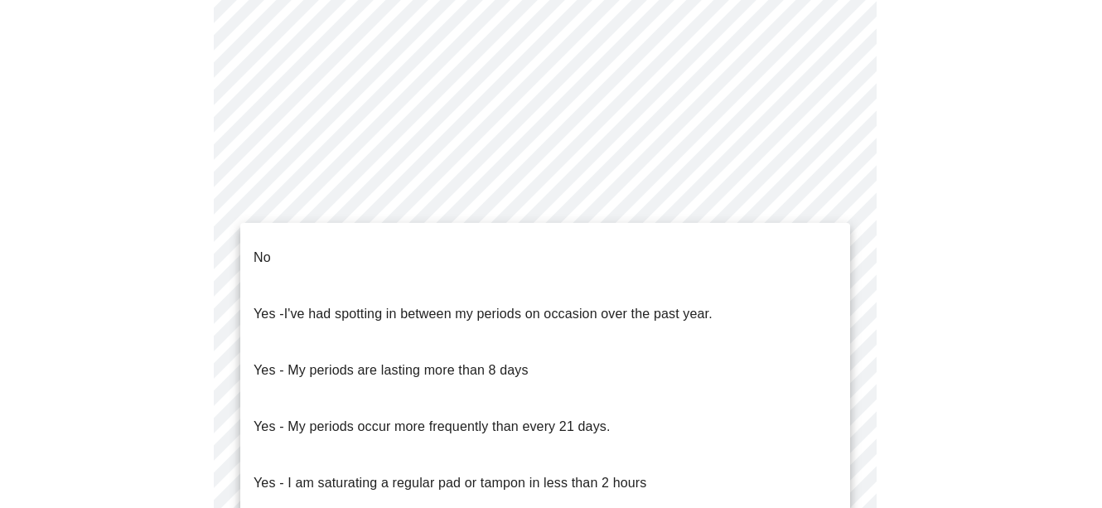
click at [327, 237] on li "No" at bounding box center [545, 258] width 610 height 56
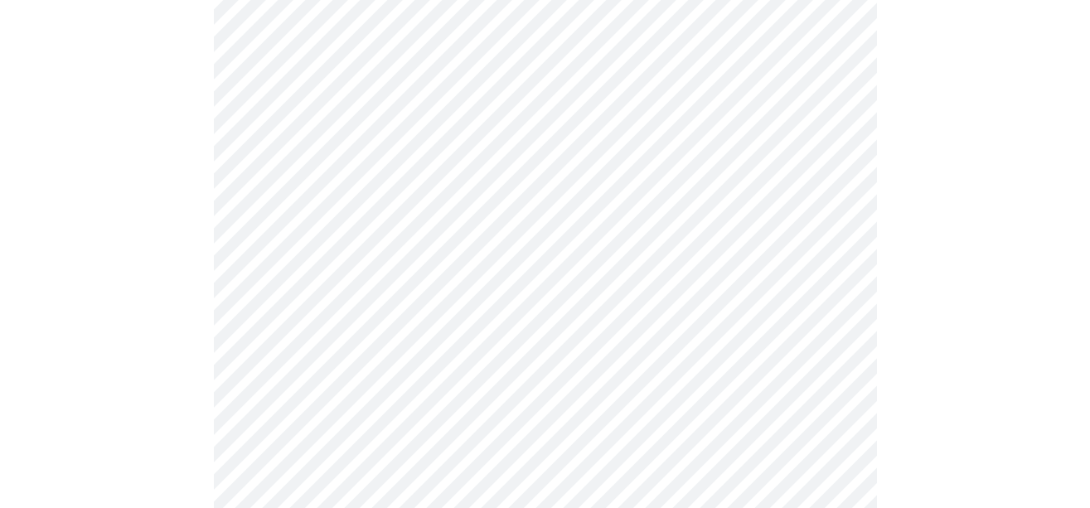
scroll to position [829, 0]
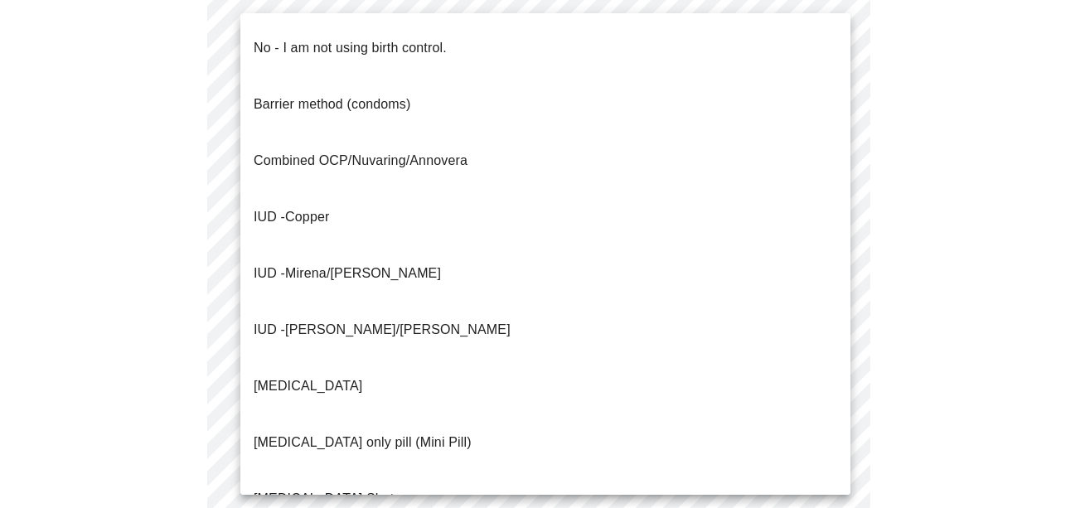
click at [835, 302] on body "MyMenopauseRx Appointments Messaging Labs Uploads Medications Community Refer a…" at bounding box center [545, 2] width 1077 height 1649
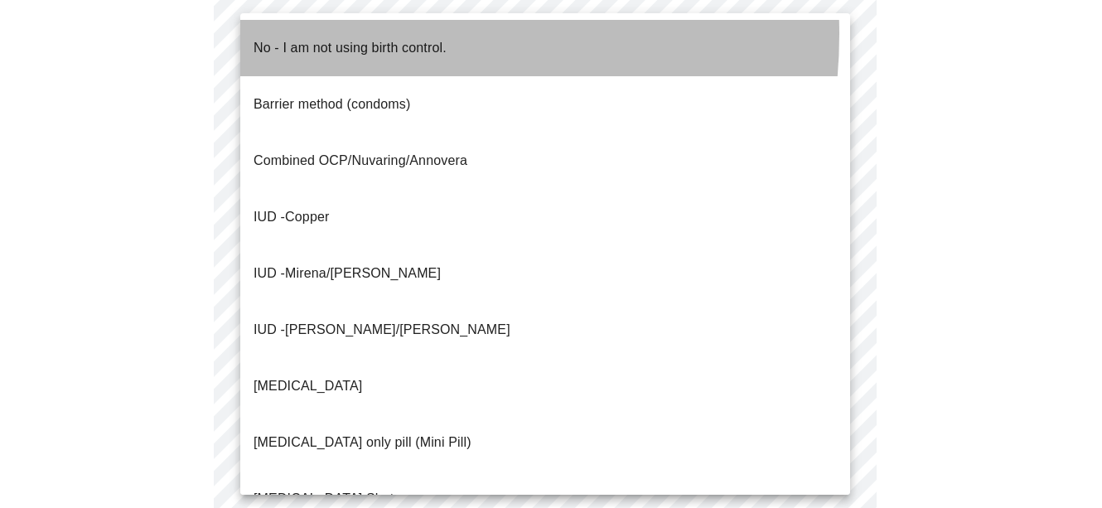
click at [349, 38] on p "No - I am not using birth control." at bounding box center [350, 48] width 193 height 20
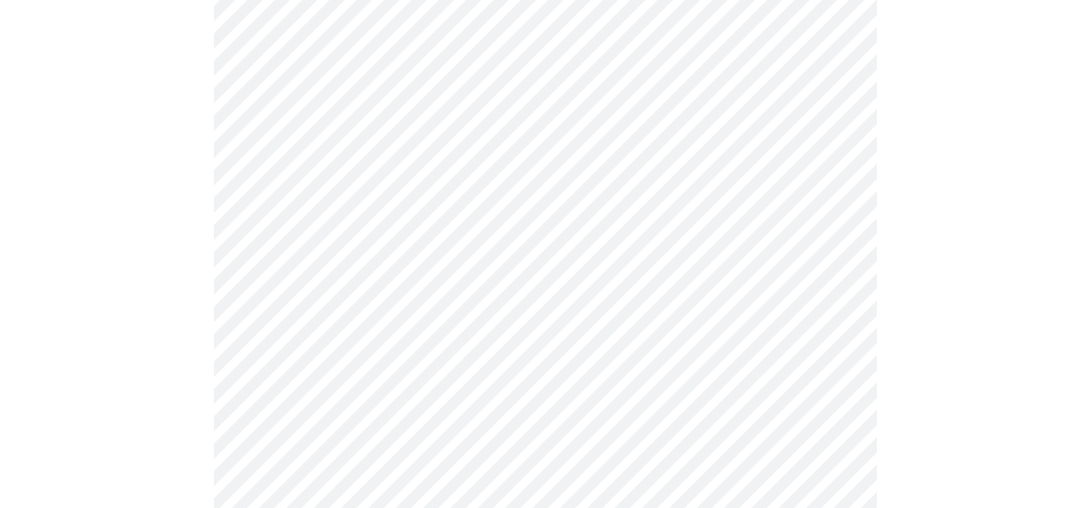
scroll to position [995, 0]
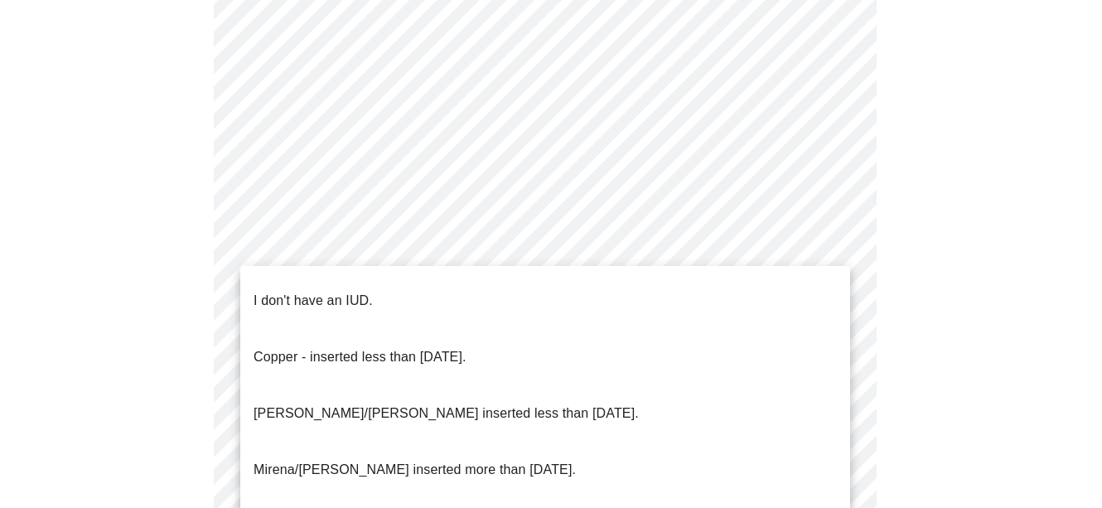
click at [356, 291] on p "I don't have an IUD." at bounding box center [313, 301] width 119 height 20
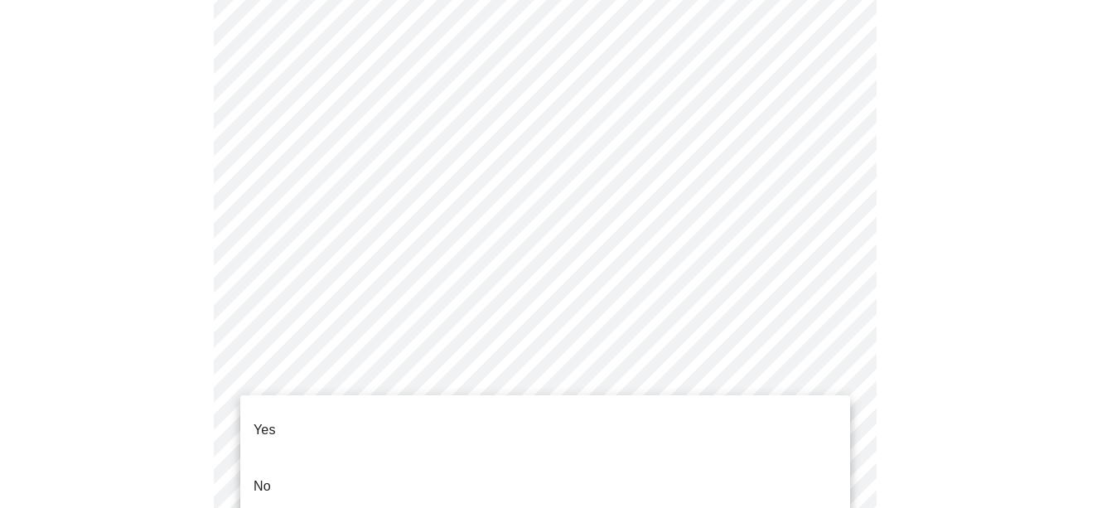
click at [303, 458] on li "No" at bounding box center [545, 486] width 610 height 56
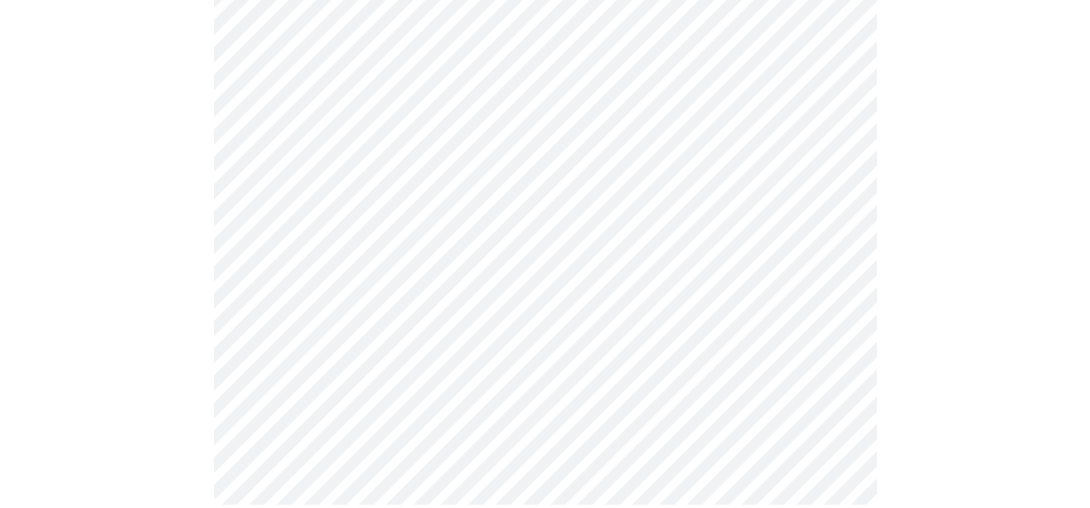
scroll to position [0, 0]
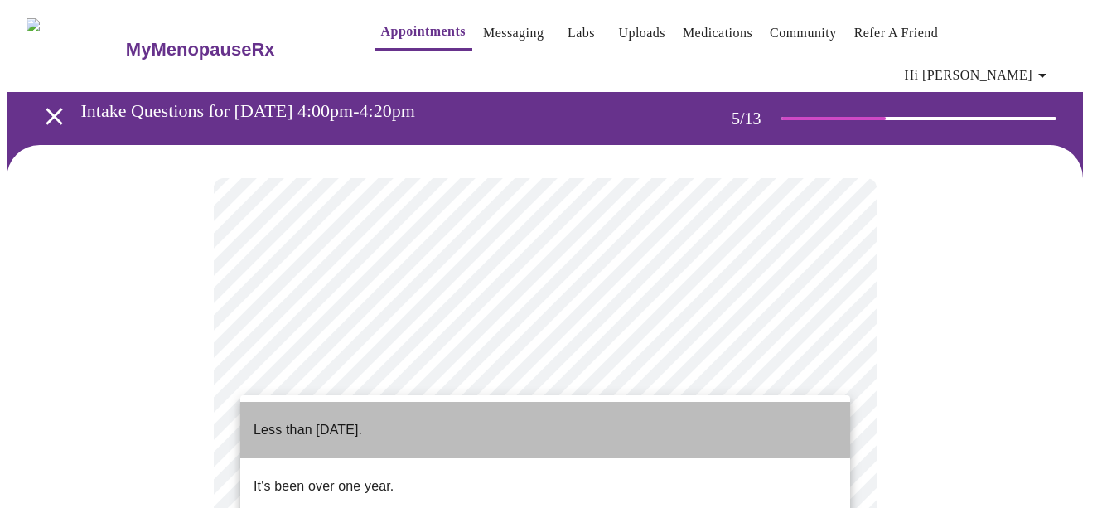
click at [358, 420] on p "Less than [DATE]." at bounding box center [308, 430] width 109 height 20
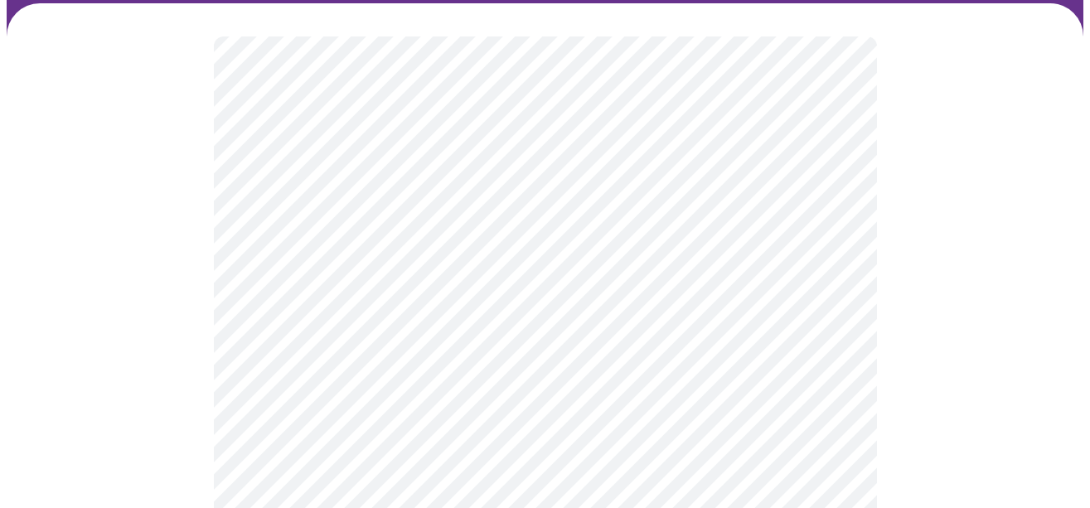
scroll to position [166, 0]
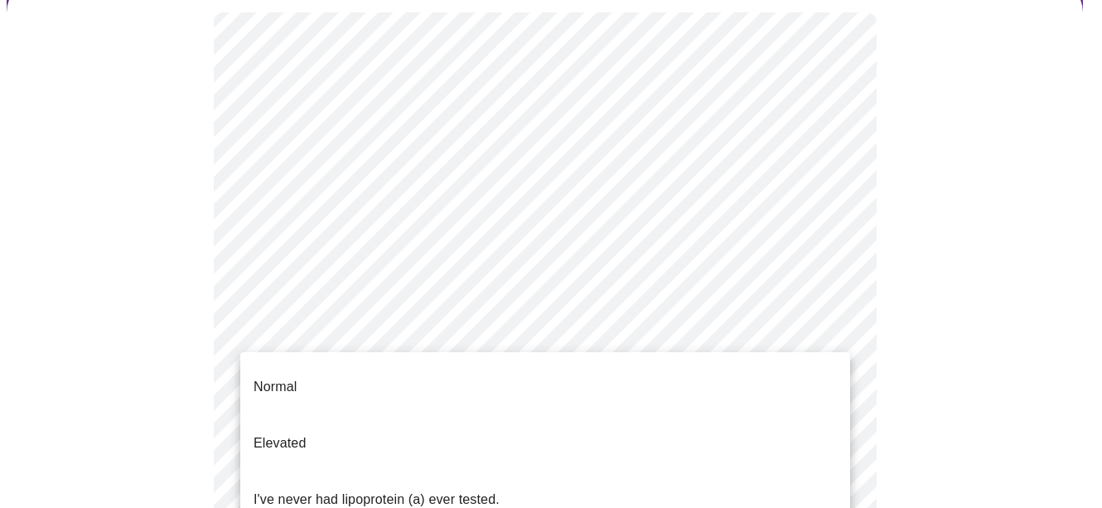
click at [950, 264] on div at bounding box center [551, 254] width 1102 height 508
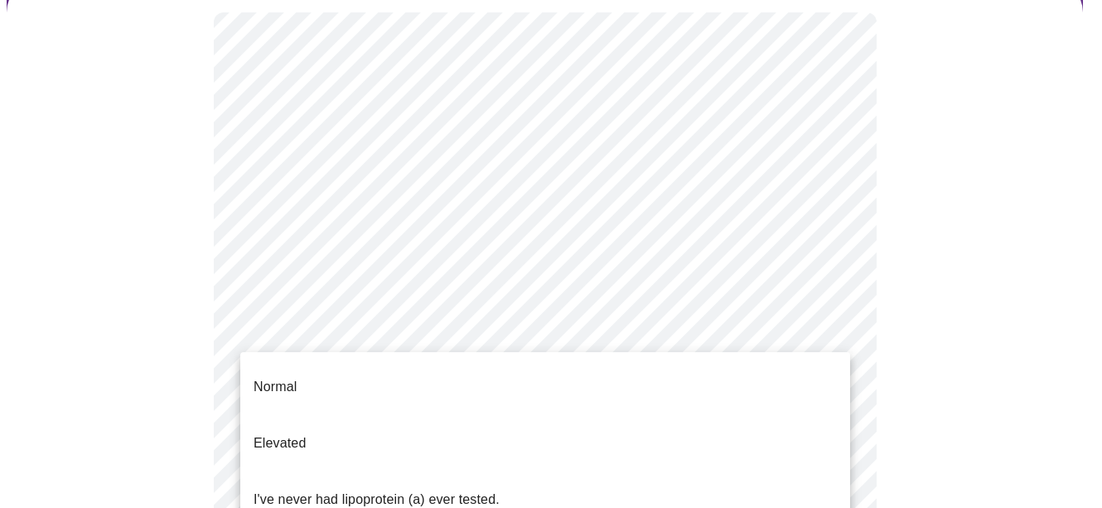
click at [971, 220] on div at bounding box center [551, 254] width 1102 height 508
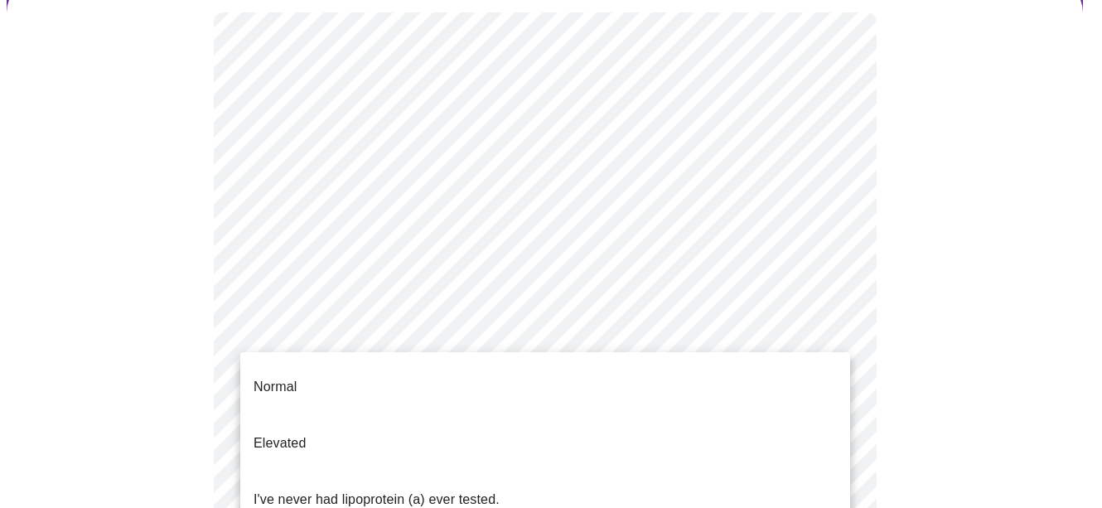
click at [407, 490] on p "I've never had lipoprotein (a) ever tested." at bounding box center [377, 500] width 246 height 20
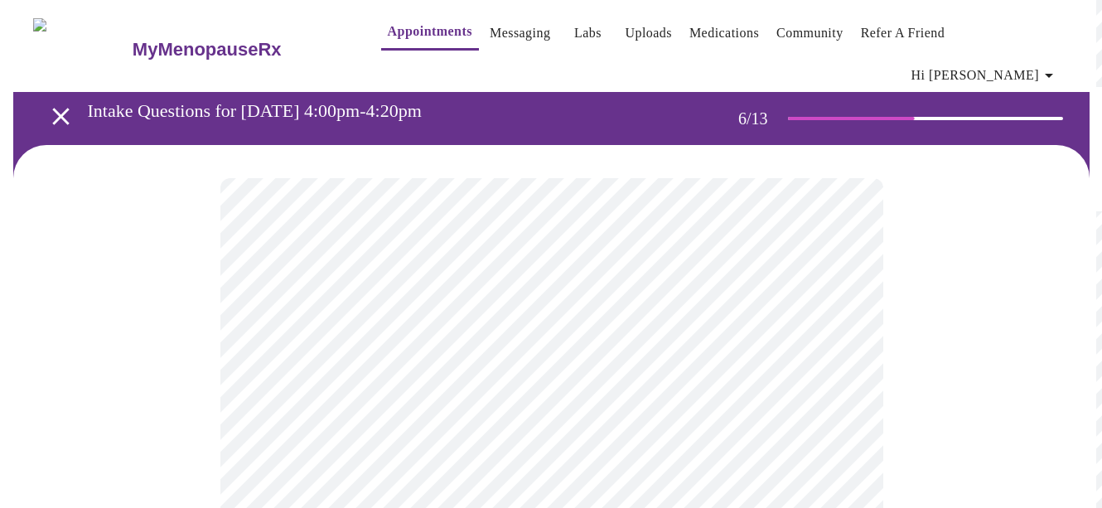
scroll to position [83, 0]
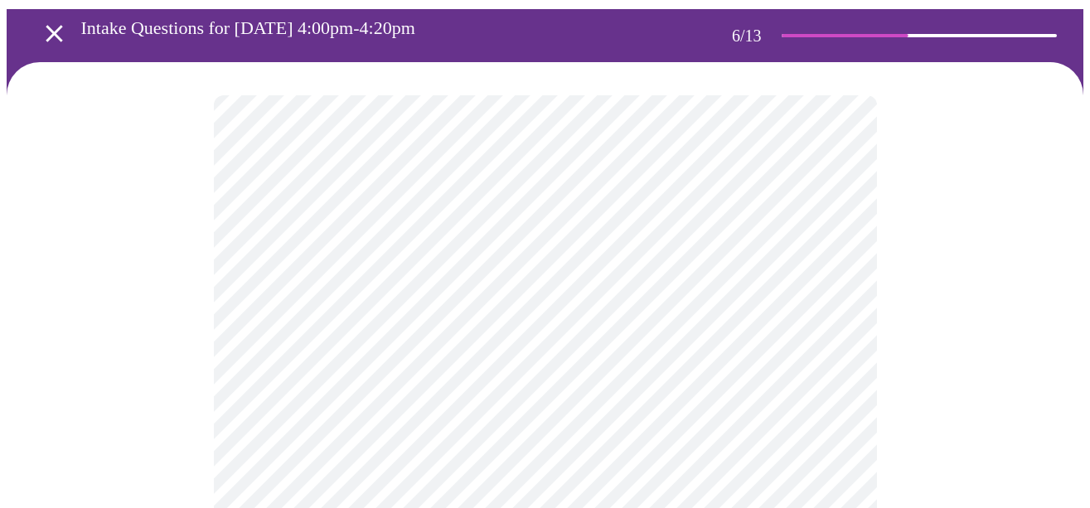
click at [370, 390] on body "MyMenopauseRx Appointments Messaging Labs Uploads Medications Community Refer a…" at bounding box center [545, 378] width 1077 height 908
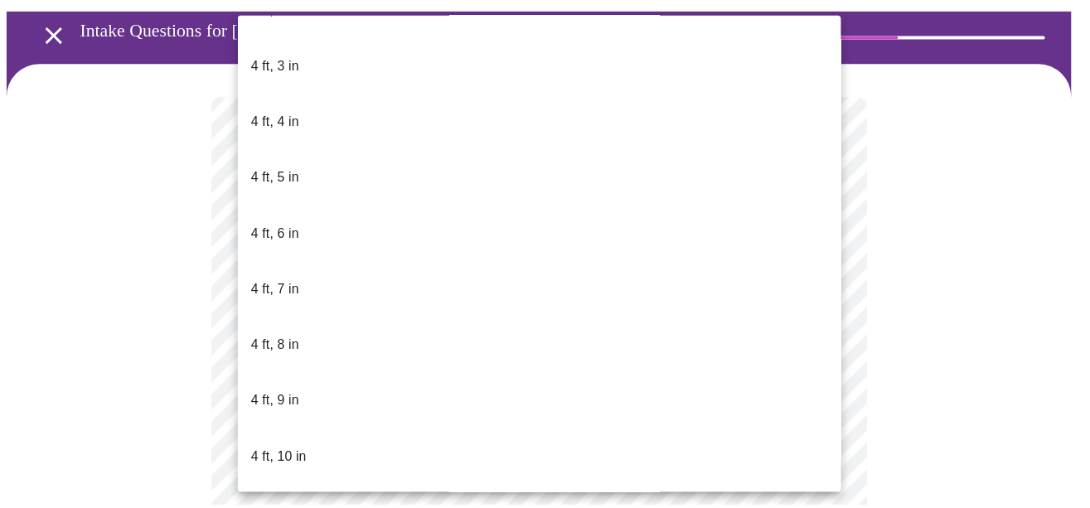
scroll to position [912, 0]
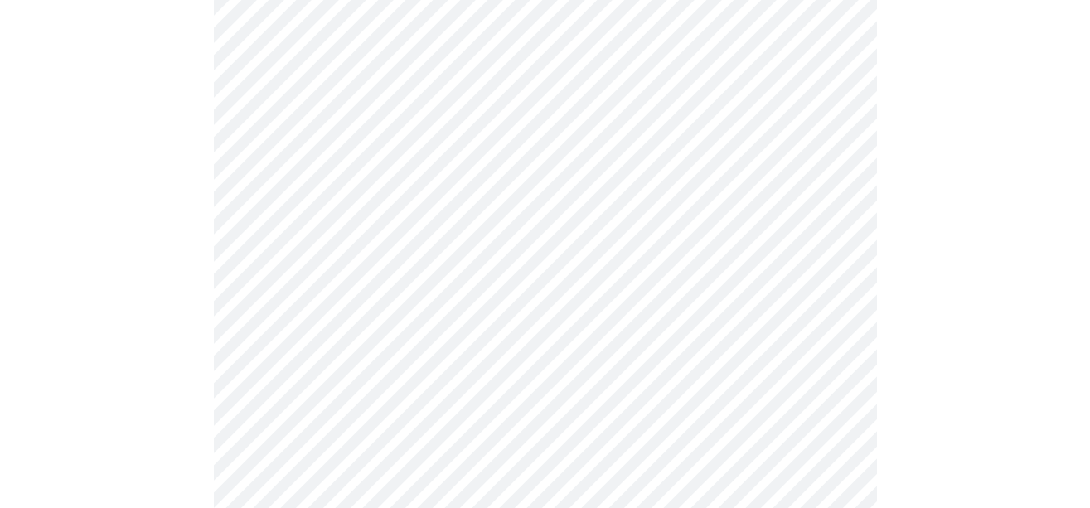
scroll to position [4227, 0]
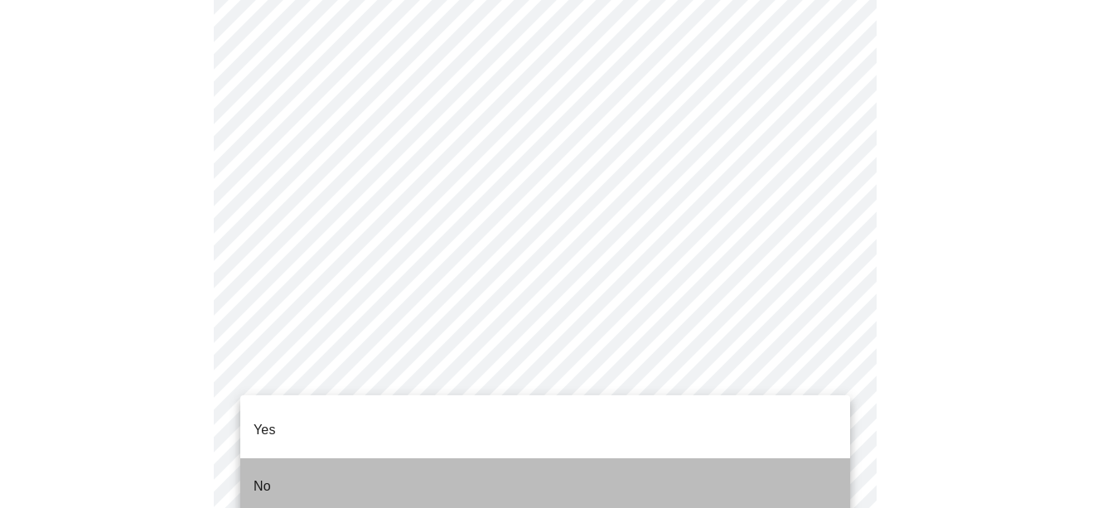
click at [254, 477] on p "No" at bounding box center [262, 487] width 17 height 20
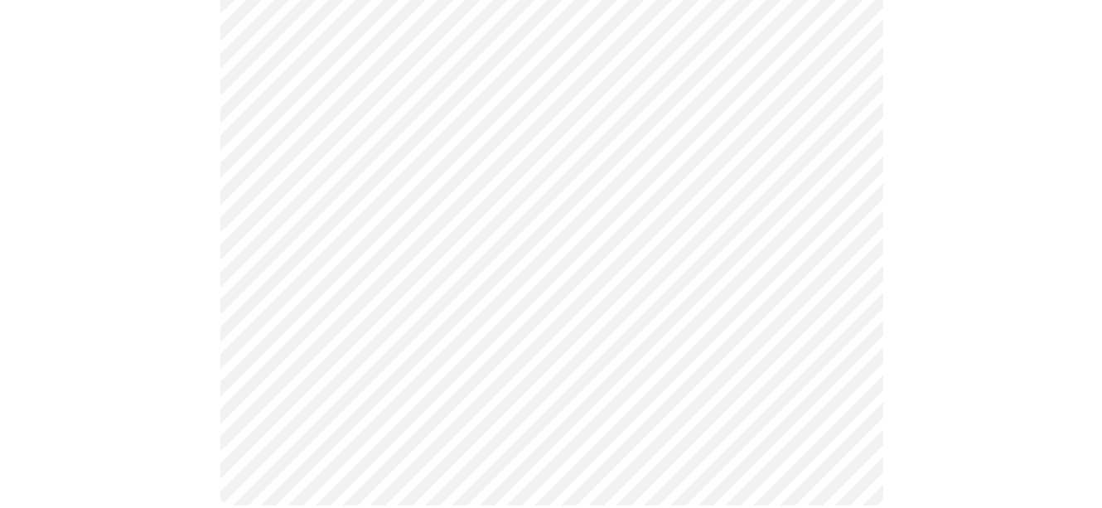
scroll to position [1111, 0]
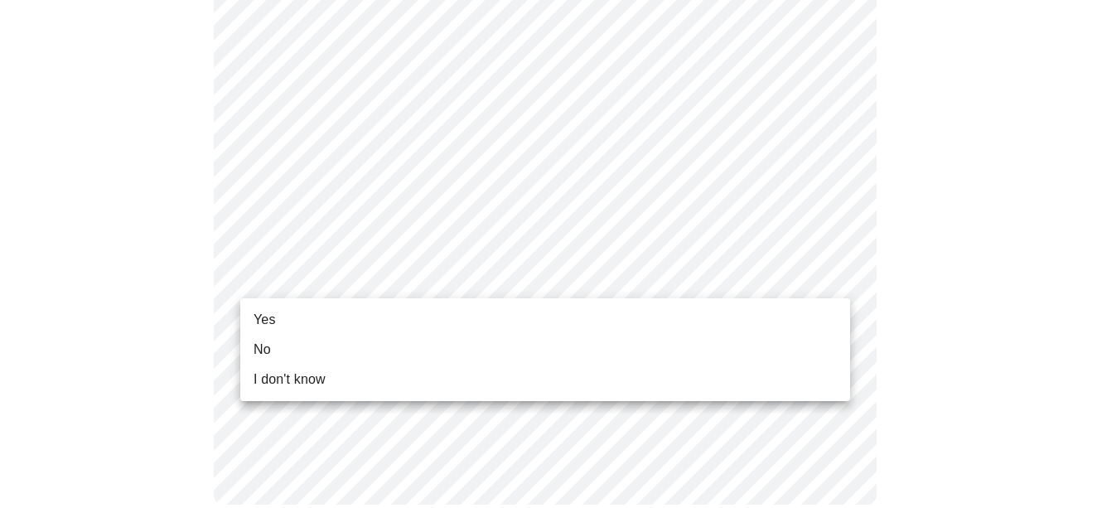
click at [269, 320] on span "Yes" at bounding box center [265, 320] width 22 height 20
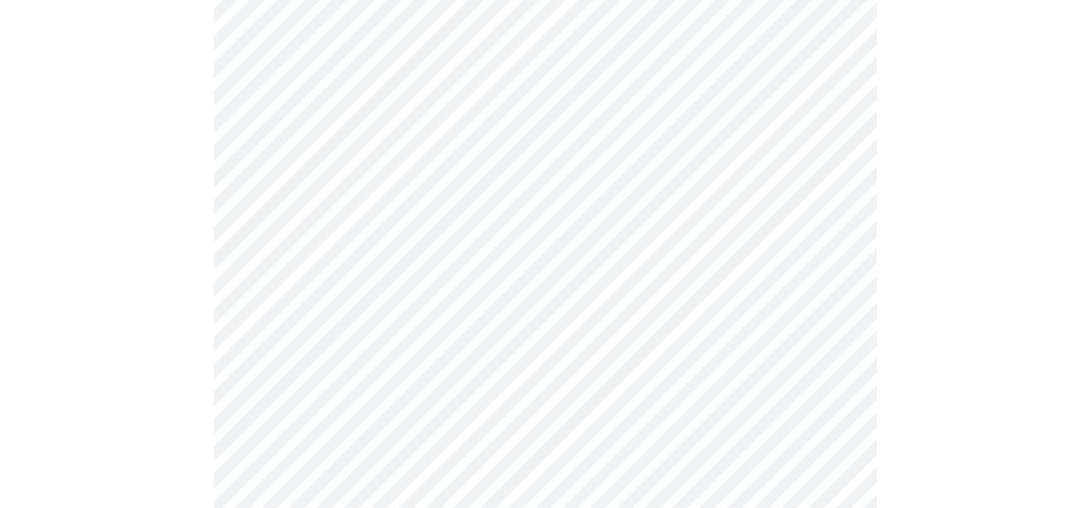
scroll to position [332, 0]
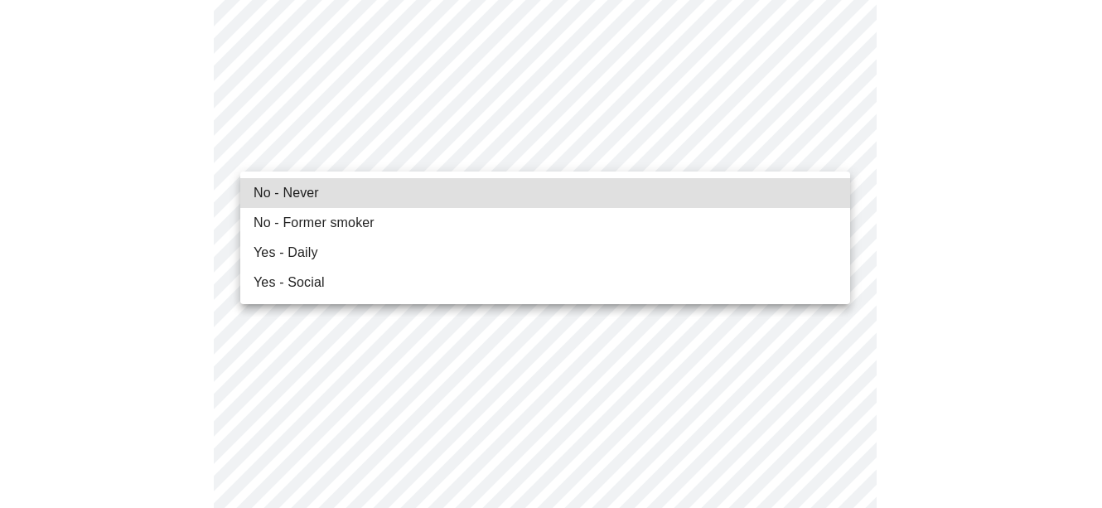
click at [285, 191] on span "No - Never" at bounding box center [286, 193] width 65 height 20
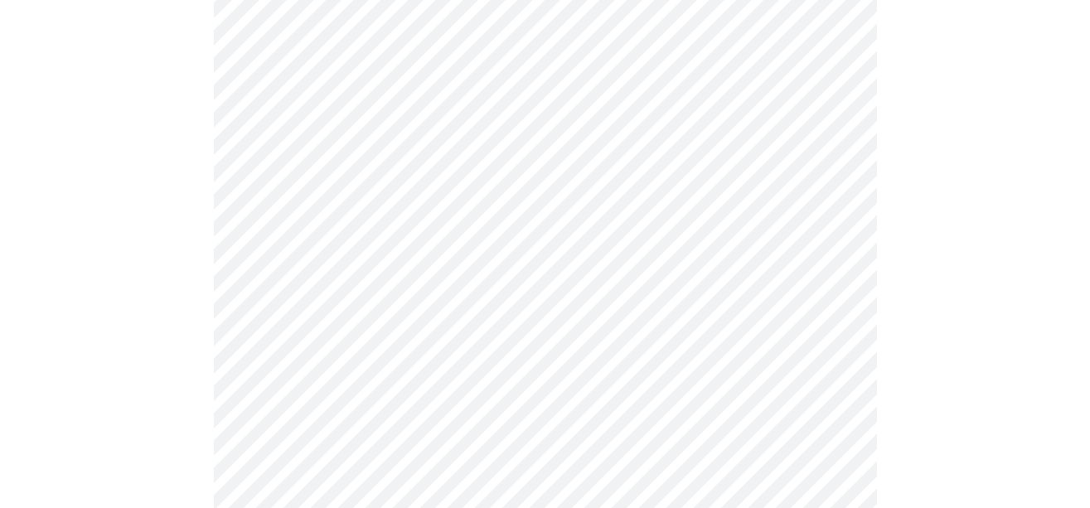
scroll to position [1326, 0]
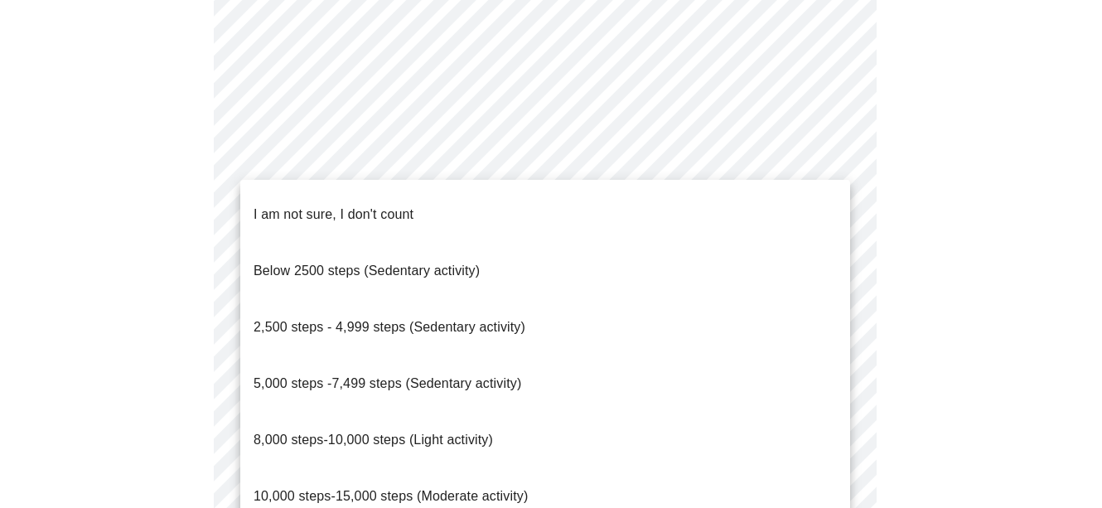
click at [390, 433] on span "8,000 steps-10,000 steps (Light activity)" at bounding box center [374, 440] width 240 height 14
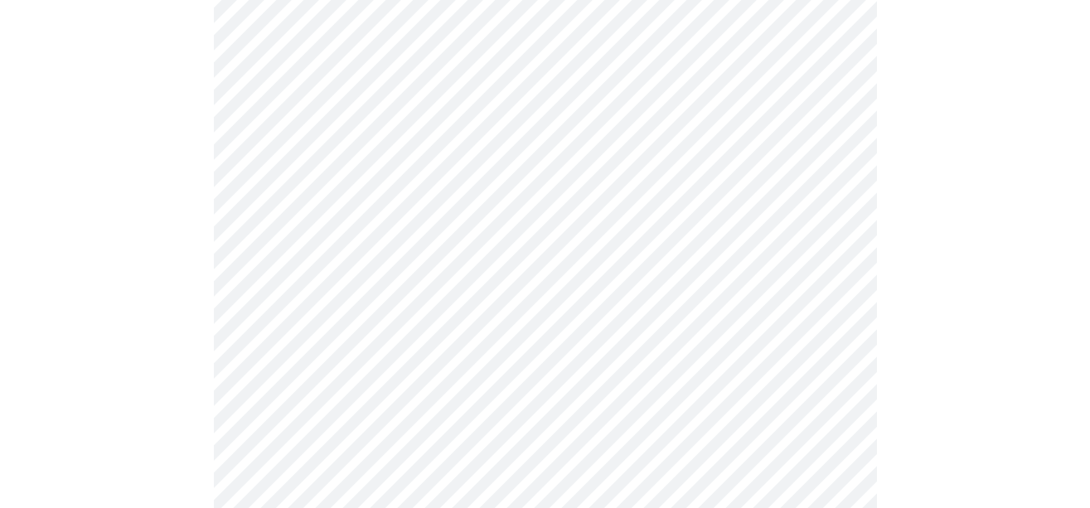
scroll to position [1492, 0]
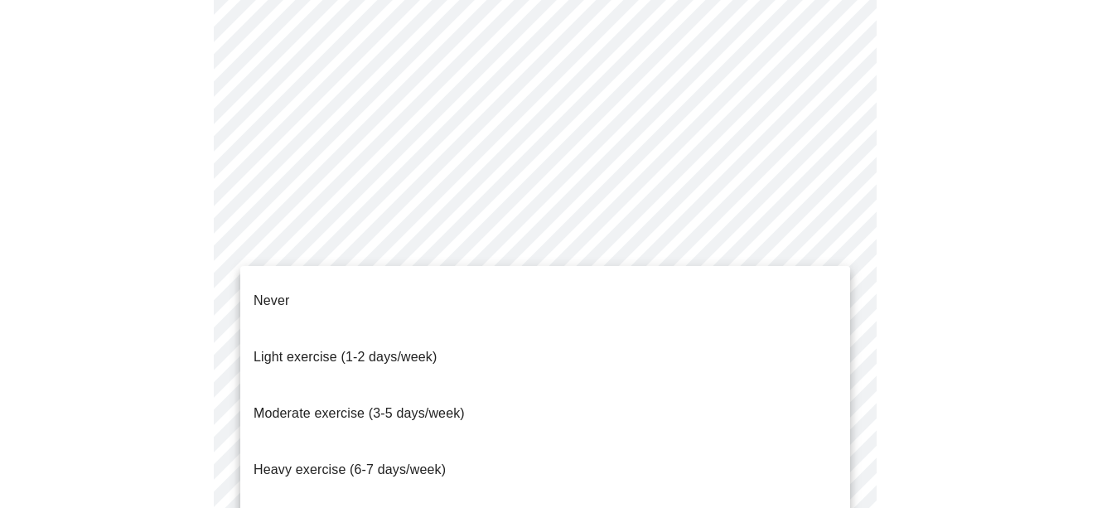
click at [346, 406] on span "Moderate exercise (3-5 days/week)" at bounding box center [359, 413] width 211 height 14
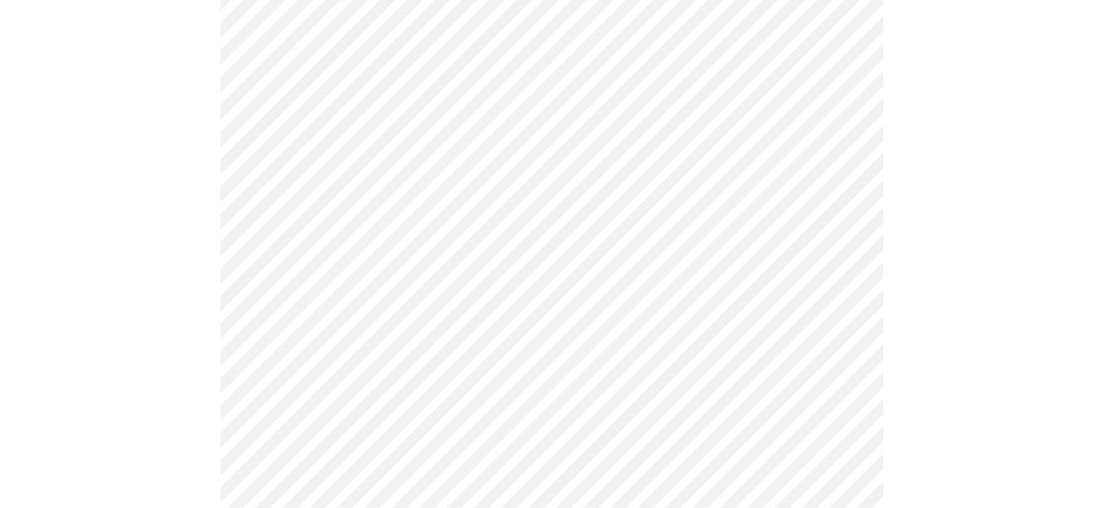
scroll to position [1643, 0]
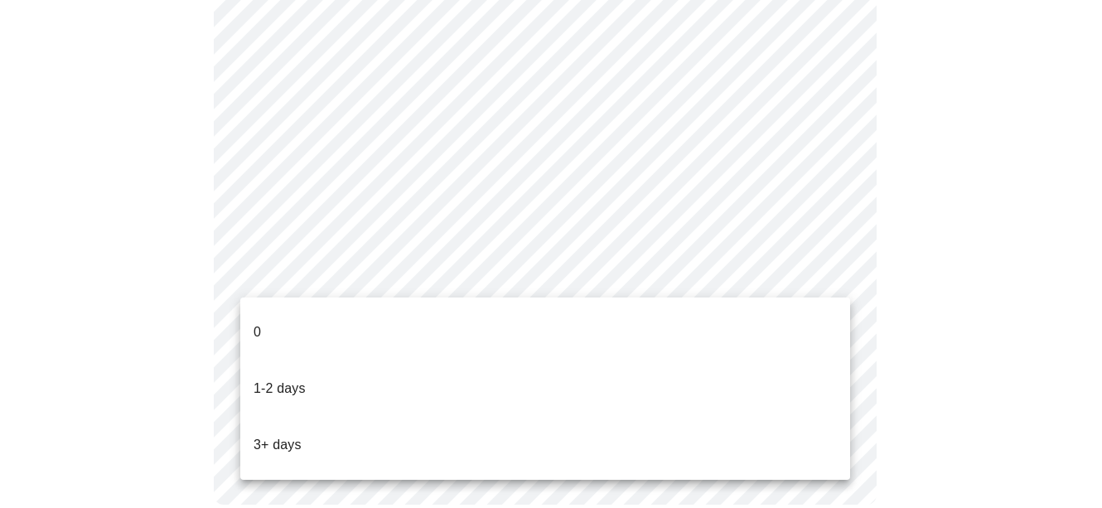
click at [283, 379] on p "1-2 days" at bounding box center [280, 389] width 52 height 20
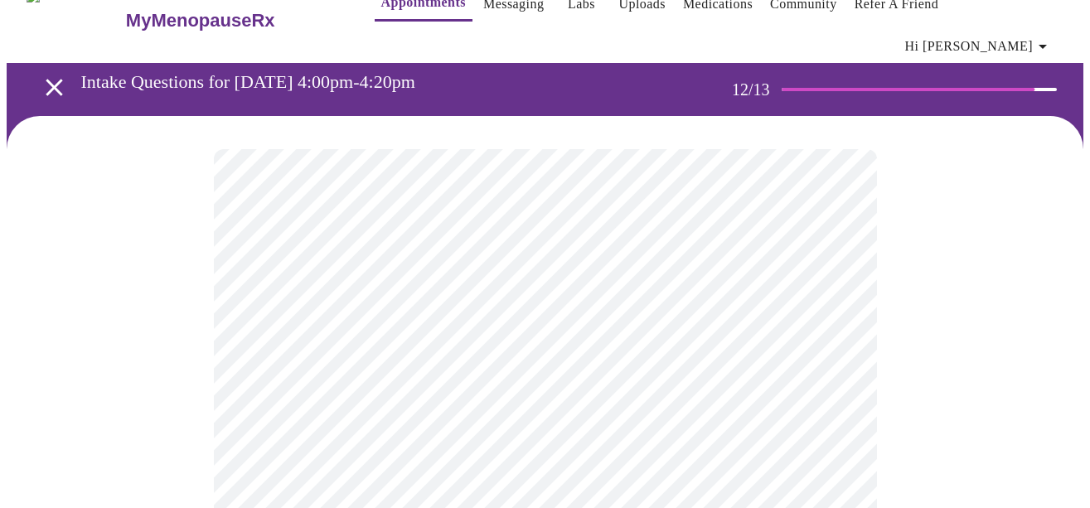
scroll to position [43, 0]
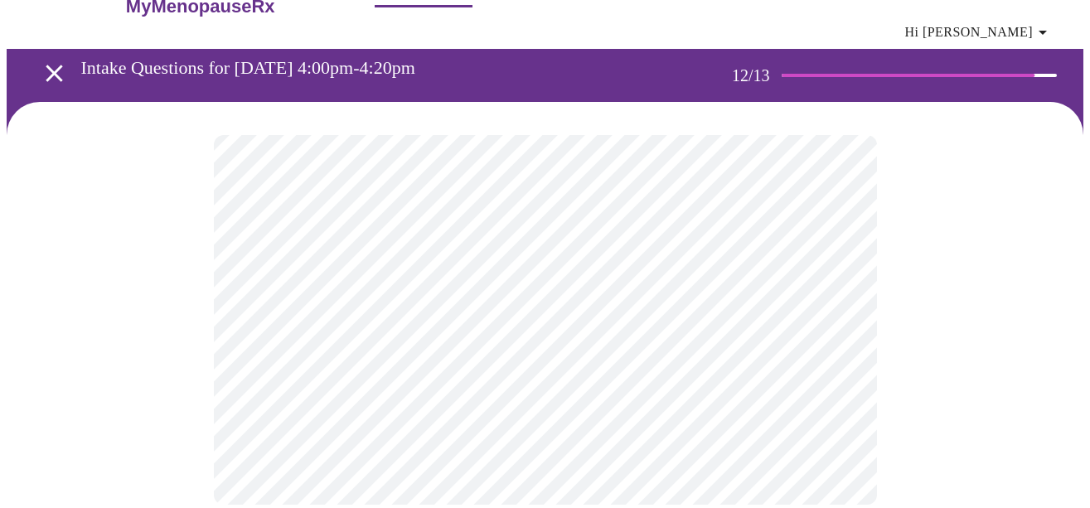
click at [832, 295] on body "MyMenopauseRx Appointments Messaging Labs Uploads Medications Community Refer a…" at bounding box center [545, 251] width 1077 height 574
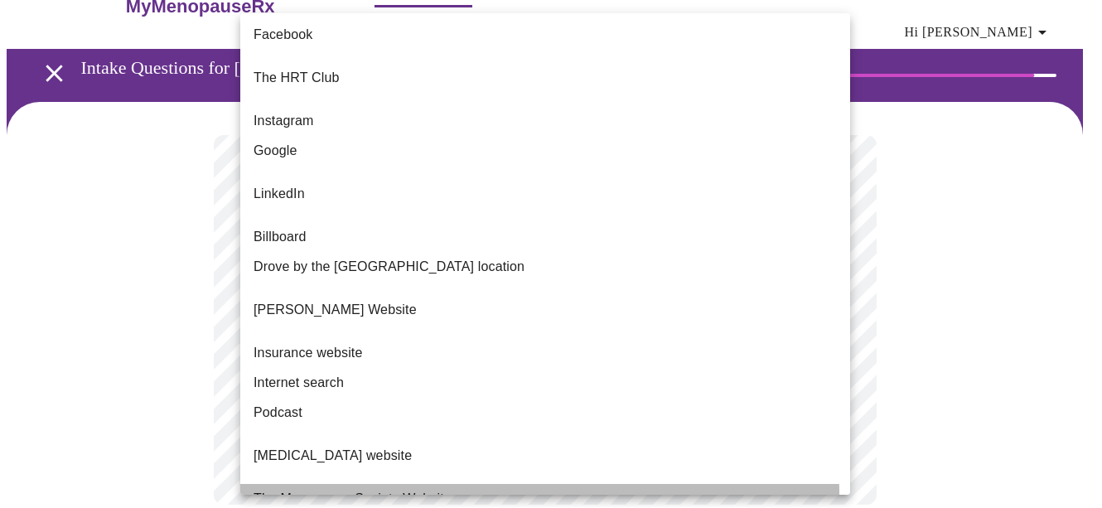
click at [380, 489] on span "The Menopause Society Website" at bounding box center [353, 499] width 198 height 20
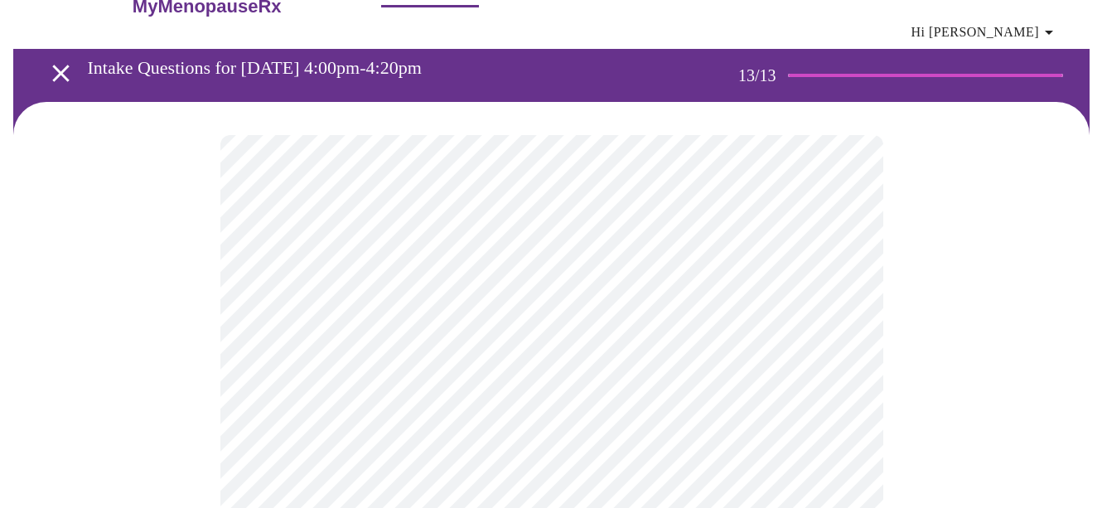
scroll to position [0, 0]
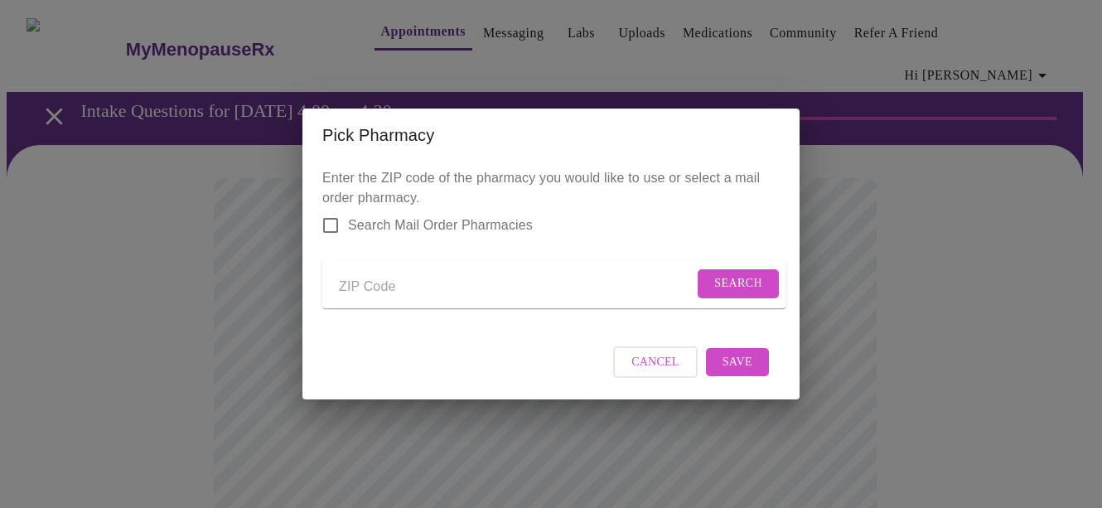
click at [375, 277] on input "Send a message to your care team" at bounding box center [516, 286] width 355 height 27
click at [721, 281] on span "Search" at bounding box center [738, 283] width 48 height 21
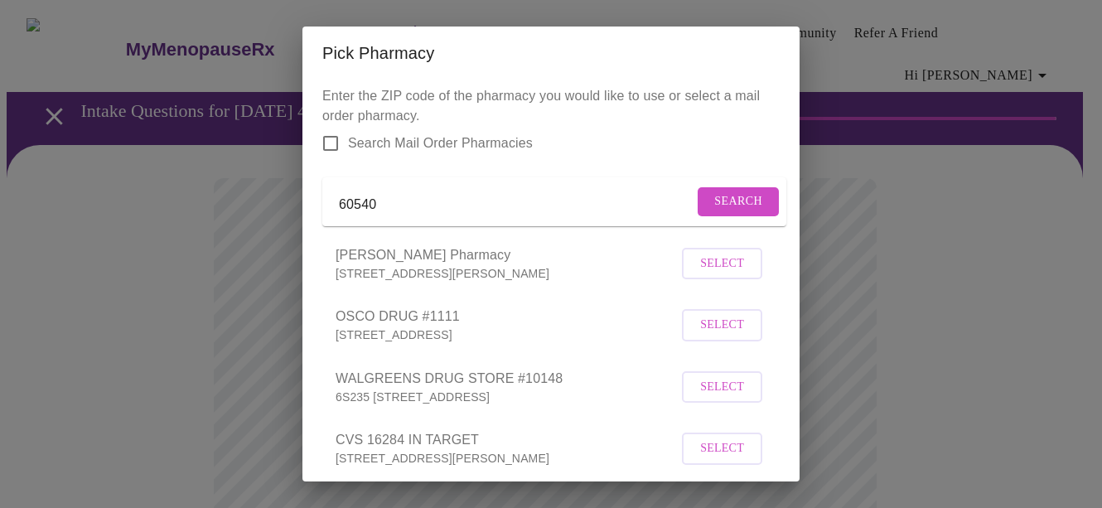
click at [403, 203] on input "60540" at bounding box center [516, 204] width 355 height 27
type input "60563"
click at [714, 206] on span "Search" at bounding box center [738, 201] width 48 height 21
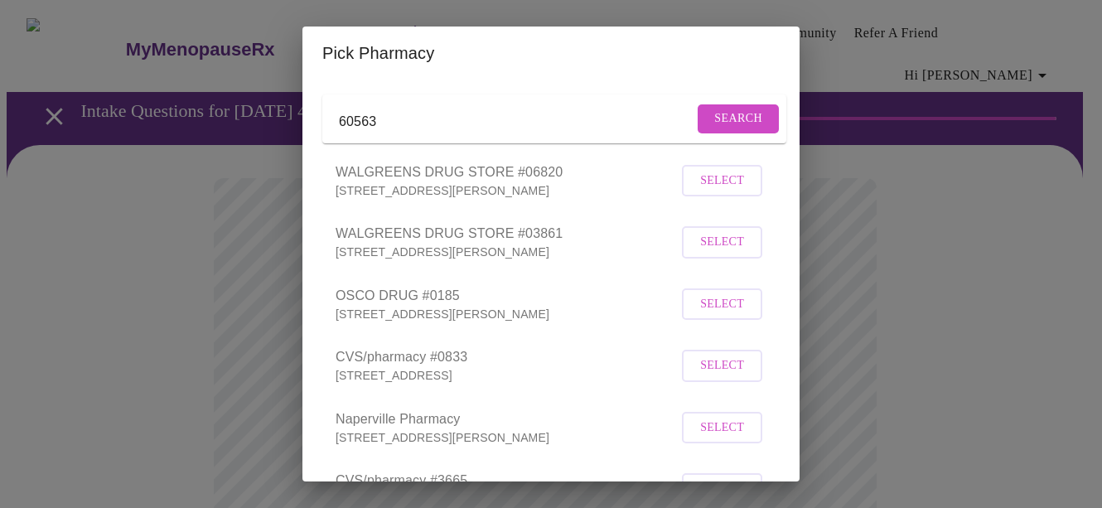
scroll to position [249, 0]
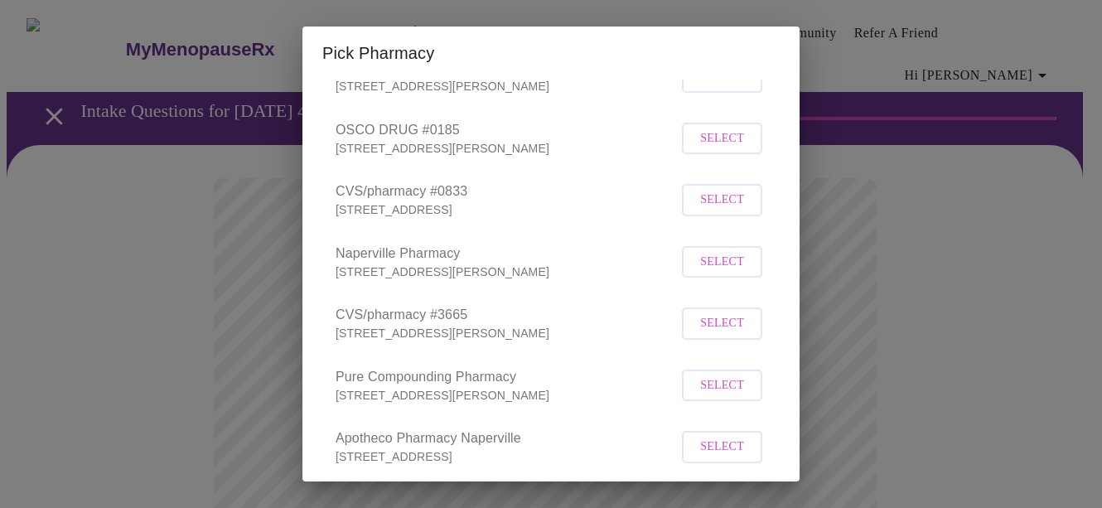
click at [700, 211] on span "Select" at bounding box center [722, 200] width 44 height 21
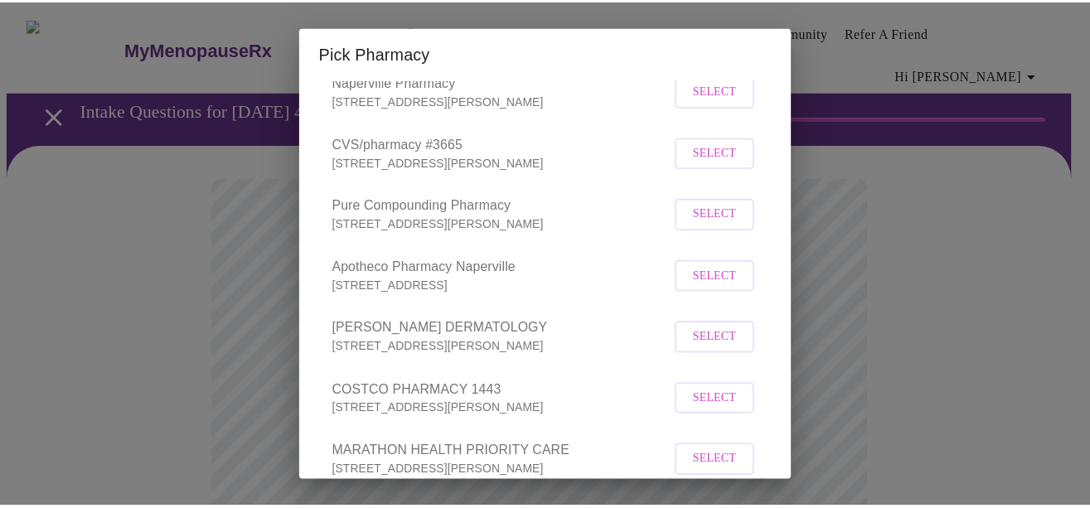
scroll to position [536, 0]
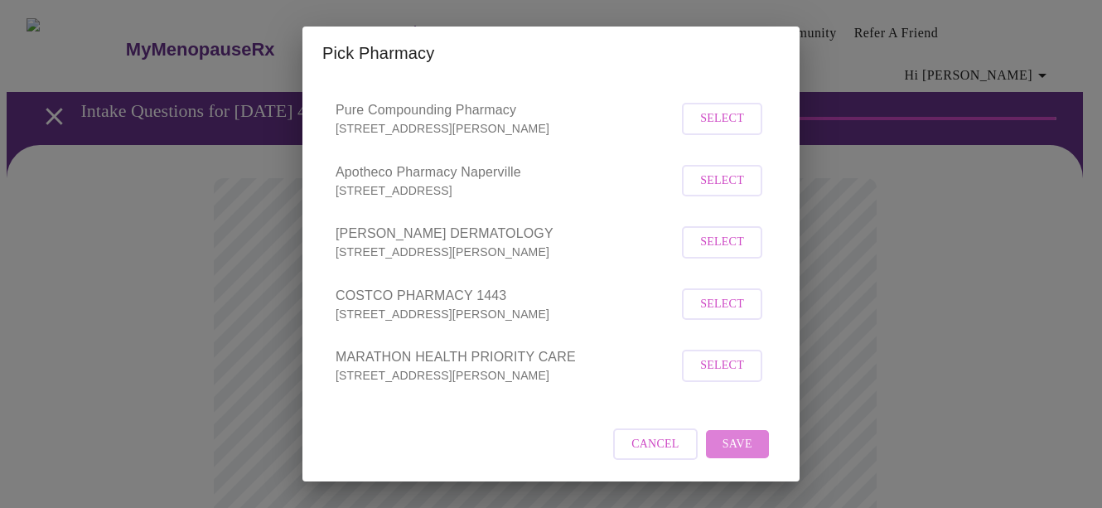
click at [723, 450] on span "Save" at bounding box center [738, 444] width 30 height 21
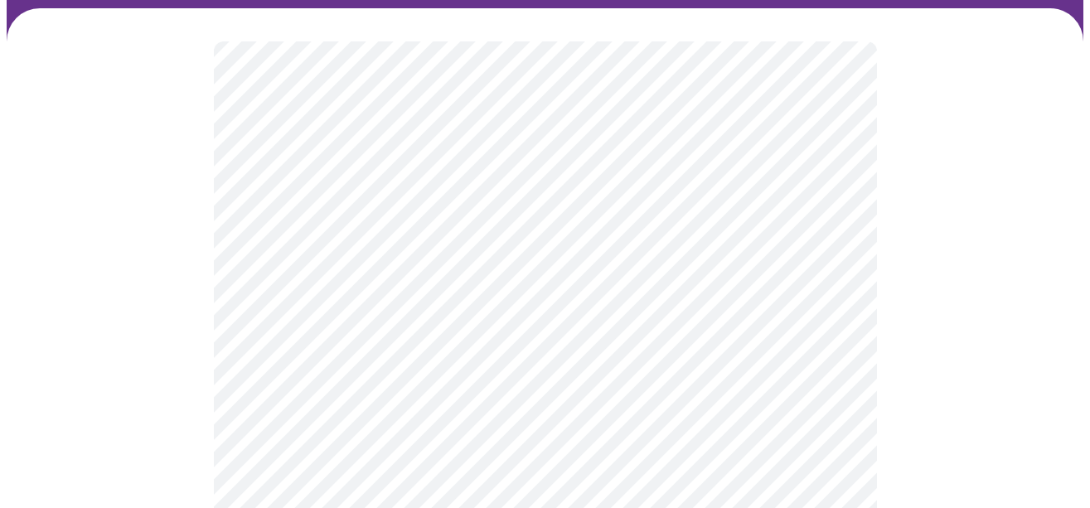
scroll to position [166, 0]
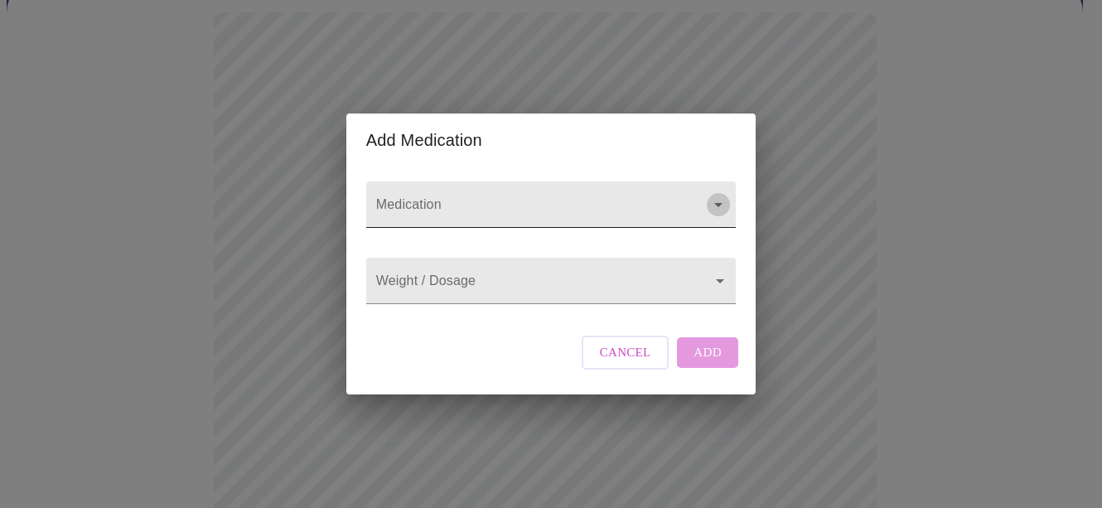
click at [714, 195] on icon "Open" at bounding box center [719, 205] width 20 height 20
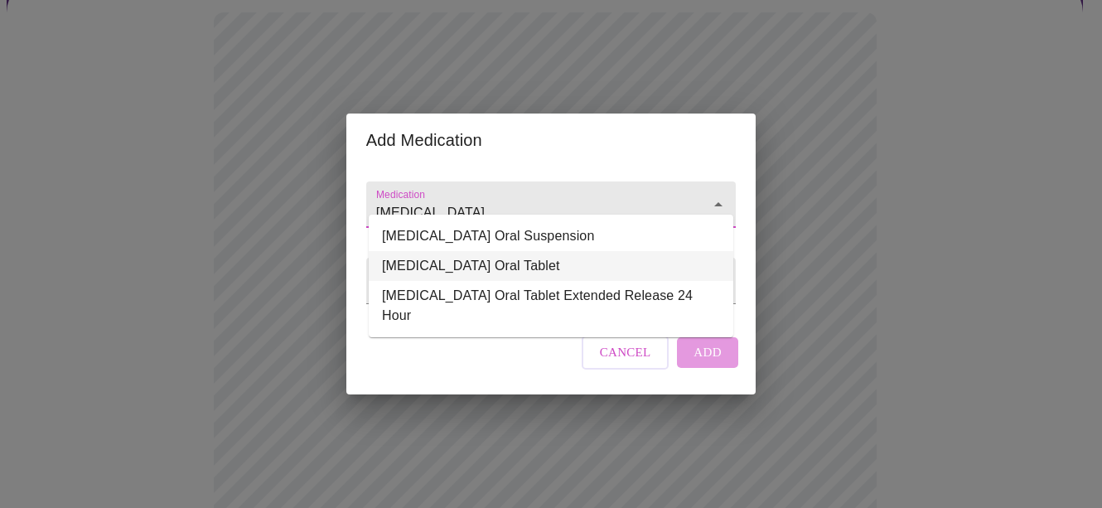
click at [462, 267] on li "[MEDICAL_DATA] Oral Tablet" at bounding box center [551, 266] width 365 height 30
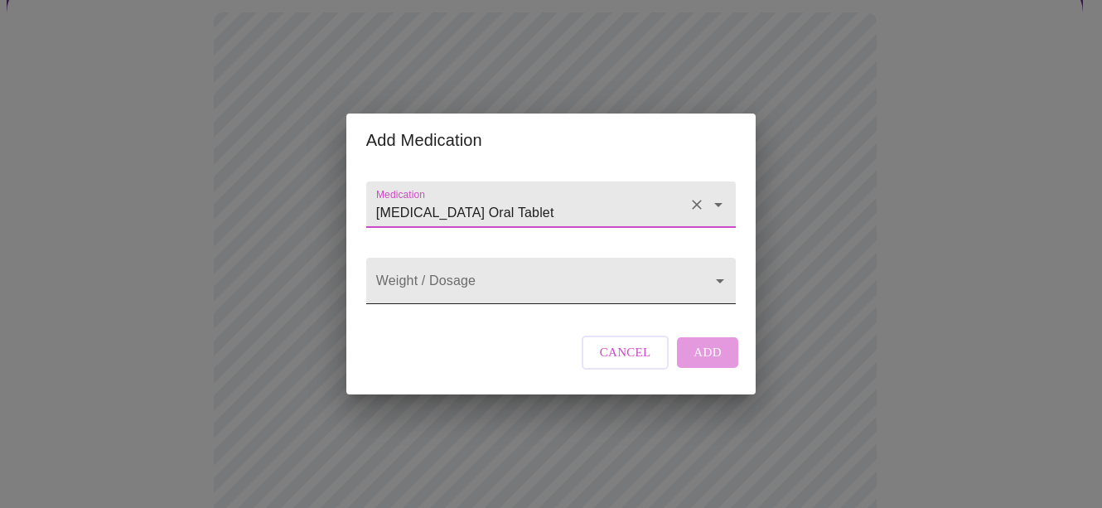
type input "[MEDICAL_DATA] Oral Tablet"
click at [402, 284] on body "MyMenopauseRx Appointments Messaging Labs Uploads Medications Community Refer a…" at bounding box center [551, 476] width 1089 height 1270
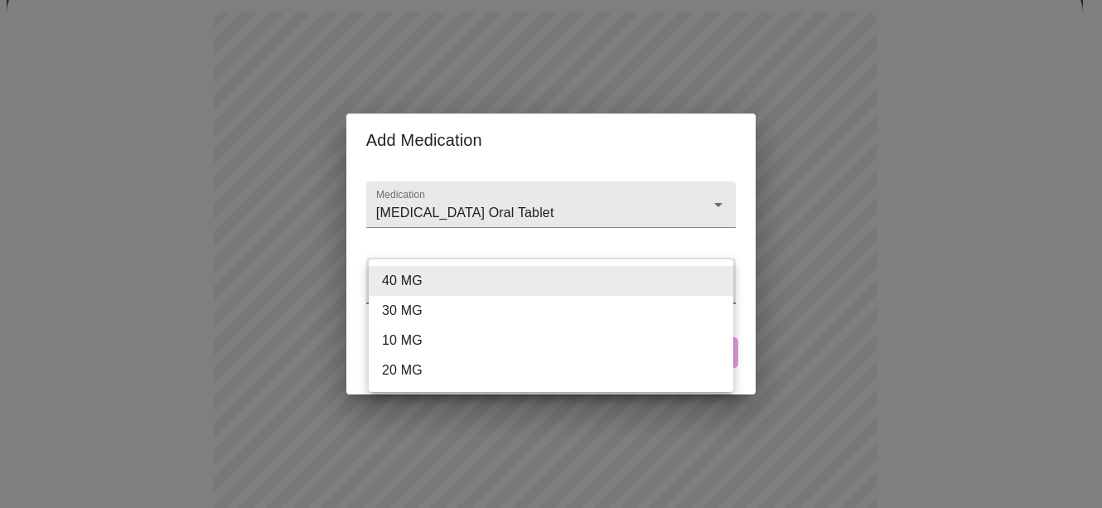
click at [403, 370] on li "20 MG" at bounding box center [551, 371] width 365 height 30
type input "20 MG"
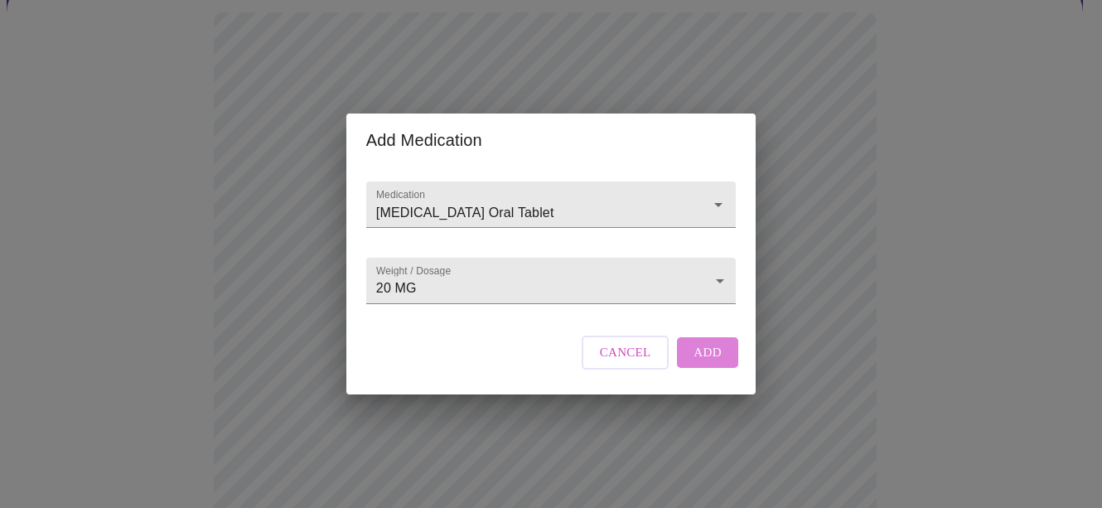
click at [706, 363] on span "Add" at bounding box center [708, 352] width 28 height 22
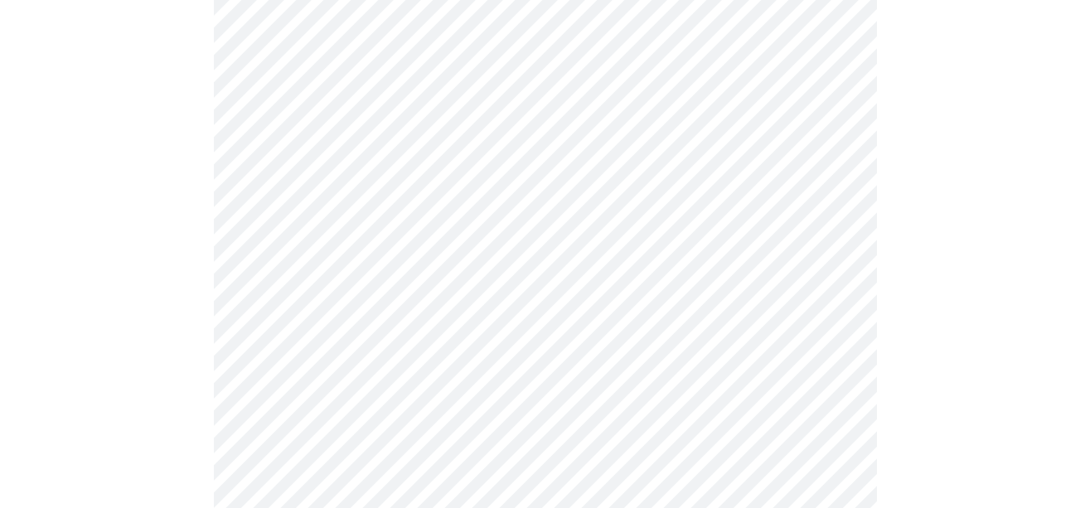
scroll to position [775, 0]
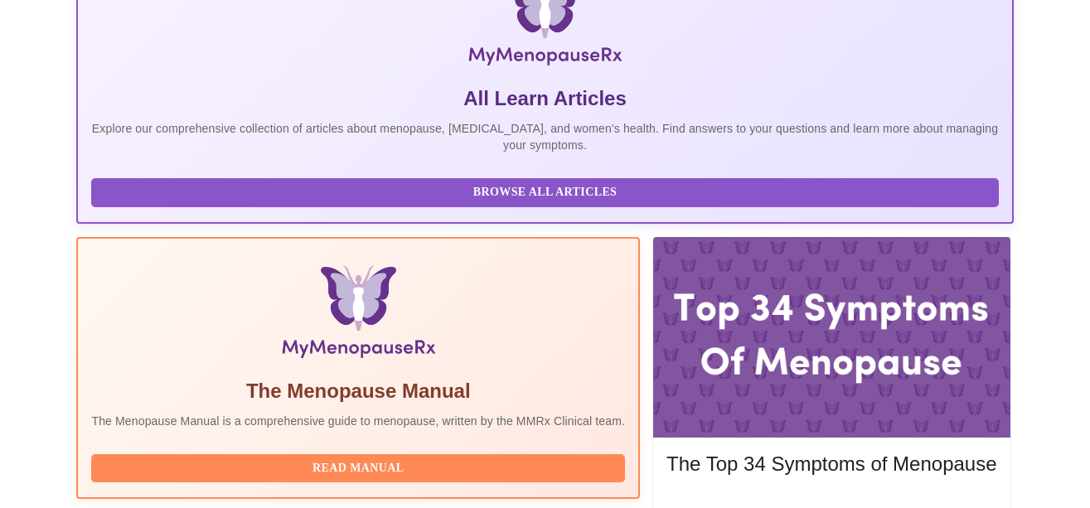
scroll to position [485, 0]
